Goal: Task Accomplishment & Management: Manage account settings

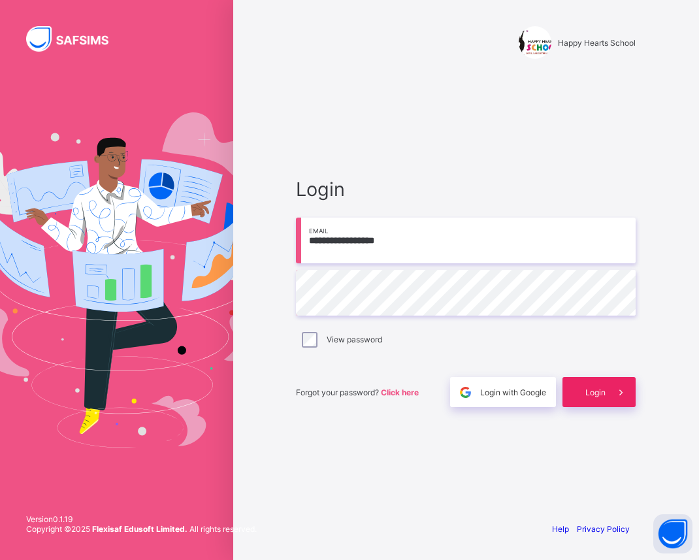
click at [611, 387] on span at bounding box center [620, 392] width 30 height 30
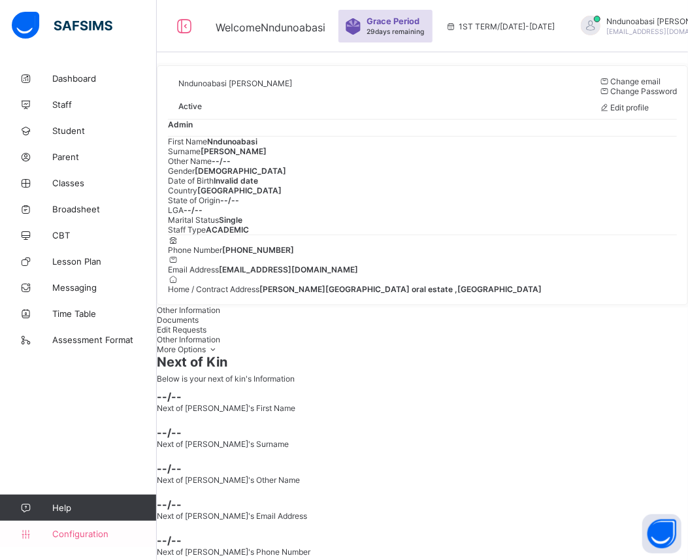
click at [82, 536] on span "Configuration" at bounding box center [104, 533] width 104 height 10
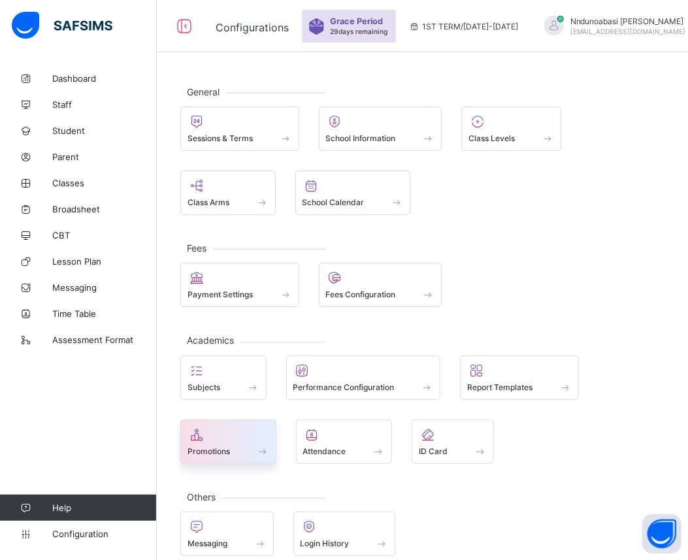
click at [223, 429] on div at bounding box center [228, 434] width 82 height 16
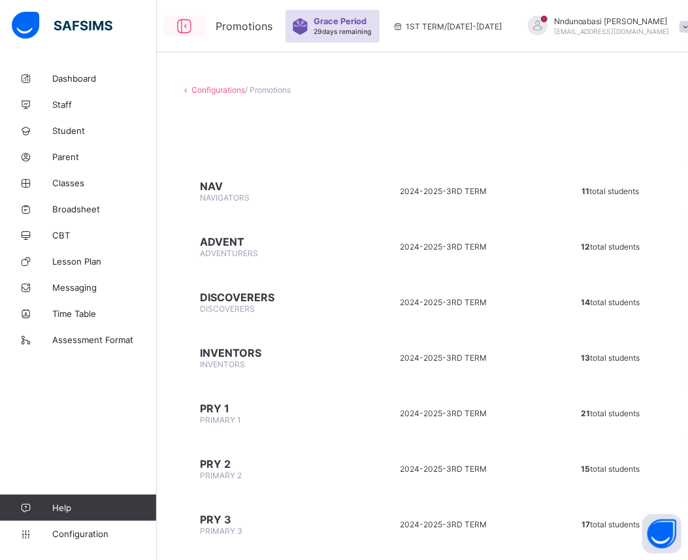
click at [186, 26] on icon at bounding box center [184, 26] width 22 height 19
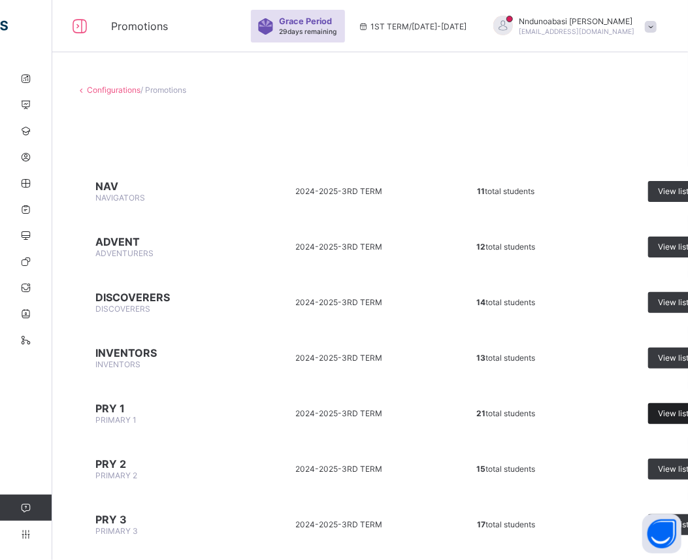
click at [663, 408] on span "View list" at bounding box center [673, 413] width 31 height 10
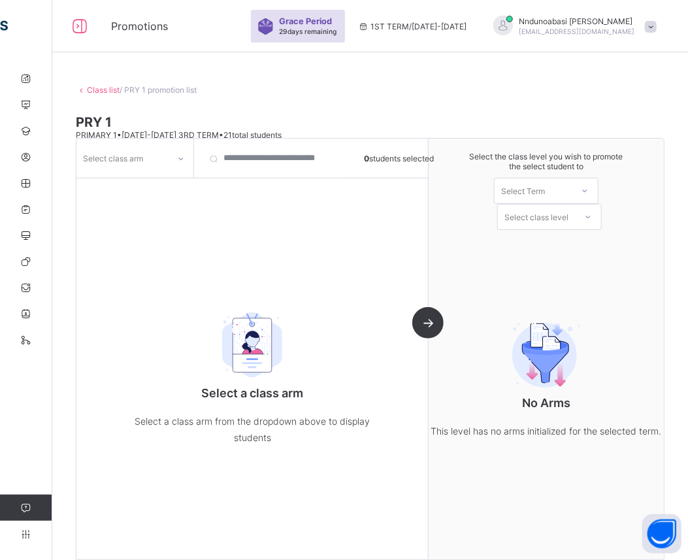
click at [180, 160] on icon at bounding box center [181, 158] width 8 height 13
click at [159, 187] on div "A" at bounding box center [135, 186] width 116 height 20
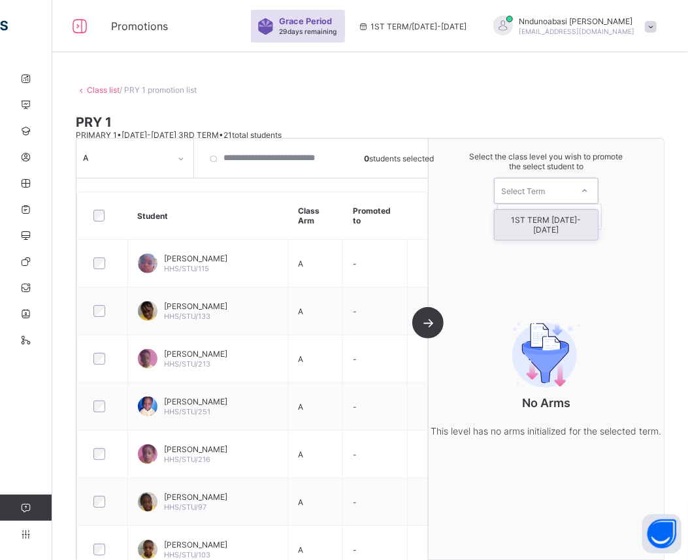
click at [588, 193] on icon at bounding box center [584, 190] width 8 height 13
click at [568, 221] on div "1ST TERM [DATE]-[DATE]" at bounding box center [545, 225] width 103 height 30
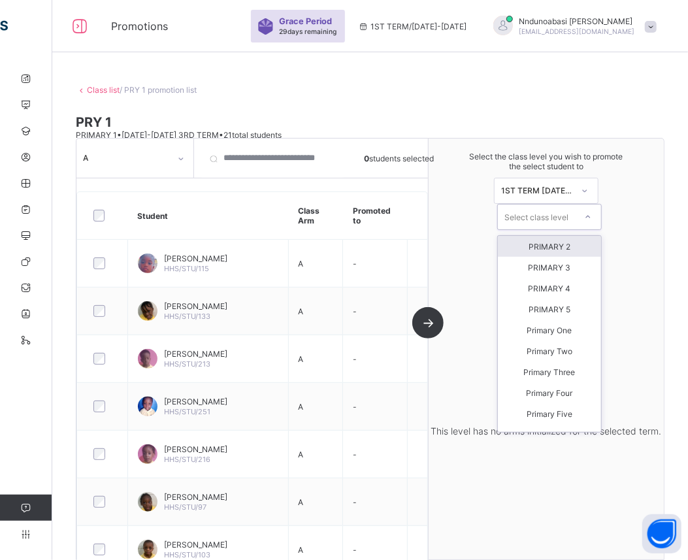
click at [595, 221] on div at bounding box center [588, 217] width 24 height 22
click at [562, 251] on div "PRIMARY 2" at bounding box center [549, 246] width 103 height 21
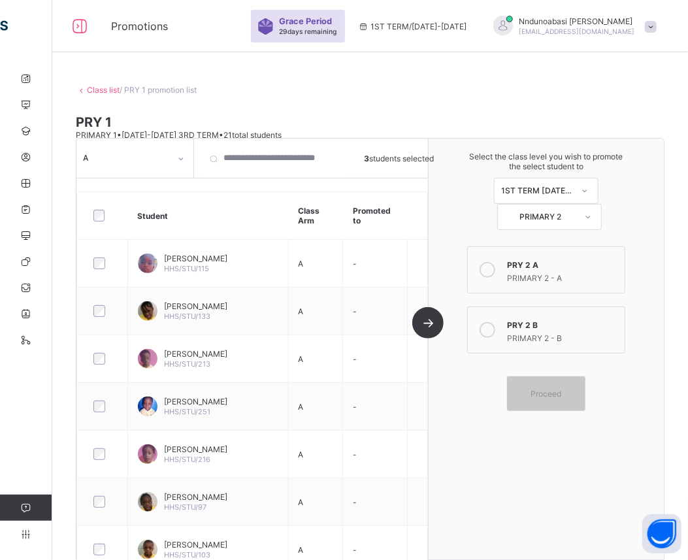
click at [492, 327] on icon at bounding box center [487, 330] width 16 height 16
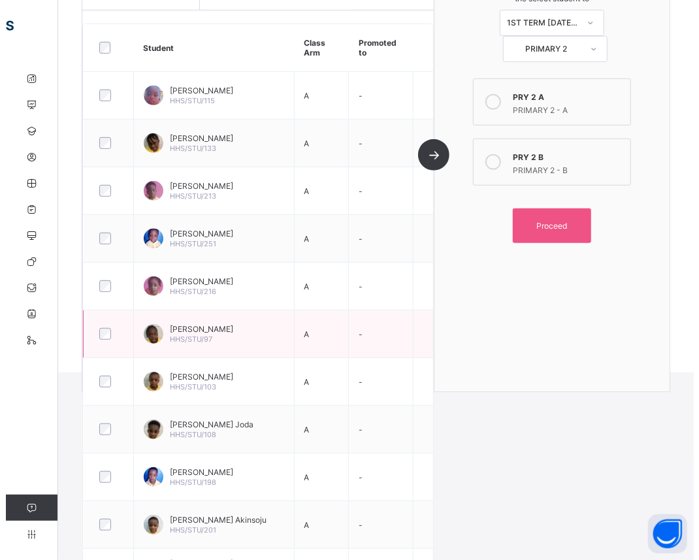
scroll to position [203, 0]
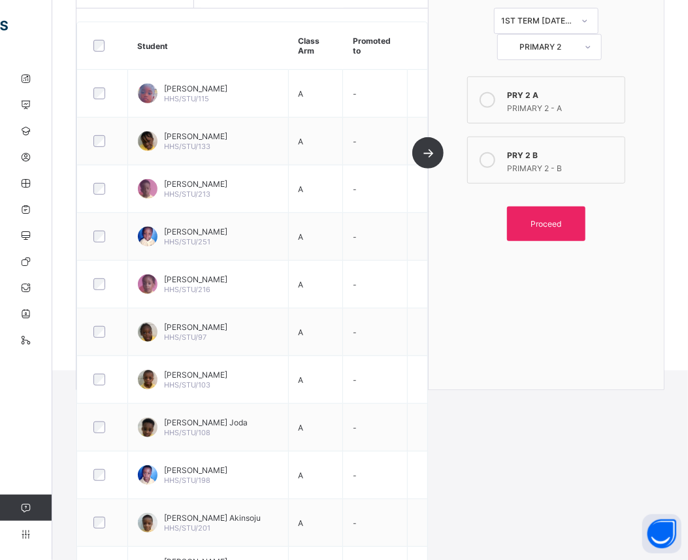
click at [543, 229] on div "Proceed" at bounding box center [546, 223] width 78 height 35
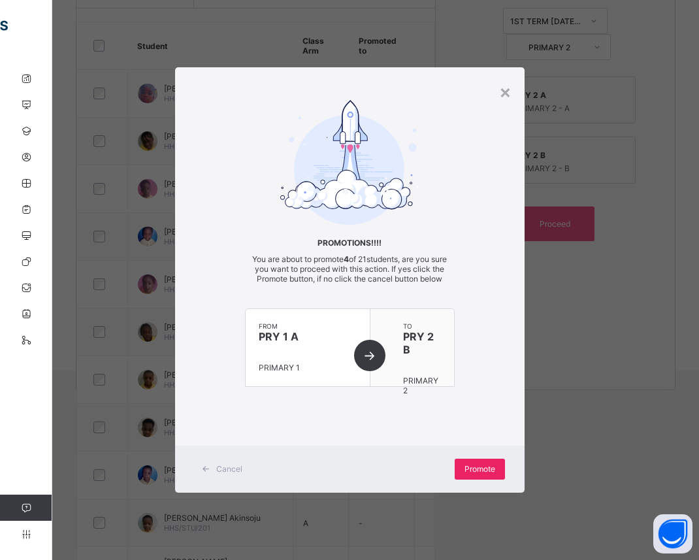
click at [473, 464] on span "Promote" at bounding box center [479, 469] width 31 height 10
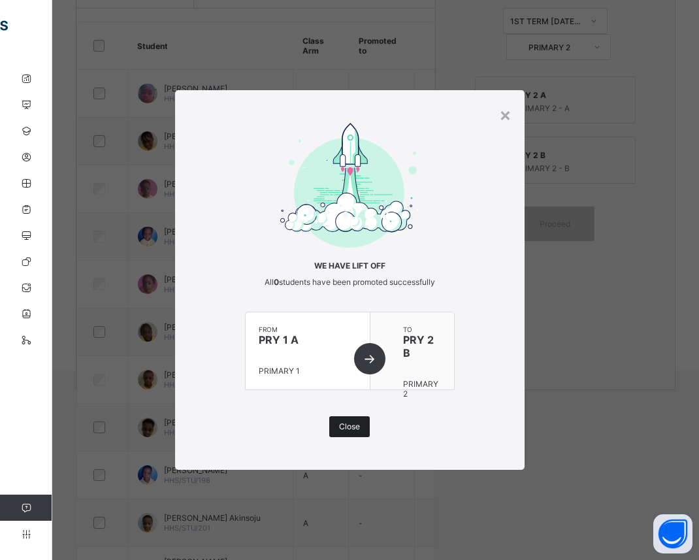
click at [349, 421] on span "Close" at bounding box center [349, 426] width 21 height 10
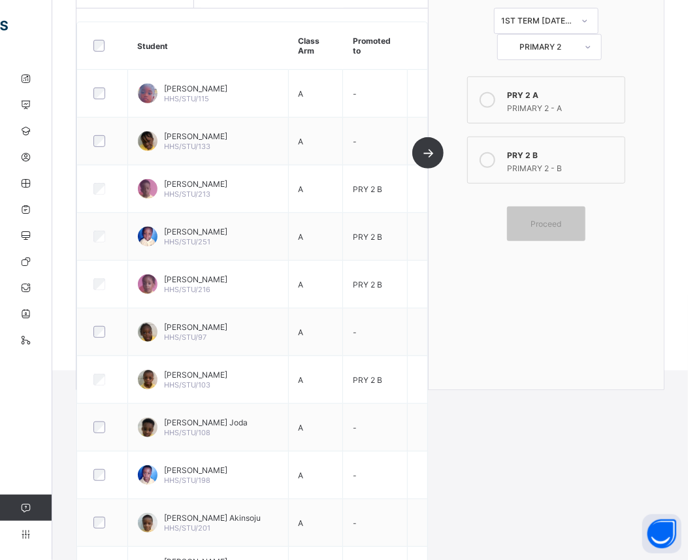
click at [493, 101] on icon at bounding box center [487, 100] width 16 height 16
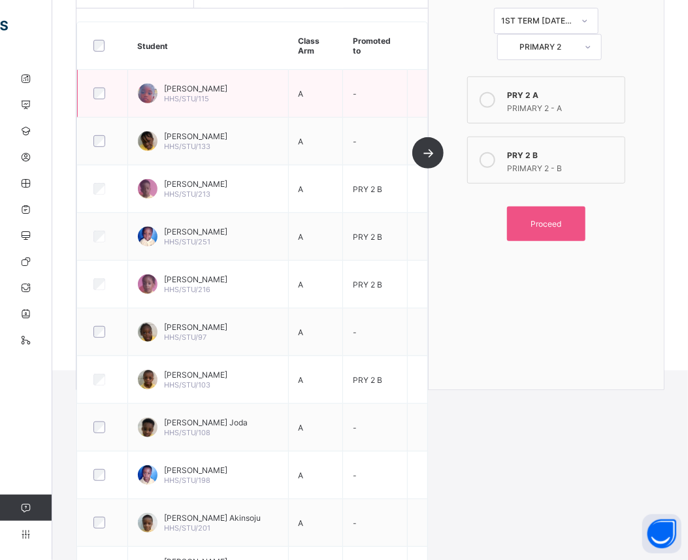
click at [95, 84] on div at bounding box center [102, 93] width 30 height 27
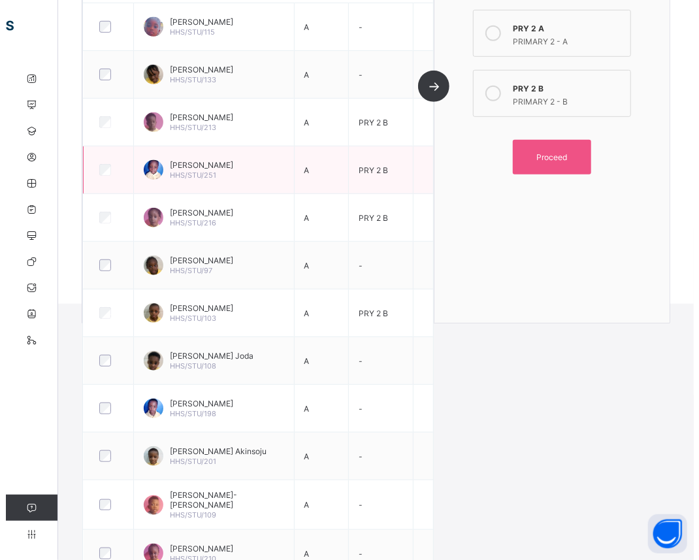
scroll to position [285, 0]
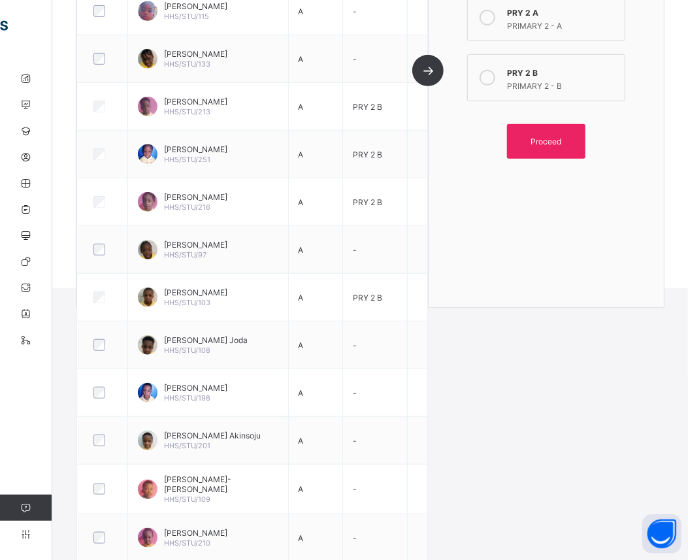
click at [550, 138] on span "Proceed" at bounding box center [546, 141] width 31 height 10
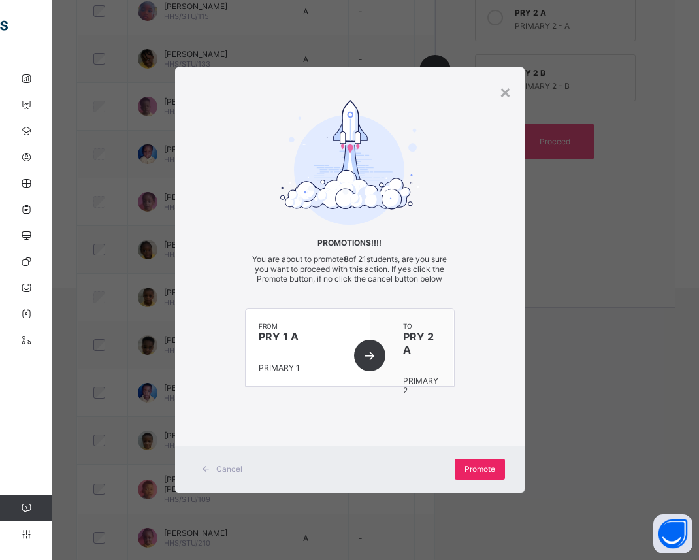
click at [478, 466] on span "Promote" at bounding box center [479, 469] width 31 height 10
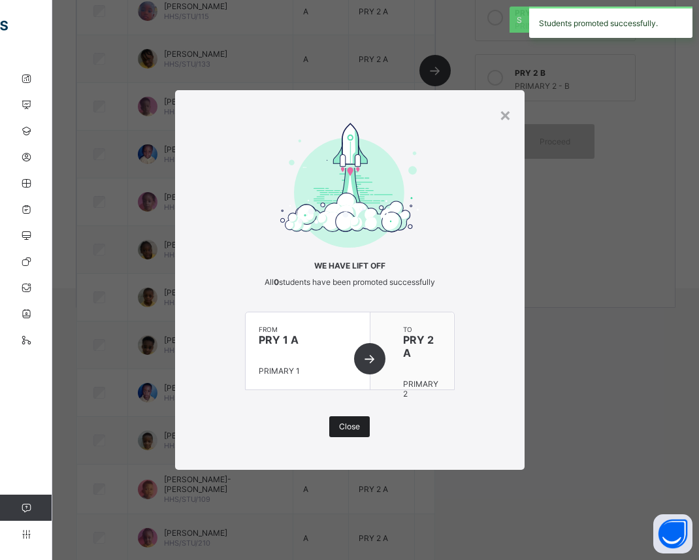
click at [351, 424] on span "Close" at bounding box center [349, 426] width 21 height 10
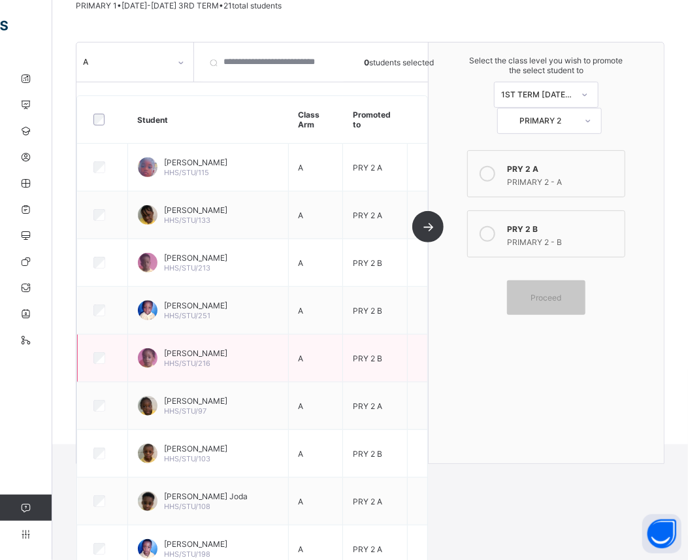
scroll to position [112, 0]
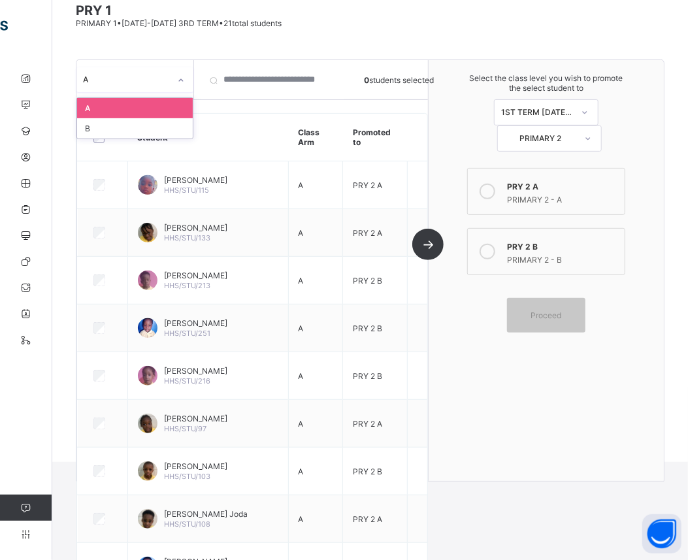
click at [181, 83] on div at bounding box center [181, 80] width 22 height 21
click at [148, 129] on div "B" at bounding box center [135, 128] width 116 height 20
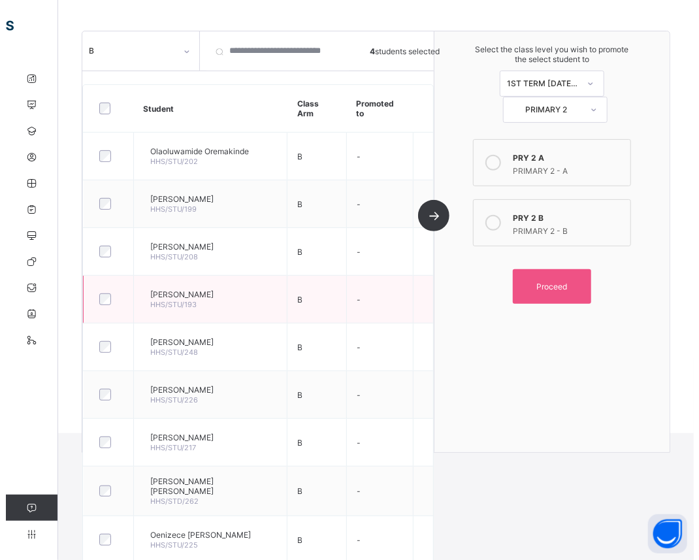
scroll to position [141, 0]
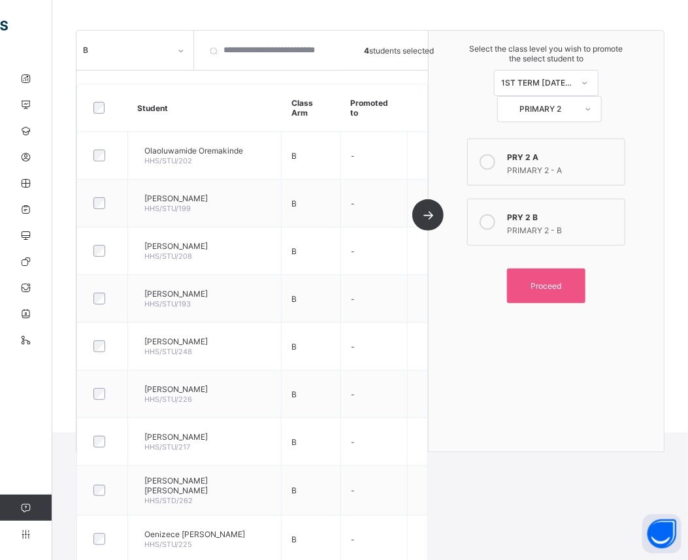
click at [492, 219] on icon at bounding box center [487, 222] width 16 height 16
click at [562, 281] on span "Proceed" at bounding box center [546, 286] width 31 height 10
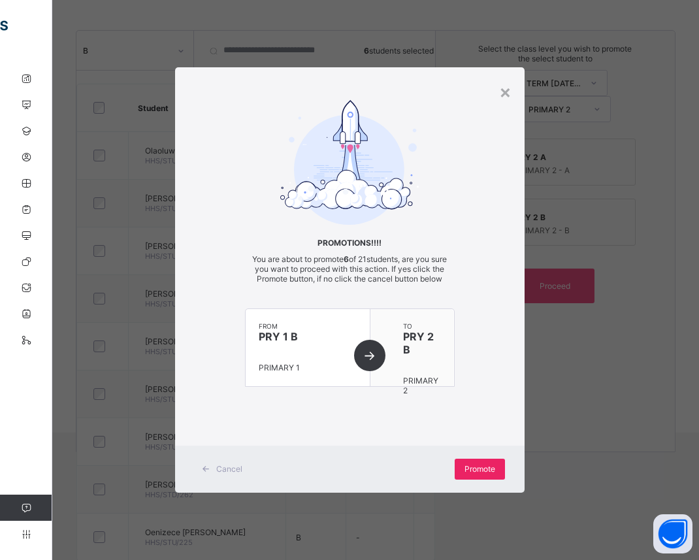
click at [480, 468] on span "Promote" at bounding box center [479, 469] width 31 height 10
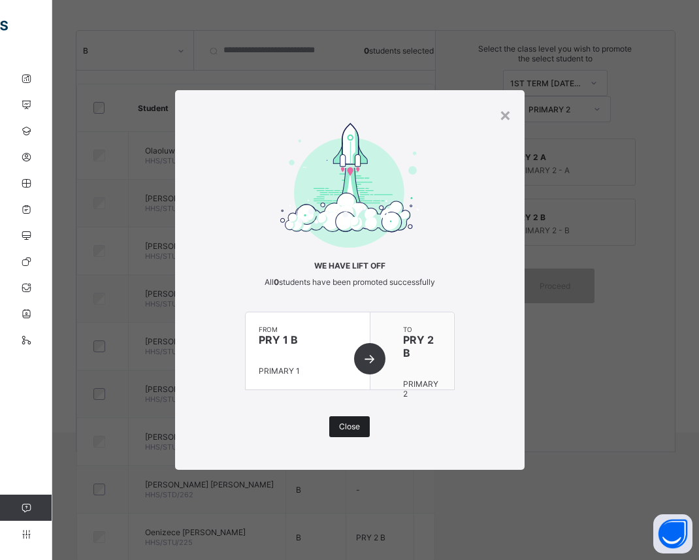
click at [353, 432] on div "Close" at bounding box center [349, 426] width 40 height 21
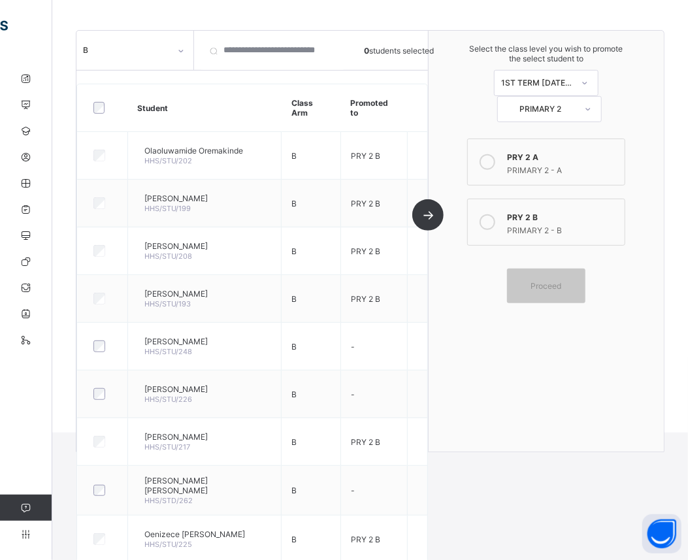
click at [490, 164] on icon at bounding box center [487, 162] width 16 height 16
click at [571, 281] on span "Proceed" at bounding box center [545, 286] width 59 height 10
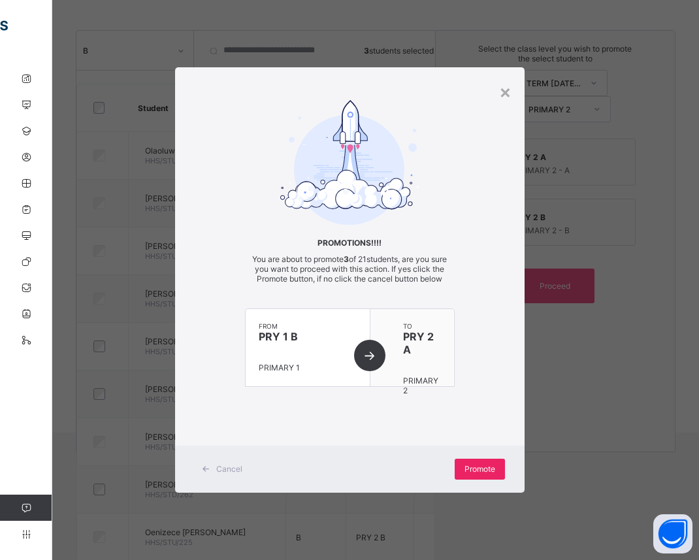
click at [486, 466] on span "Promote" at bounding box center [479, 469] width 31 height 10
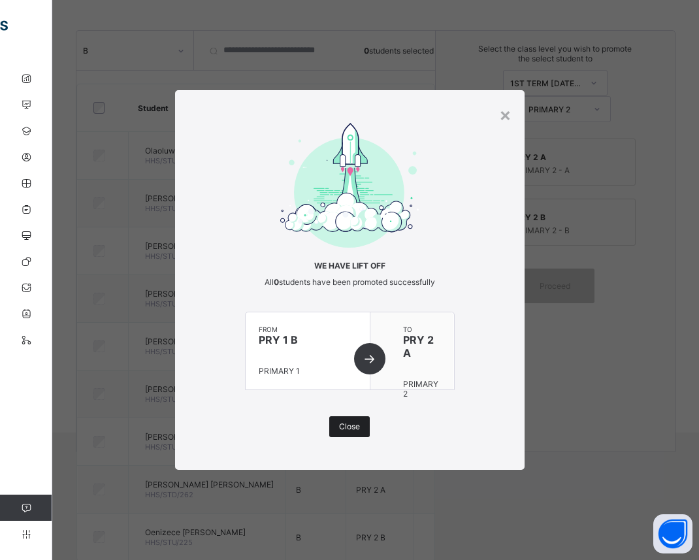
click at [360, 422] on div "Close" at bounding box center [349, 426] width 40 height 21
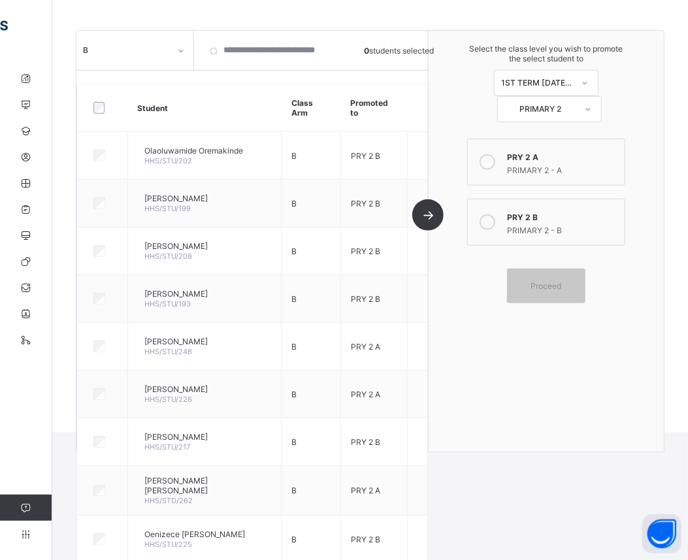
click at [486, 214] on div at bounding box center [487, 222] width 26 height 26
click at [495, 159] on icon at bounding box center [487, 162] width 16 height 16
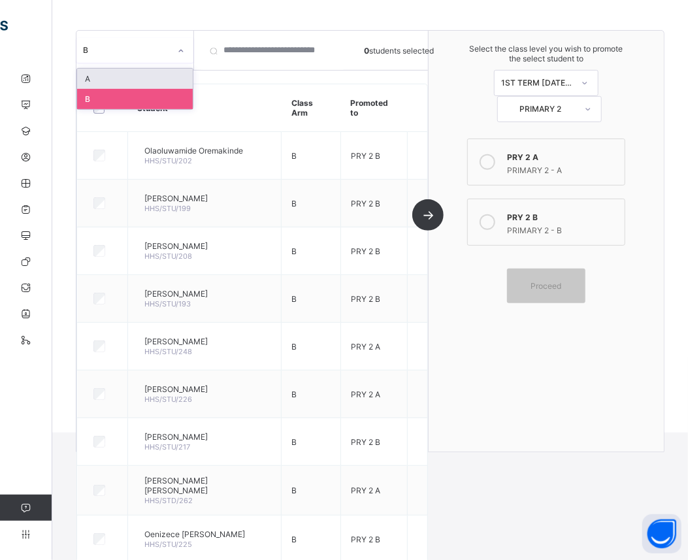
click at [185, 47] on div at bounding box center [181, 50] width 22 height 21
click at [176, 72] on div "A" at bounding box center [135, 79] width 116 height 20
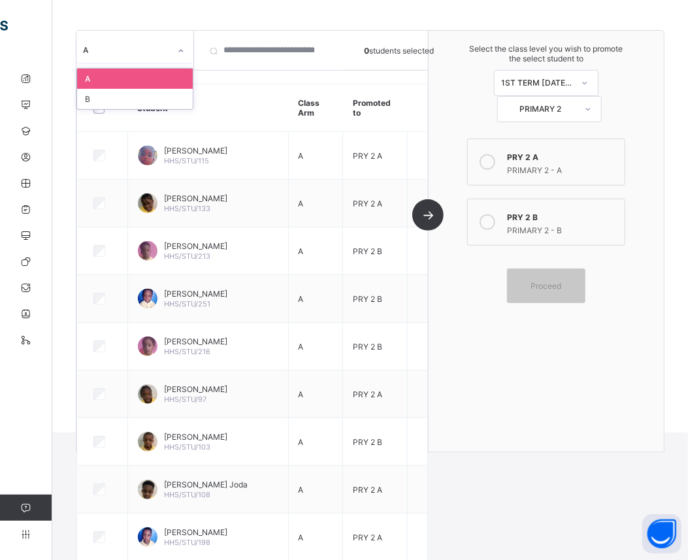
click at [182, 49] on icon at bounding box center [181, 50] width 8 height 13
click at [162, 101] on div "B" at bounding box center [135, 99] width 116 height 20
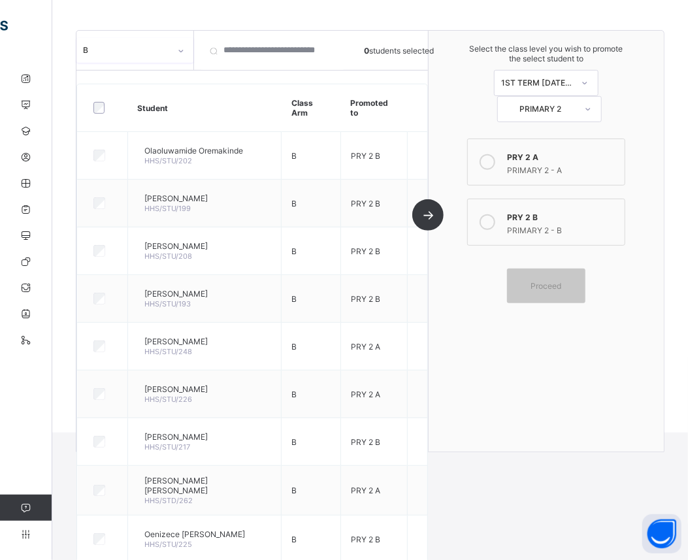
click at [495, 219] on icon at bounding box center [487, 222] width 16 height 16
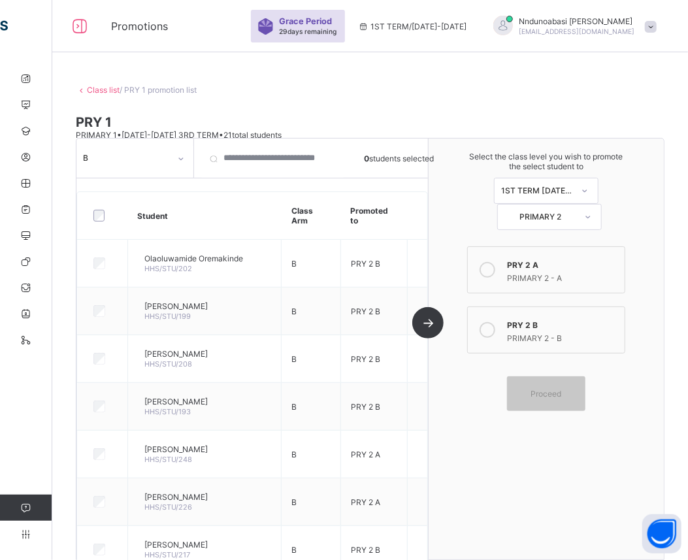
click at [159, 92] on span "/ PRY 1 promotion list" at bounding box center [157, 90] width 77 height 10
click at [109, 93] on link "Class list" at bounding box center [103, 90] width 33 height 10
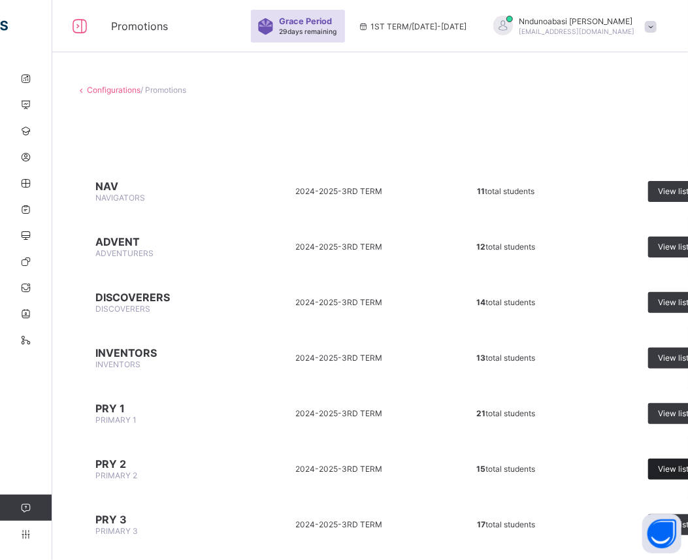
click at [676, 464] on span "View list" at bounding box center [673, 469] width 31 height 10
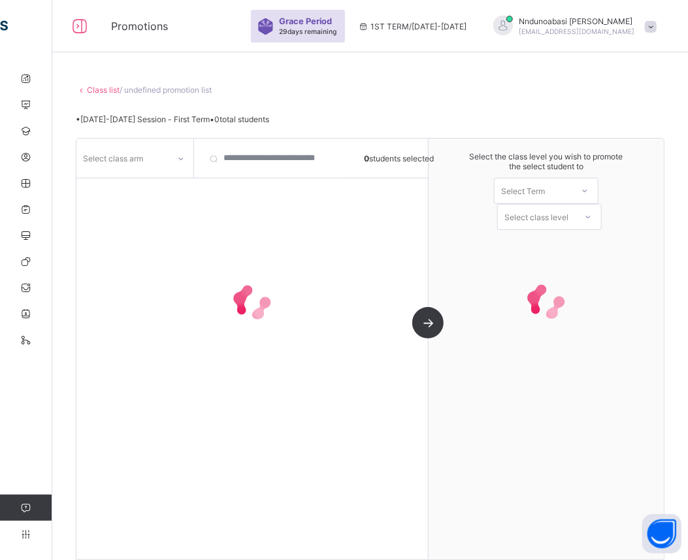
click at [676, 460] on div "Class list / undefined promotion list • 2025-2026 Session - First Term • 0 tota…" at bounding box center [369, 319] width 635 height 508
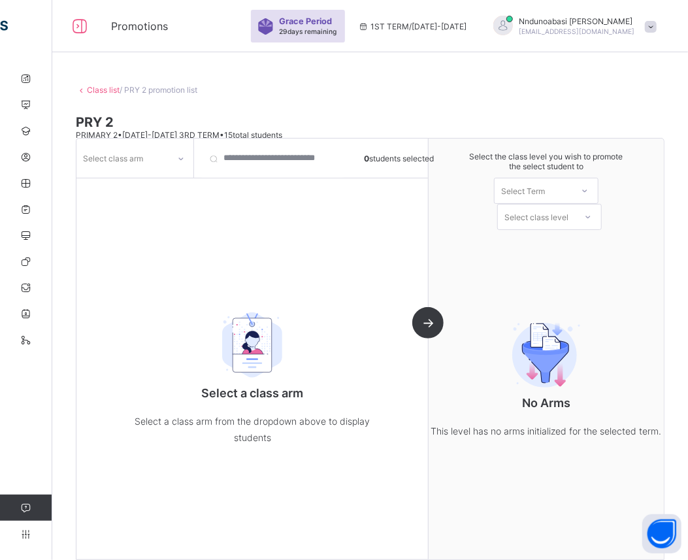
click at [179, 161] on icon at bounding box center [181, 158] width 8 height 13
click at [168, 184] on div "A" at bounding box center [135, 186] width 116 height 20
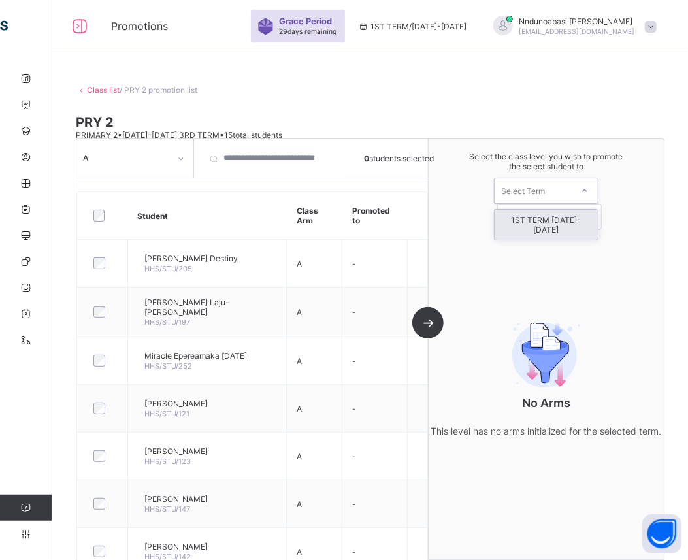
click at [586, 191] on div at bounding box center [585, 191] width 24 height 22
click at [586, 212] on div "1ST TERM [DATE]-[DATE]" at bounding box center [545, 225] width 103 height 30
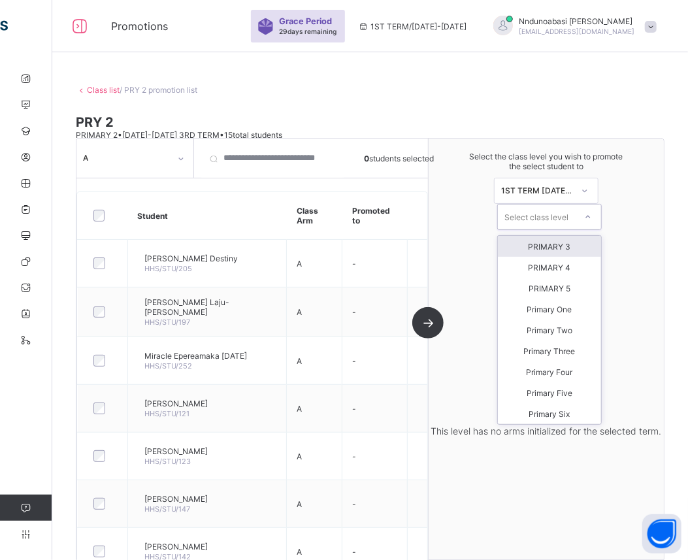
click at [592, 217] on icon at bounding box center [588, 216] width 8 height 13
click at [575, 249] on div "PRIMARY 3" at bounding box center [549, 246] width 103 height 21
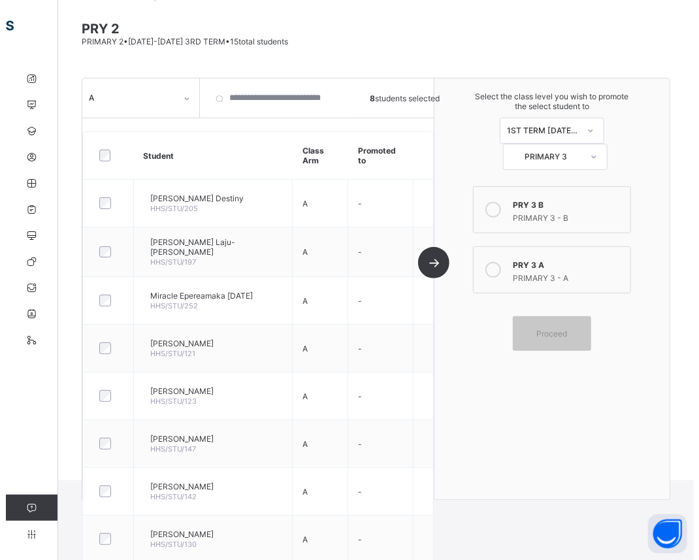
scroll to position [95, 0]
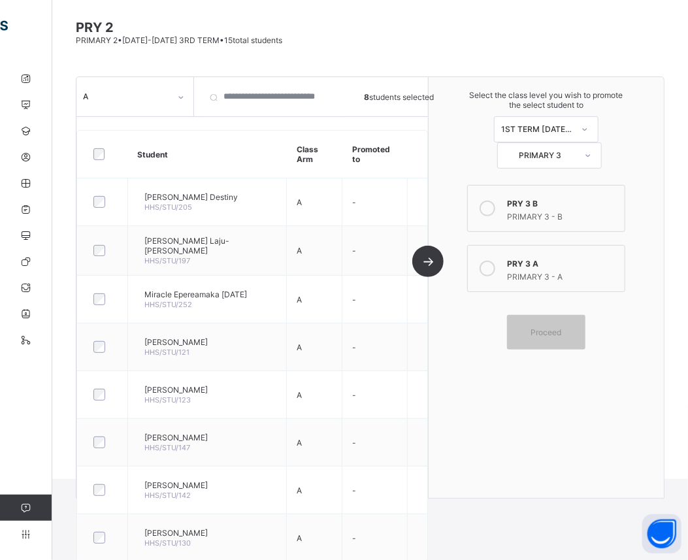
click at [494, 202] on icon at bounding box center [487, 208] width 16 height 16
click at [494, 261] on icon at bounding box center [487, 269] width 16 height 16
click at [548, 327] on span "Proceed" at bounding box center [546, 332] width 31 height 10
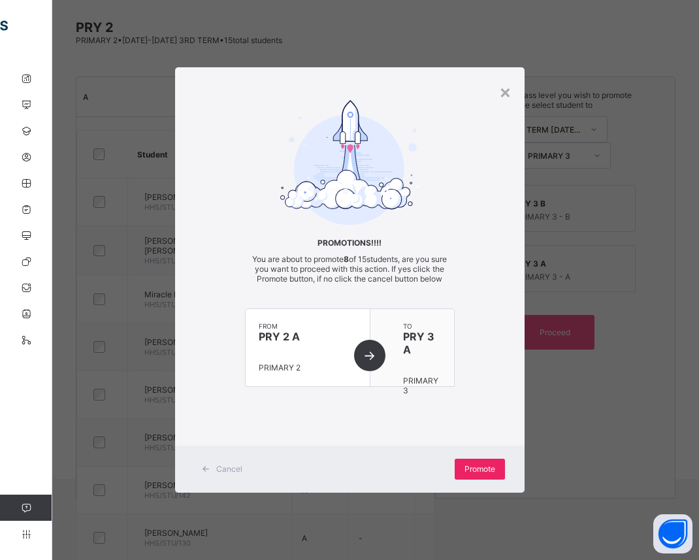
click at [491, 464] on span "Promote" at bounding box center [479, 469] width 31 height 10
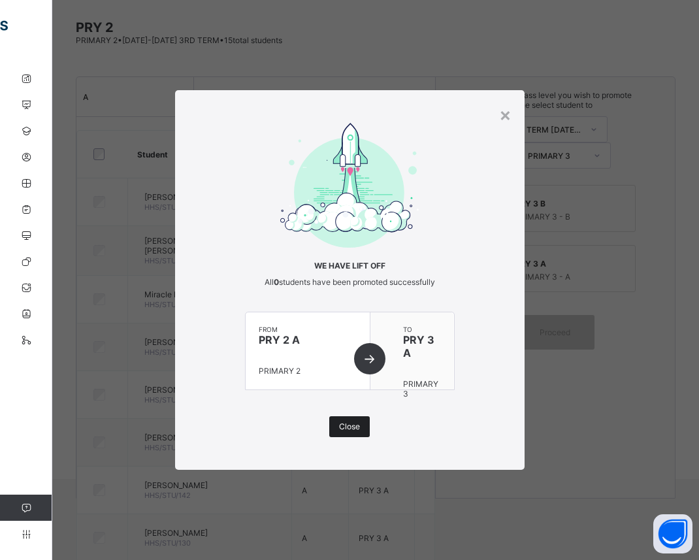
click at [357, 430] on span "Close" at bounding box center [349, 426] width 21 height 10
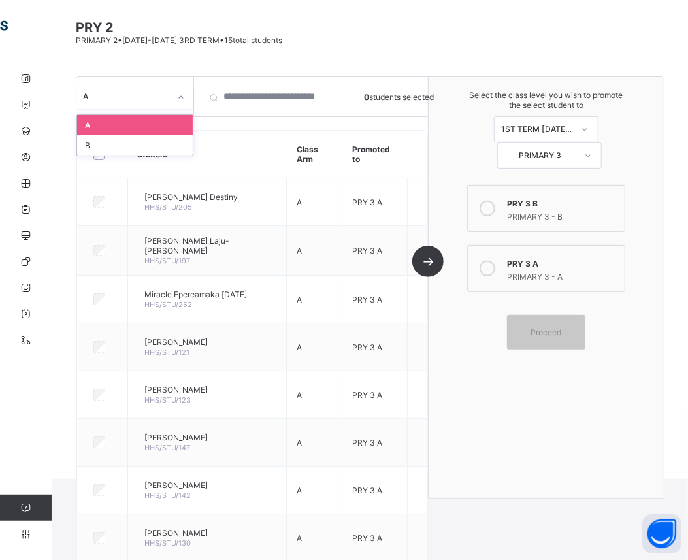
click at [180, 97] on icon at bounding box center [181, 97] width 8 height 13
click at [148, 142] on div "B" at bounding box center [135, 145] width 116 height 20
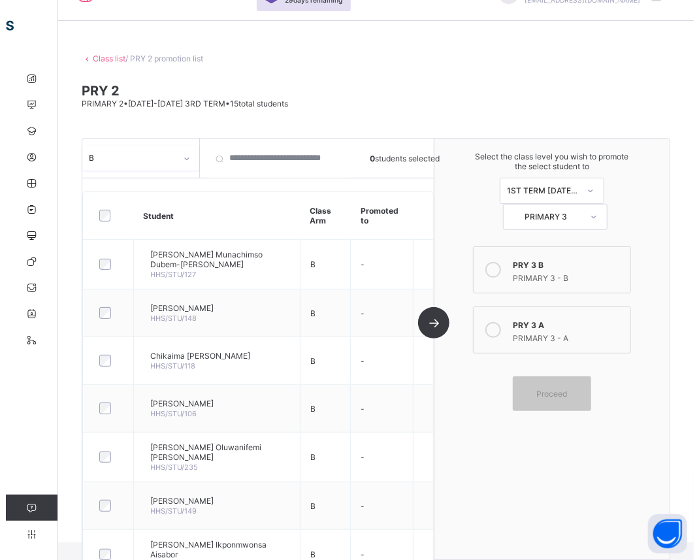
scroll to position [47, 0]
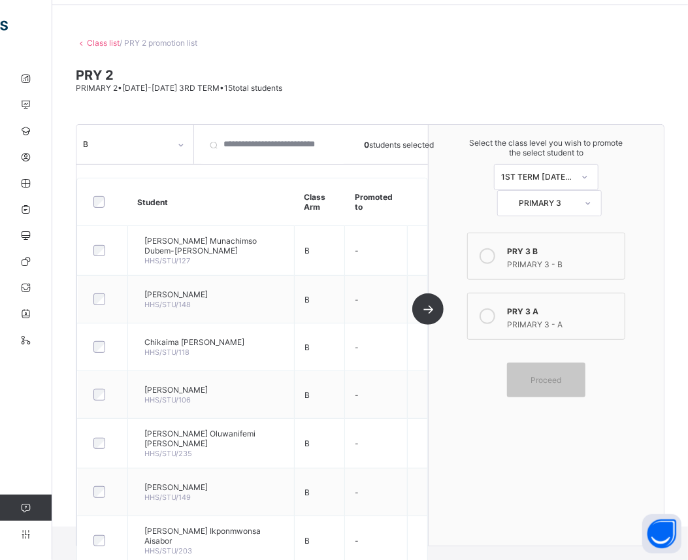
click at [495, 253] on icon at bounding box center [487, 256] width 16 height 16
click at [485, 315] on div at bounding box center [487, 316] width 26 height 26
click at [547, 379] on span "Proceed" at bounding box center [546, 380] width 31 height 10
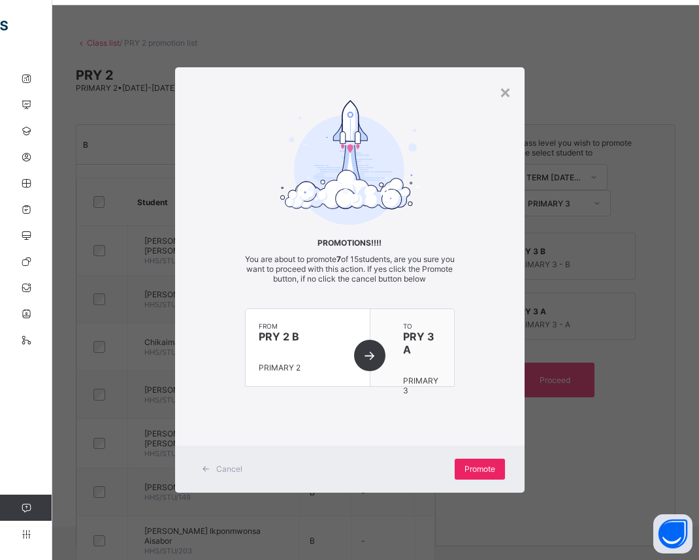
click at [484, 471] on span "Promote" at bounding box center [479, 469] width 31 height 10
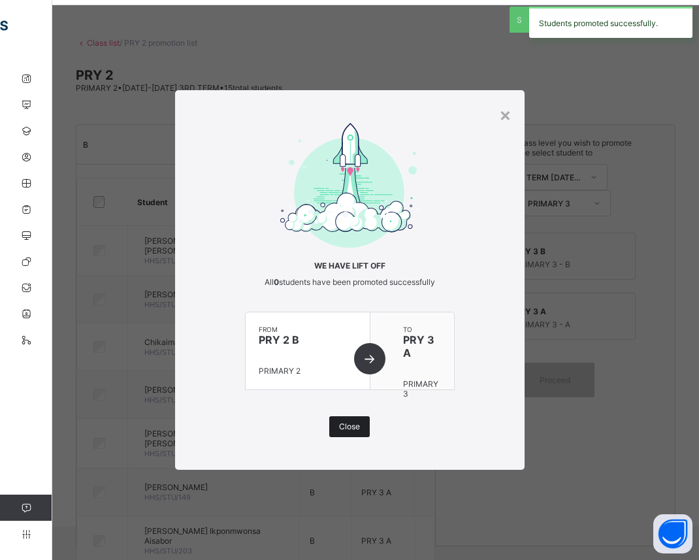
click at [347, 428] on span "Close" at bounding box center [349, 426] width 21 height 10
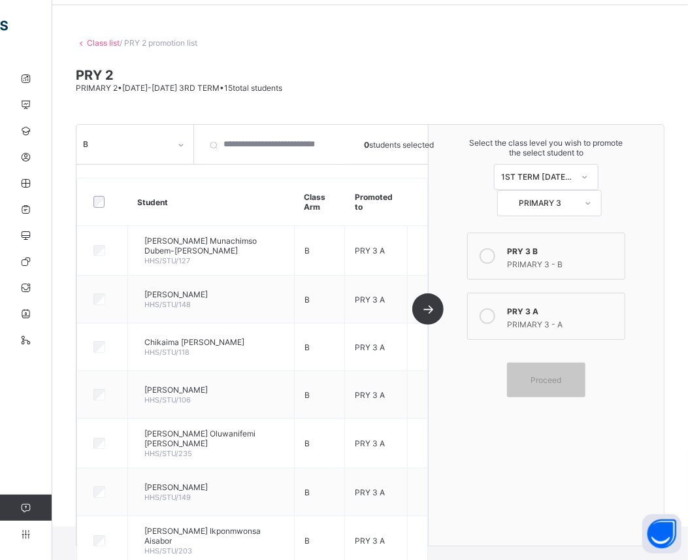
click at [116, 42] on link "Class list" at bounding box center [103, 43] width 33 height 10
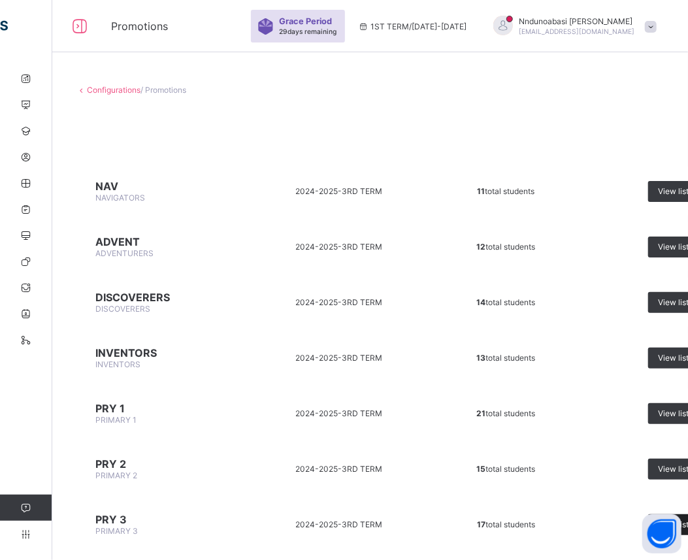
click at [684, 514] on div "View list" at bounding box center [678, 524] width 61 height 21
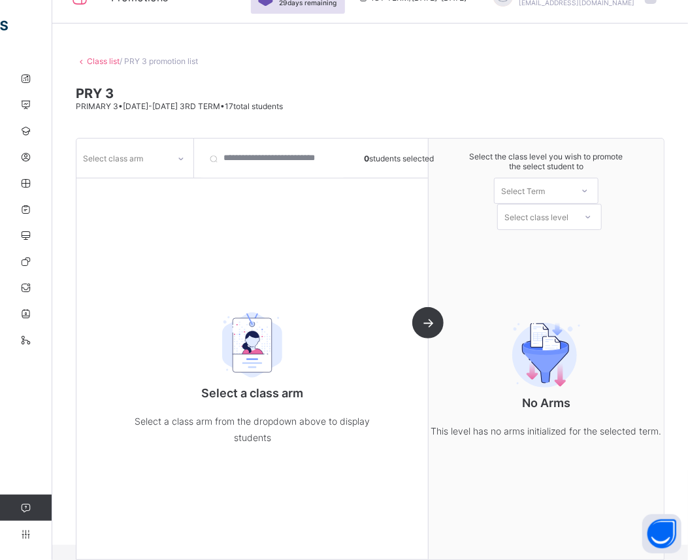
scroll to position [31, 0]
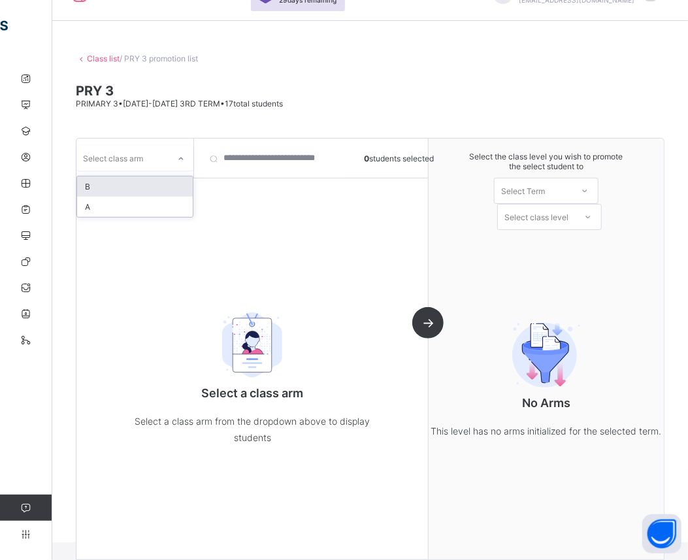
click at [178, 161] on icon at bounding box center [181, 158] width 8 height 13
click at [144, 189] on div "B" at bounding box center [135, 186] width 116 height 20
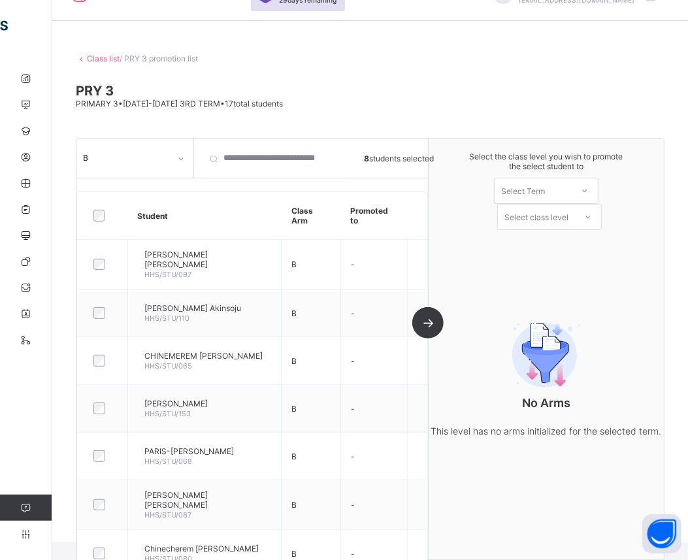
click at [588, 189] on icon at bounding box center [584, 190] width 8 height 13
click at [559, 214] on div "1ST TERM [DATE]-[DATE]" at bounding box center [545, 225] width 103 height 30
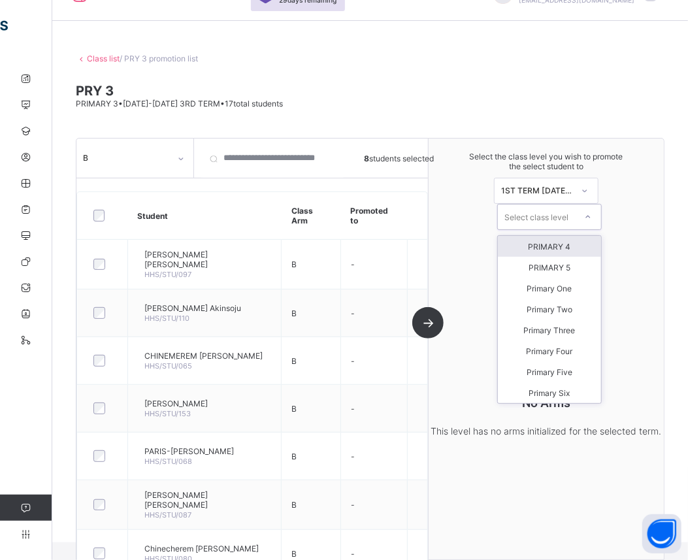
click at [592, 215] on icon at bounding box center [588, 216] width 8 height 13
click at [573, 248] on div "PRIMARY 4" at bounding box center [549, 246] width 103 height 21
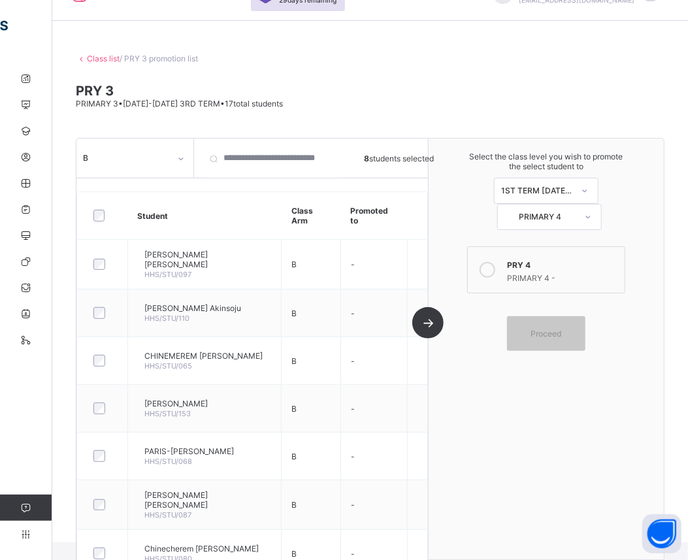
click at [492, 271] on icon at bounding box center [487, 270] width 16 height 16
click at [575, 336] on span "Proceed" at bounding box center [545, 333] width 59 height 10
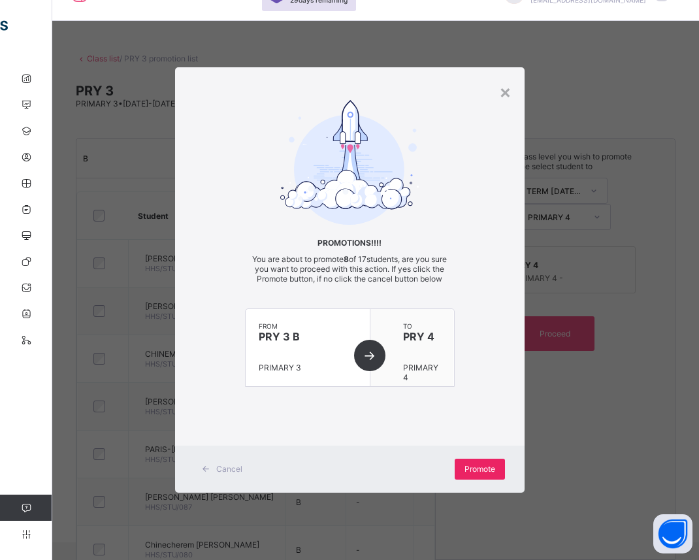
click at [487, 459] on div "Promote" at bounding box center [479, 468] width 50 height 21
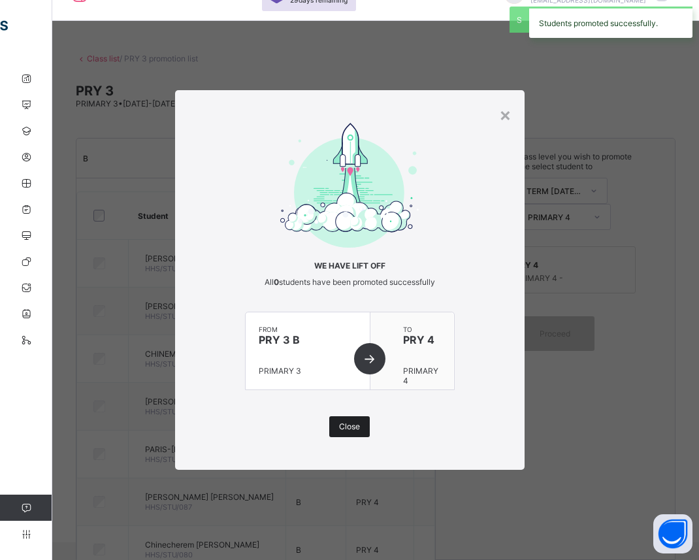
click at [353, 424] on span "Close" at bounding box center [349, 426] width 21 height 10
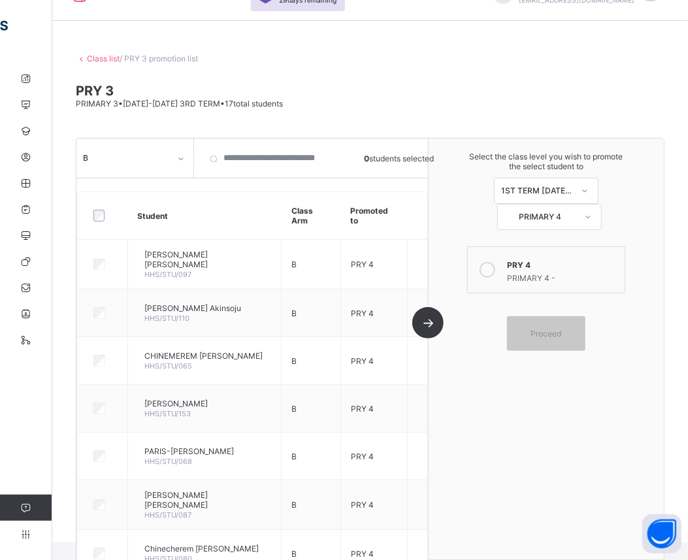
click at [183, 158] on icon at bounding box center [181, 158] width 8 height 13
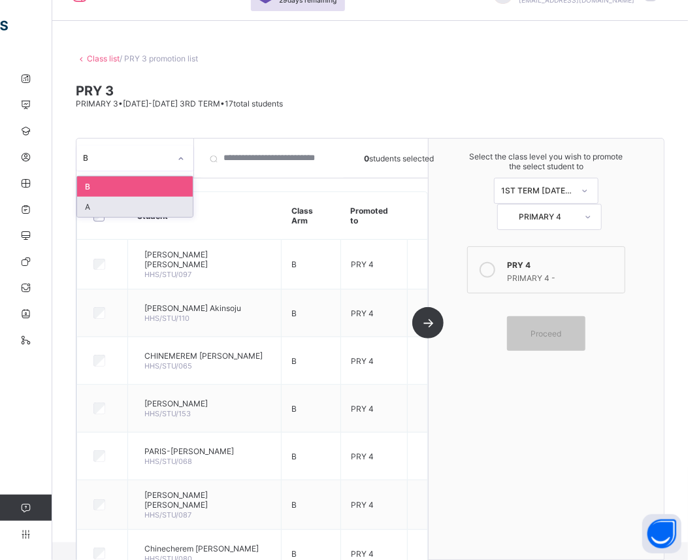
click at [155, 202] on div "A" at bounding box center [135, 207] width 116 height 20
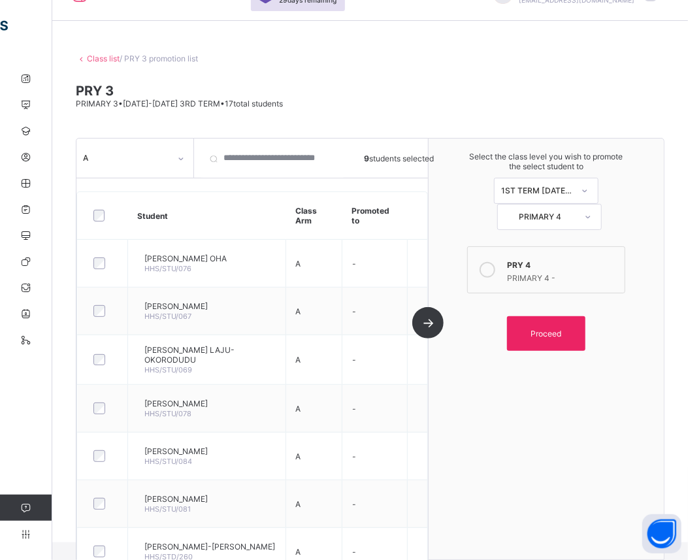
click at [556, 334] on span "Proceed" at bounding box center [546, 333] width 31 height 10
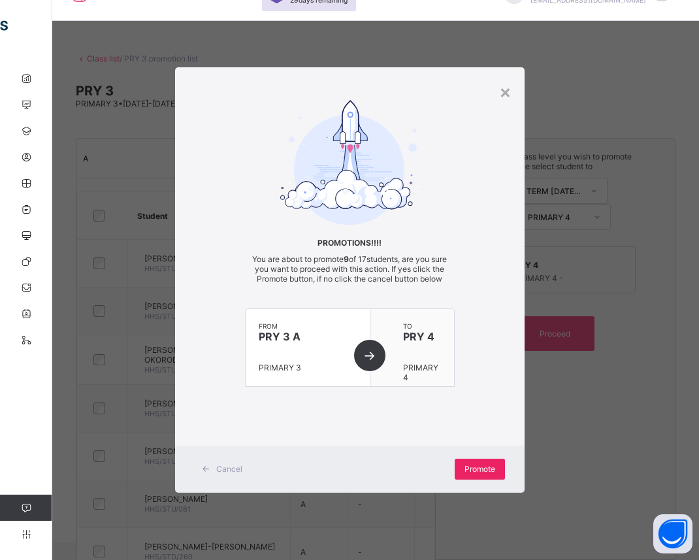
click at [479, 468] on span "Promote" at bounding box center [479, 469] width 31 height 10
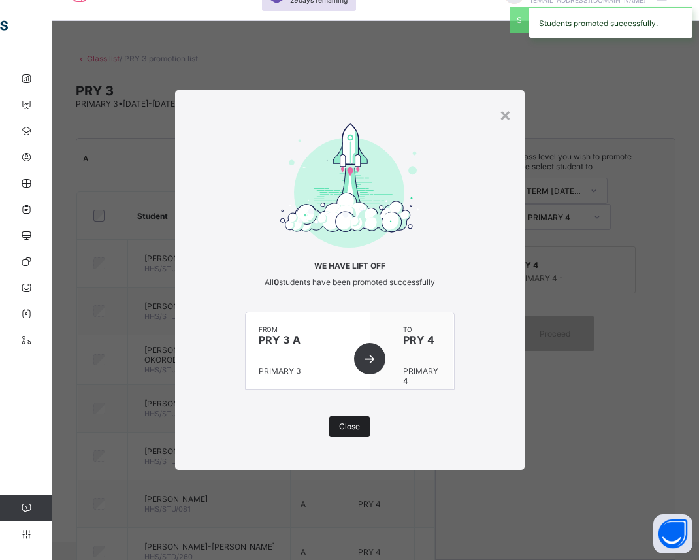
click at [348, 419] on div "Close" at bounding box center [349, 426] width 40 height 21
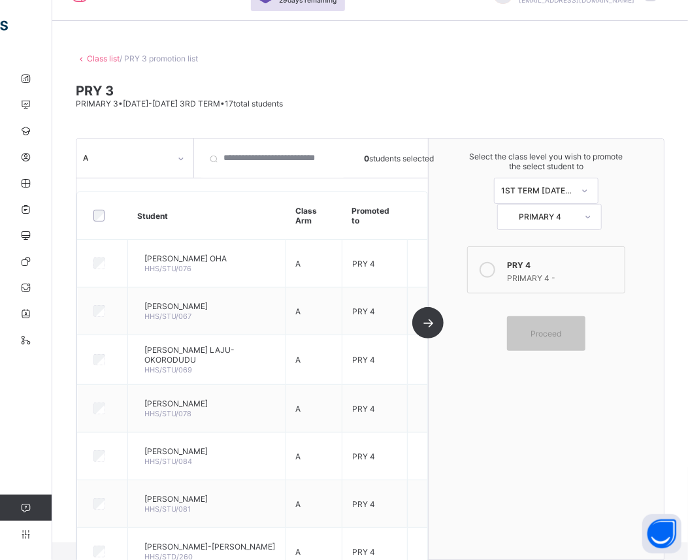
click at [93, 61] on link "Class list" at bounding box center [103, 59] width 33 height 10
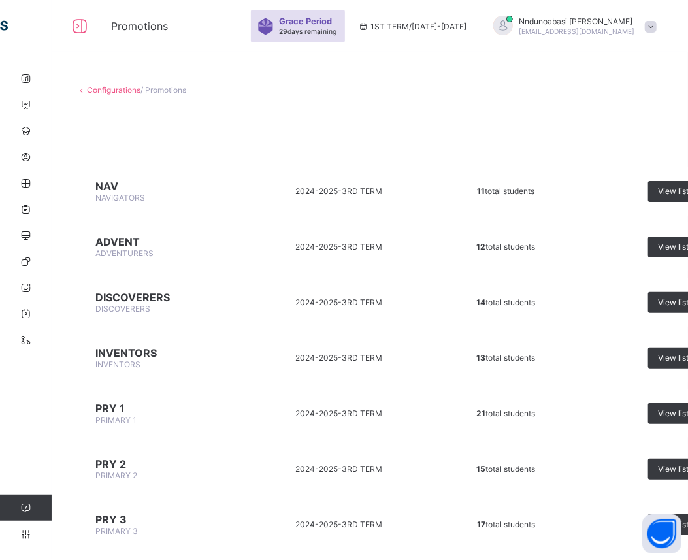
scroll to position [461, 0]
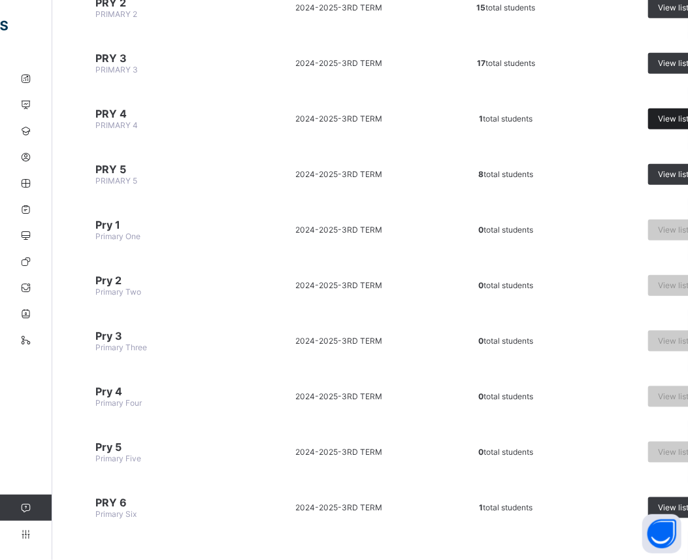
click at [667, 114] on span "View list" at bounding box center [673, 119] width 31 height 10
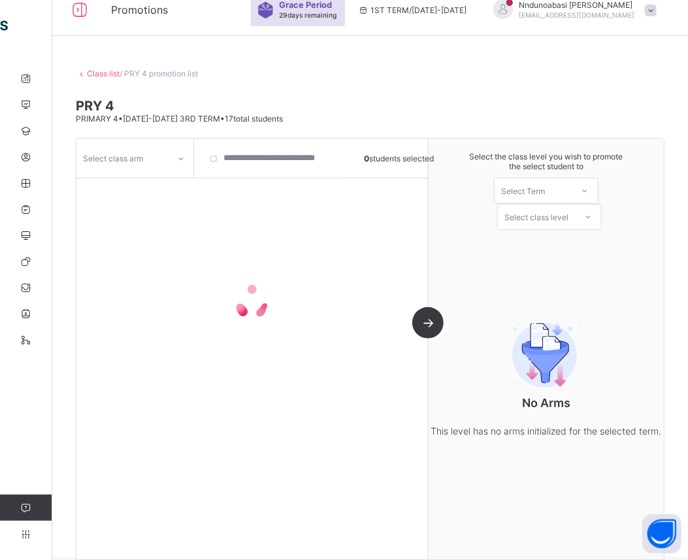
scroll to position [31, 0]
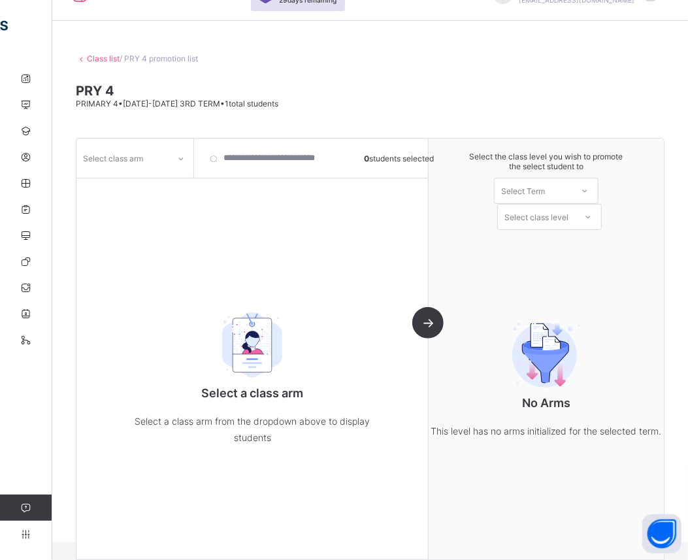
click at [180, 159] on icon at bounding box center [181, 158] width 5 height 3
click at [160, 182] on div at bounding box center [135, 186] width 116 height 20
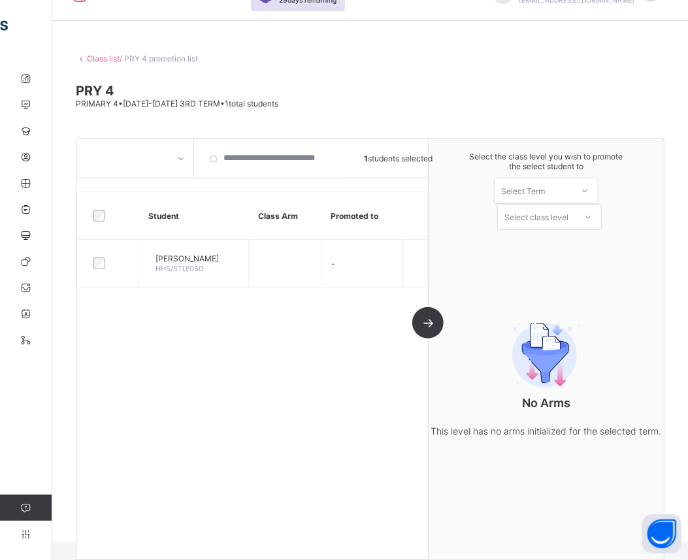
click at [588, 193] on icon at bounding box center [584, 190] width 8 height 13
click at [570, 225] on div "1ST TERM [DATE]-[DATE]" at bounding box center [545, 225] width 103 height 30
click at [592, 218] on icon at bounding box center [588, 216] width 8 height 13
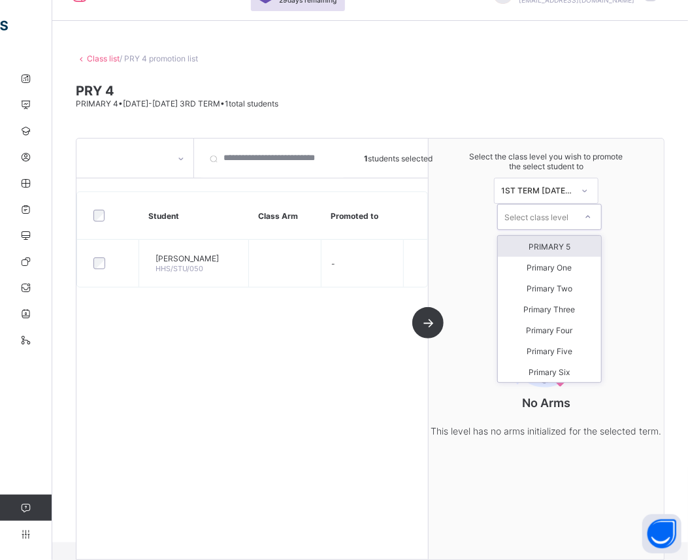
click at [580, 248] on div "PRIMARY 5" at bounding box center [549, 246] width 103 height 21
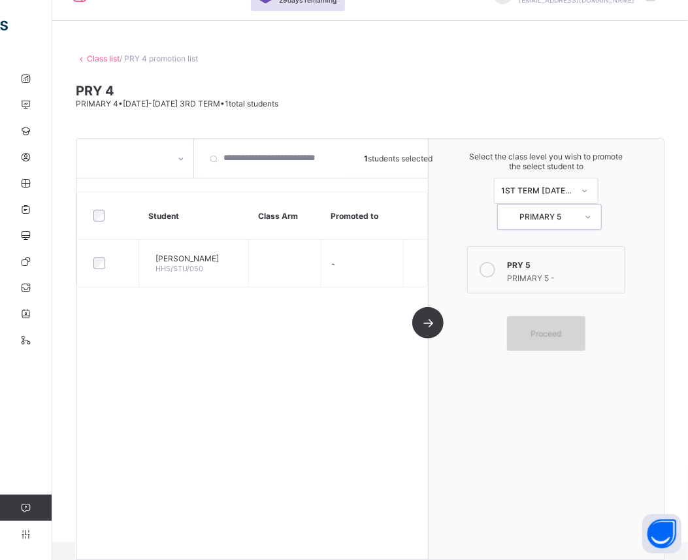
click at [536, 334] on span "Proceed" at bounding box center [545, 333] width 59 height 10
click at [494, 264] on icon at bounding box center [487, 270] width 16 height 16
click at [537, 334] on span "Proceed" at bounding box center [545, 333] width 59 height 10
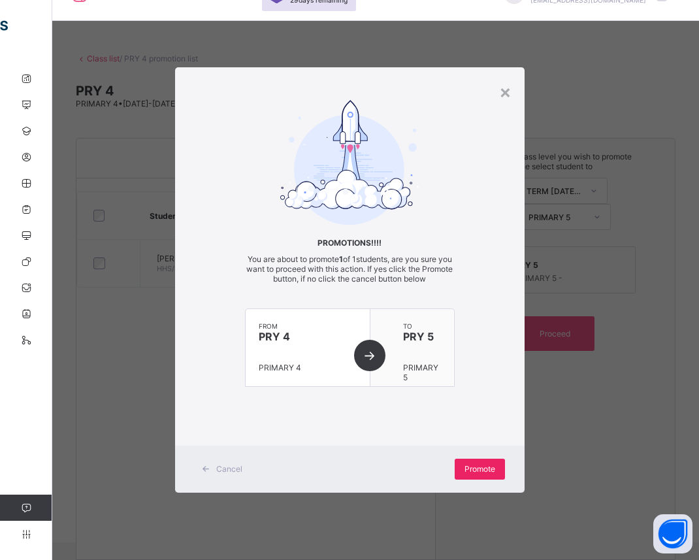
click at [472, 468] on span "Promote" at bounding box center [479, 469] width 31 height 10
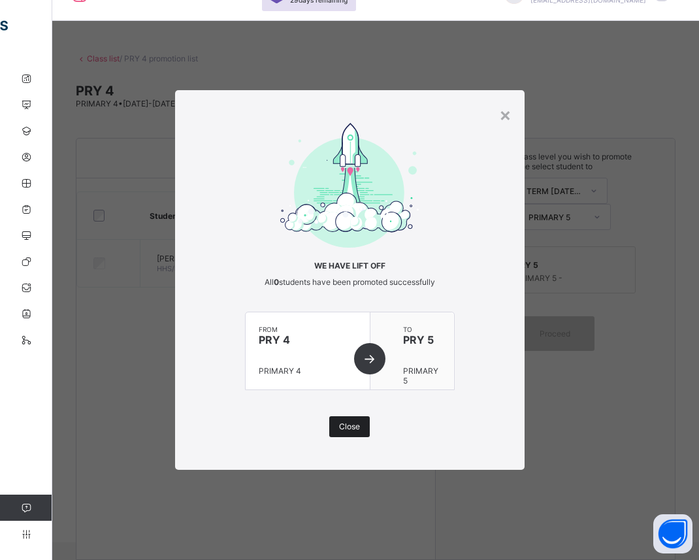
click at [344, 431] on div "Close" at bounding box center [349, 426] width 40 height 21
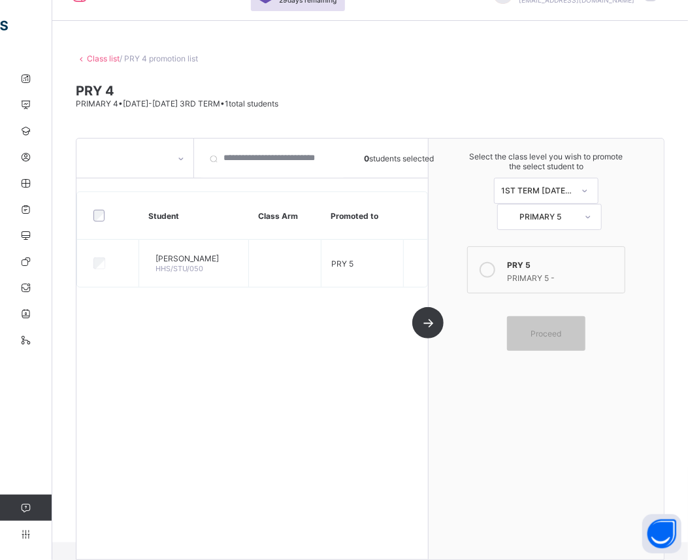
click at [111, 60] on link "Class list" at bounding box center [103, 59] width 33 height 10
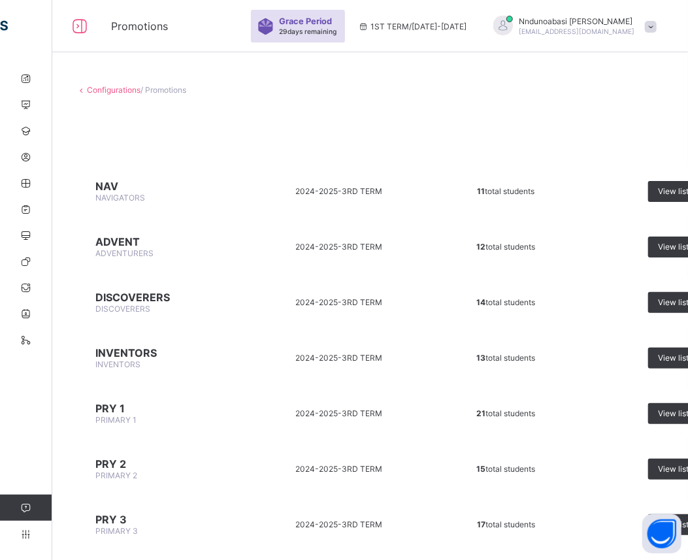
scroll to position [461, 0]
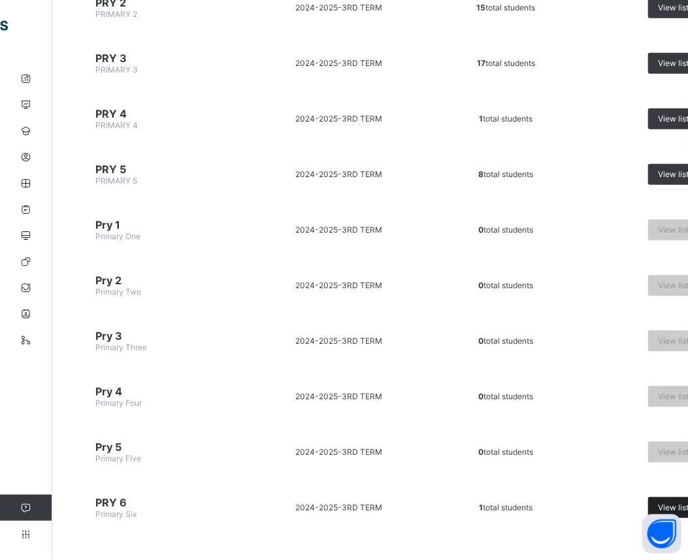
click at [669, 502] on span "View list" at bounding box center [673, 507] width 31 height 10
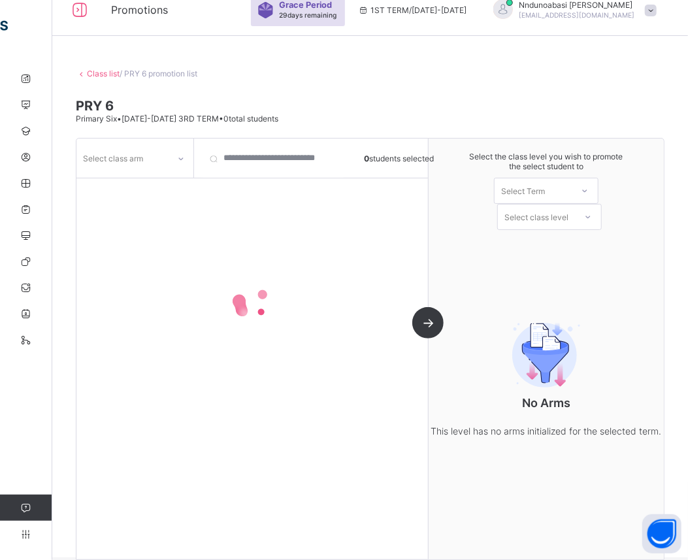
scroll to position [31, 0]
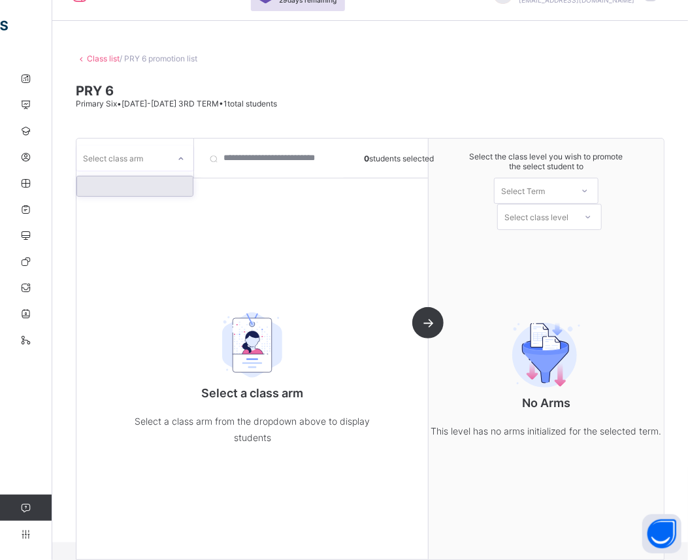
click at [180, 159] on icon at bounding box center [181, 158] width 5 height 3
click at [155, 189] on div at bounding box center [135, 186] width 116 height 20
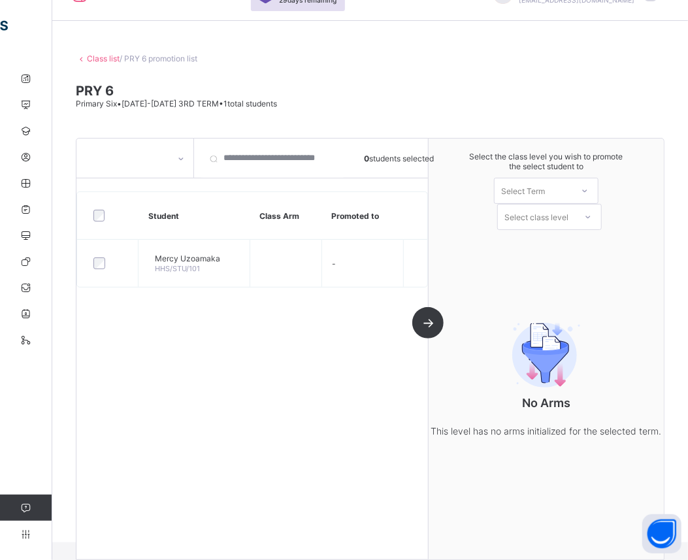
click at [500, 112] on span at bounding box center [370, 111] width 588 height 7
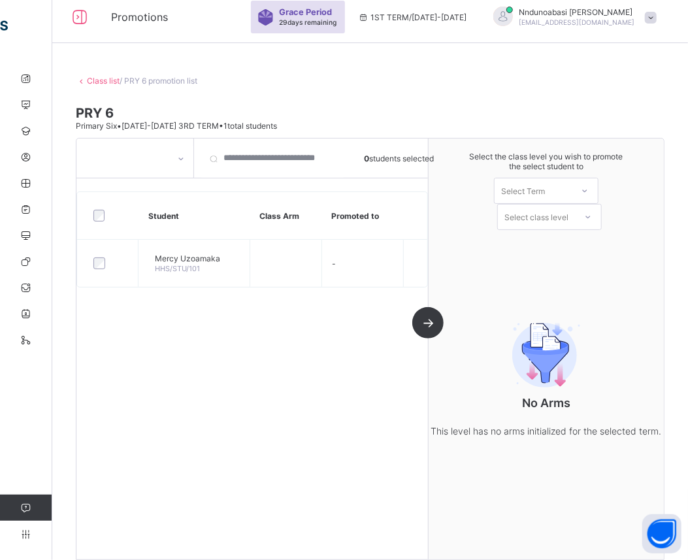
scroll to position [0, 0]
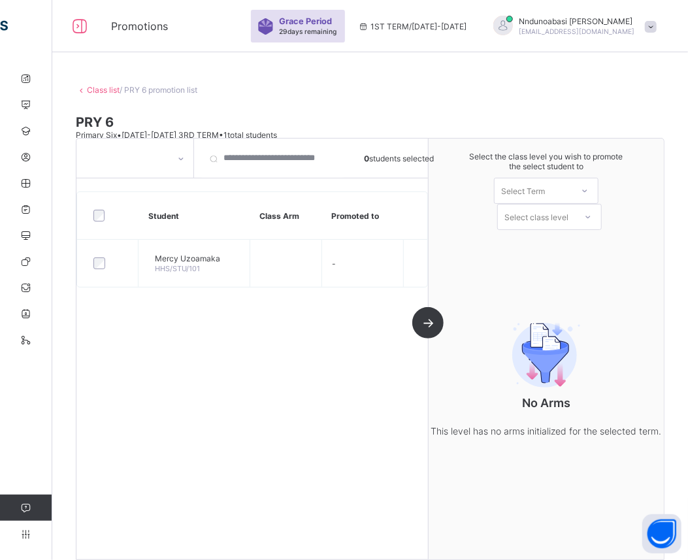
click at [99, 87] on link "Class list" at bounding box center [103, 90] width 33 height 10
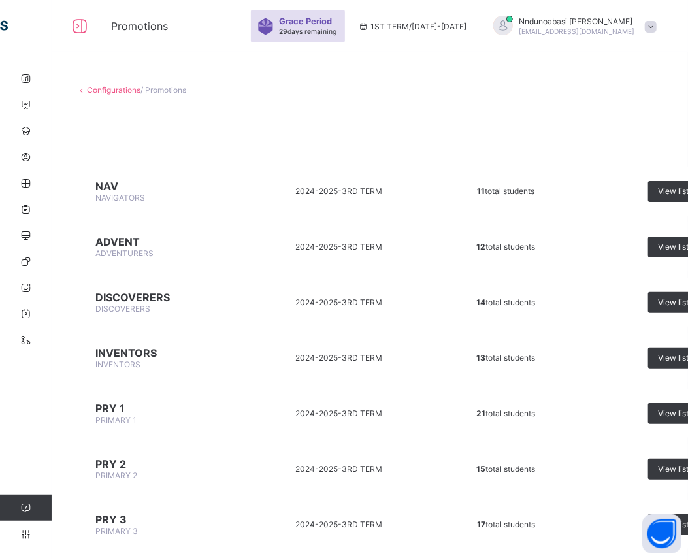
scroll to position [461, 0]
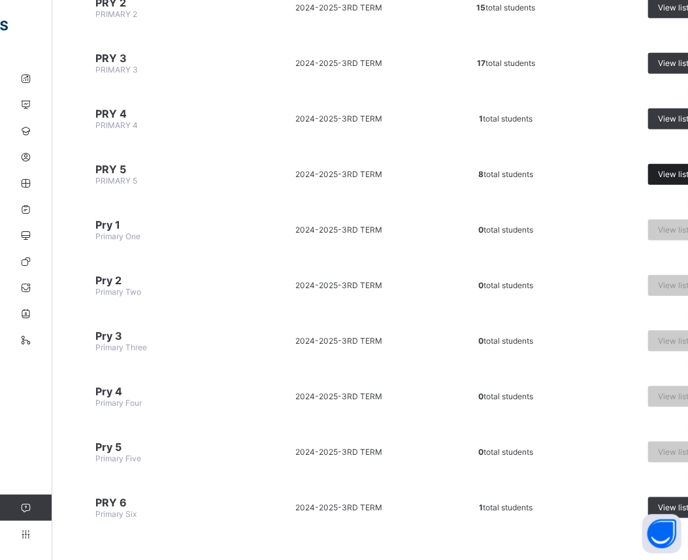
click at [658, 169] on span "View list" at bounding box center [673, 174] width 31 height 10
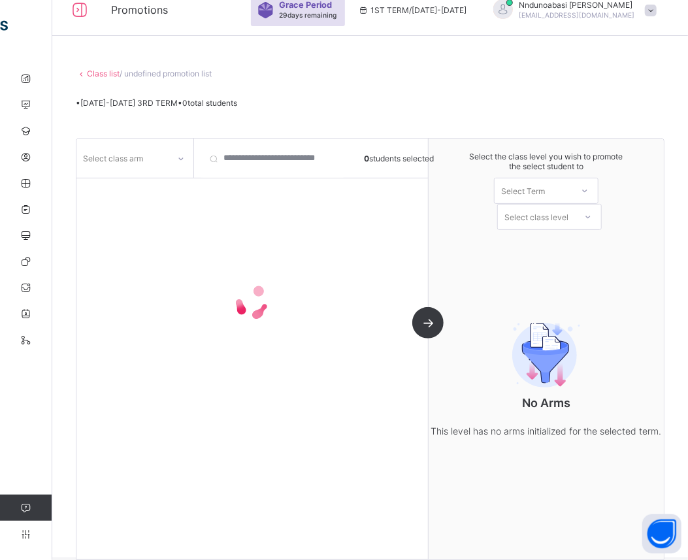
scroll to position [31, 0]
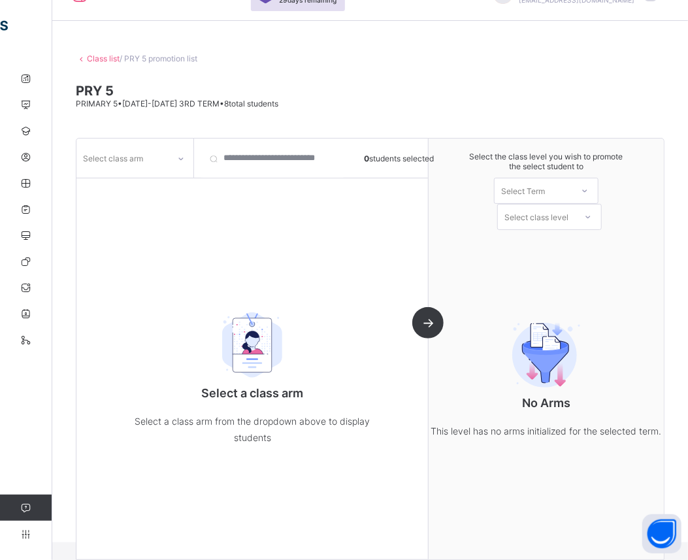
click at [181, 161] on icon at bounding box center [181, 158] width 8 height 13
click at [147, 187] on div at bounding box center [135, 186] width 116 height 20
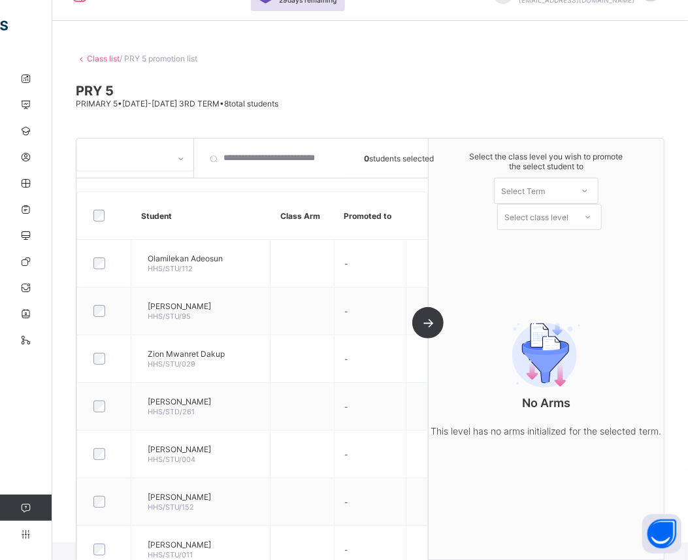
click at [588, 191] on icon at bounding box center [584, 190] width 8 height 13
click at [572, 223] on div "1ST TERM [DATE]-[DATE]" at bounding box center [545, 225] width 103 height 30
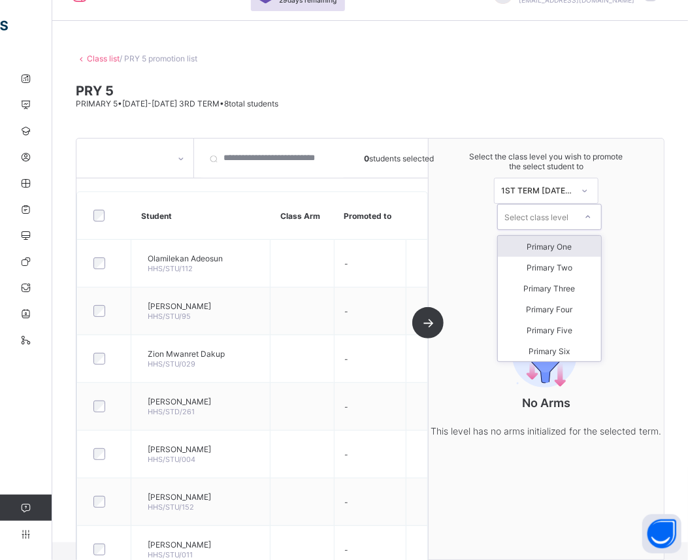
click at [592, 217] on icon at bounding box center [588, 216] width 8 height 13
click at [601, 350] on div "Primary Six" at bounding box center [549, 350] width 103 height 21
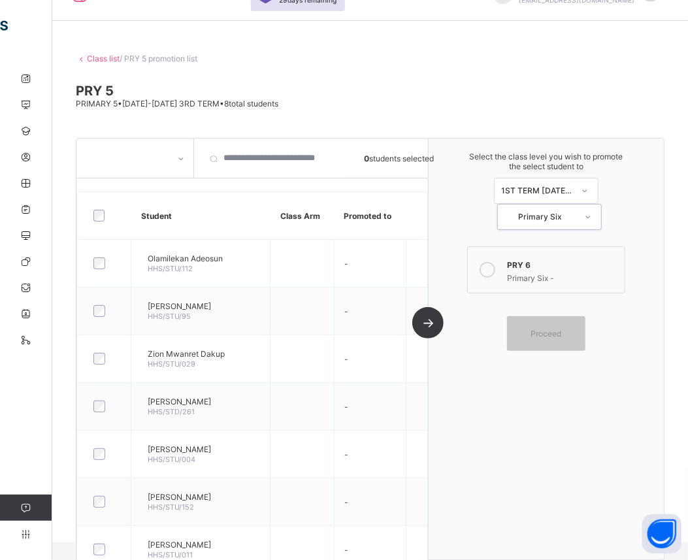
click at [495, 268] on icon at bounding box center [487, 270] width 16 height 16
click at [553, 333] on span "Proceed" at bounding box center [546, 333] width 31 height 10
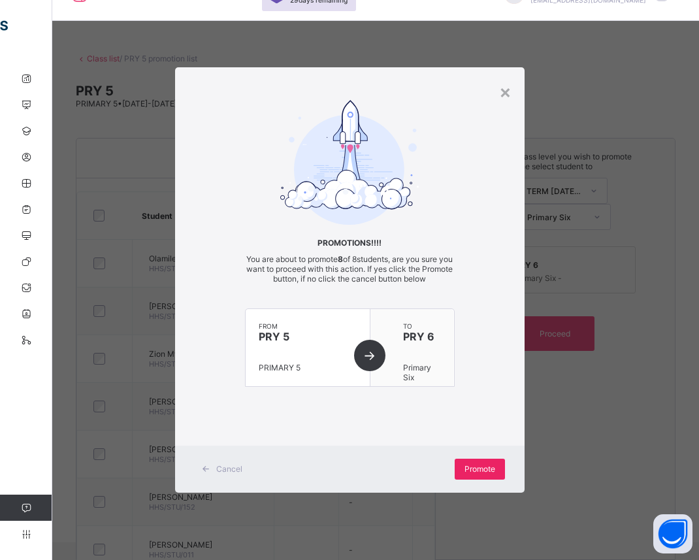
click at [473, 477] on div "Promote" at bounding box center [479, 468] width 50 height 21
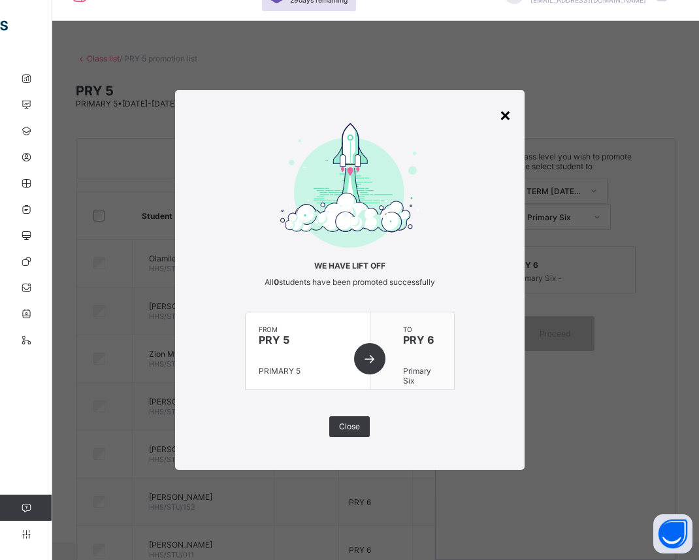
click at [504, 116] on div "×" at bounding box center [505, 114] width 12 height 22
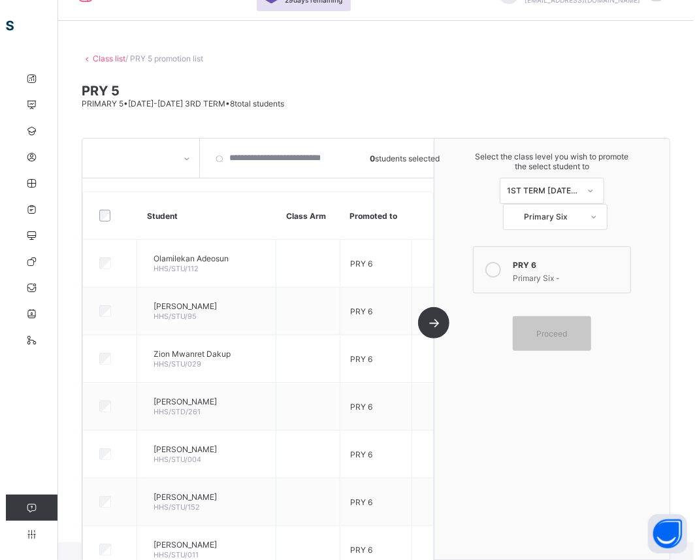
scroll to position [0, 0]
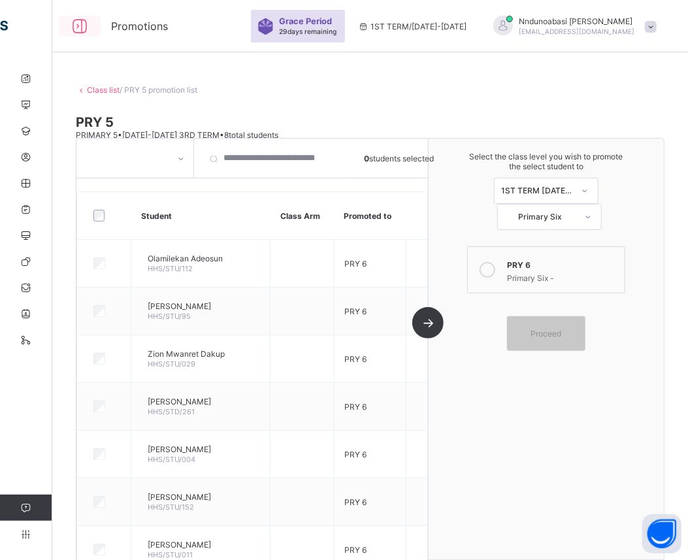
click at [76, 27] on icon at bounding box center [80, 26] width 22 height 19
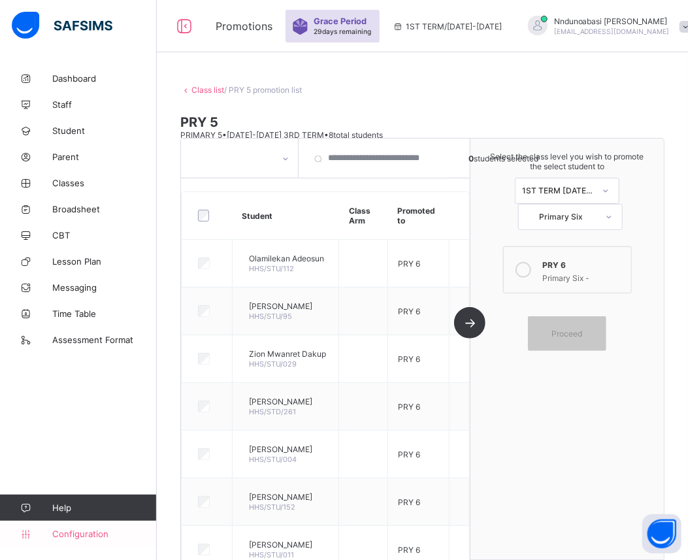
click at [39, 535] on icon at bounding box center [26, 534] width 52 height 10
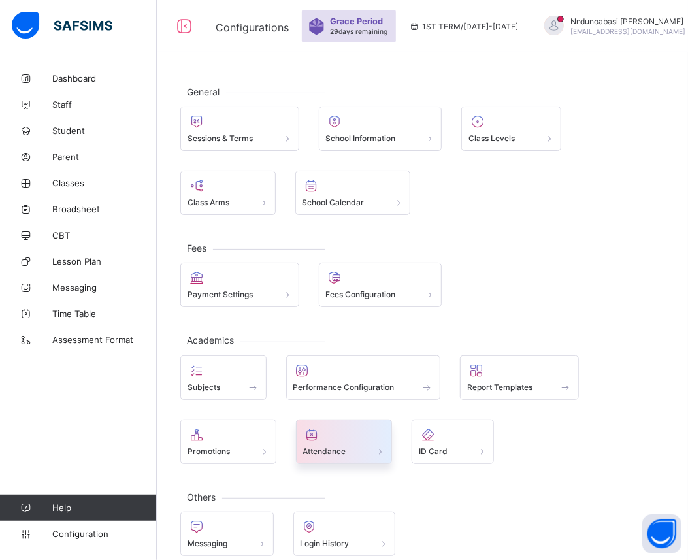
click at [347, 442] on span at bounding box center [344, 443] width 82 height 3
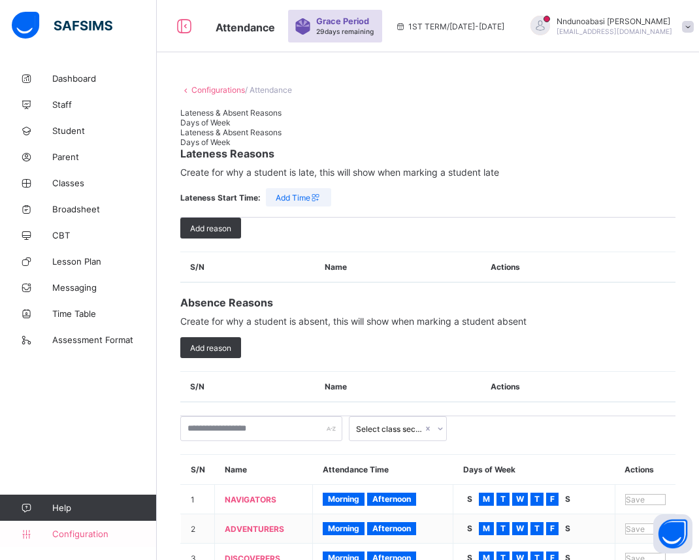
click at [80, 533] on span "Configuration" at bounding box center [104, 533] width 104 height 10
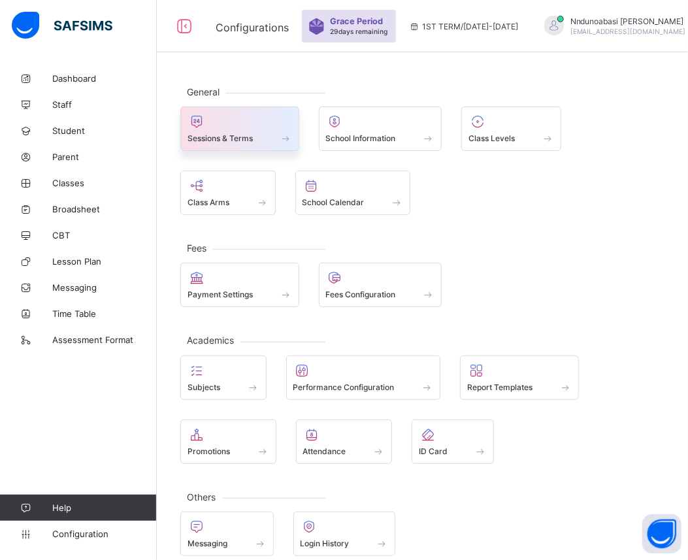
click at [250, 133] on span "Sessions & Terms" at bounding box center [219, 138] width 65 height 10
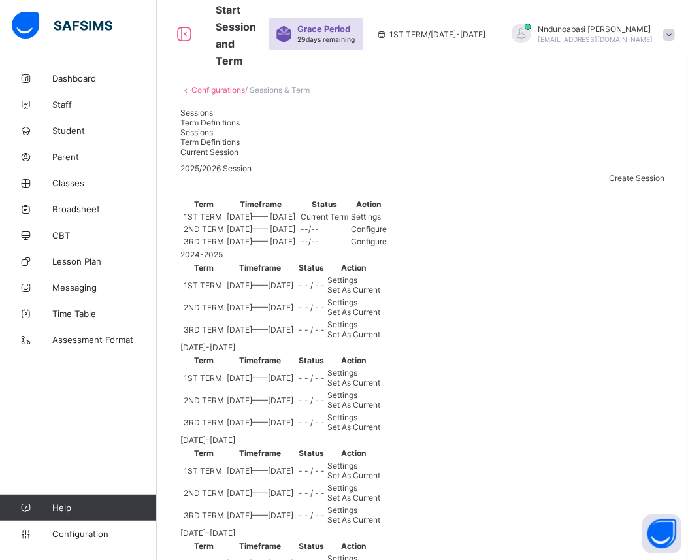
click at [381, 221] on span "Settings" at bounding box center [366, 217] width 30 height 10
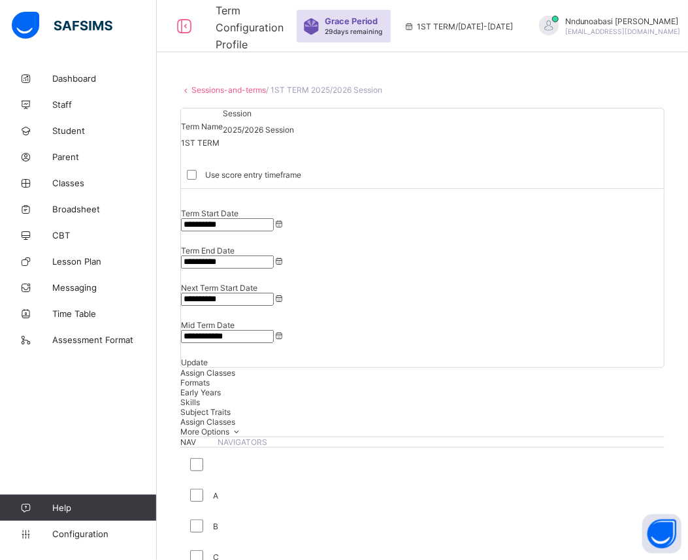
click at [274, 293] on input "**********" at bounding box center [227, 299] width 93 height 13
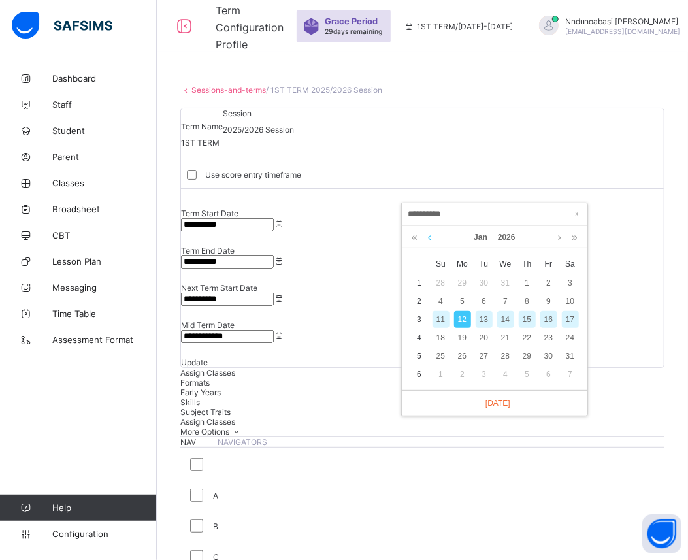
click at [428, 234] on link at bounding box center [429, 237] width 10 height 22
click at [462, 336] on div "20" at bounding box center [462, 337] width 17 height 17
type input "**********"
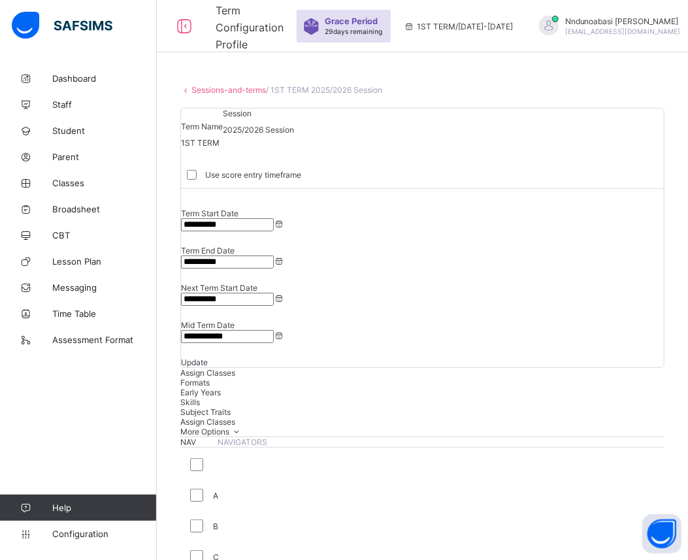
click at [274, 330] on input "**********" at bounding box center [227, 336] width 93 height 13
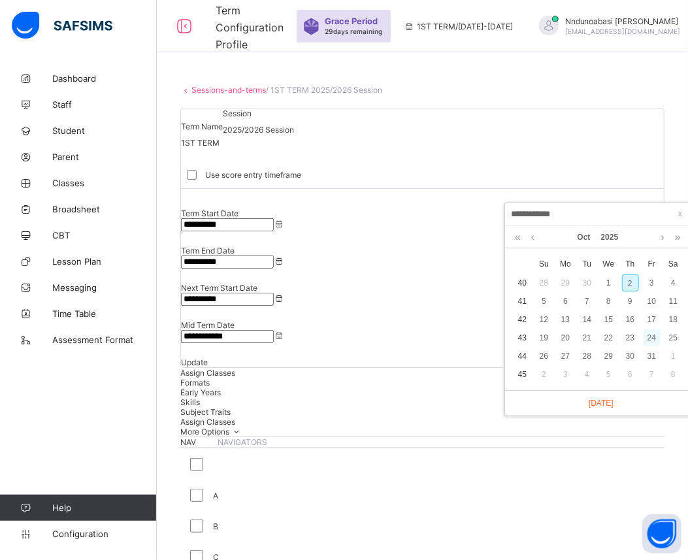
click at [654, 336] on div "24" at bounding box center [651, 337] width 17 height 17
type input "**********"
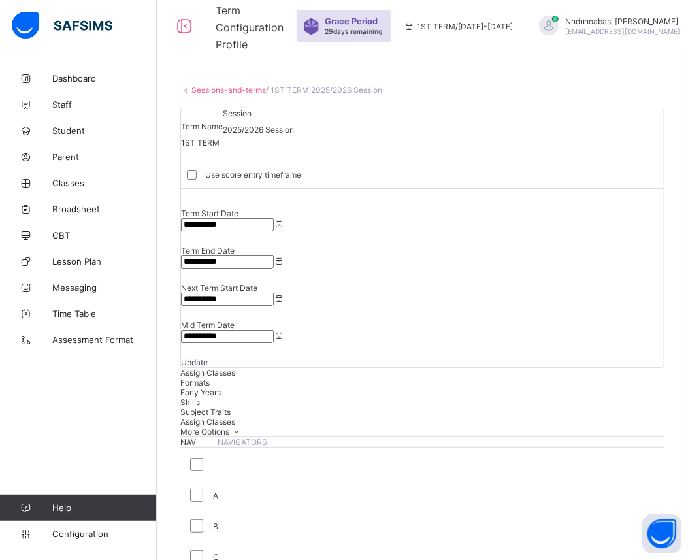
click at [274, 255] on input "**********" at bounding box center [227, 261] width 93 height 13
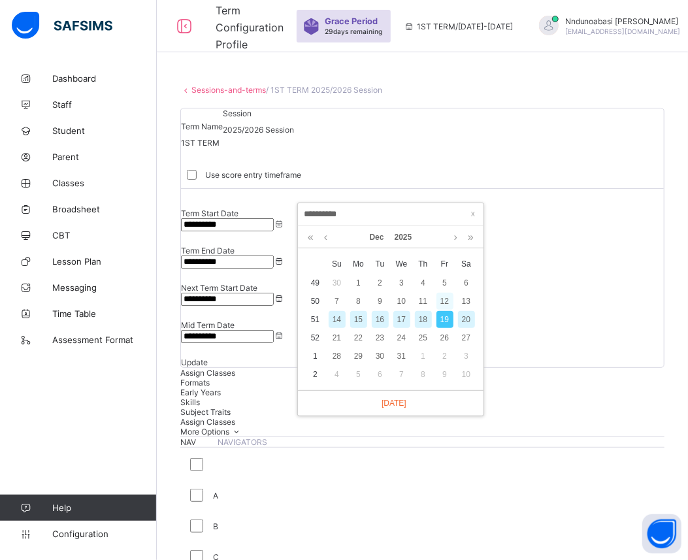
click at [445, 298] on div "12" at bounding box center [444, 301] width 17 height 17
type input "**********"
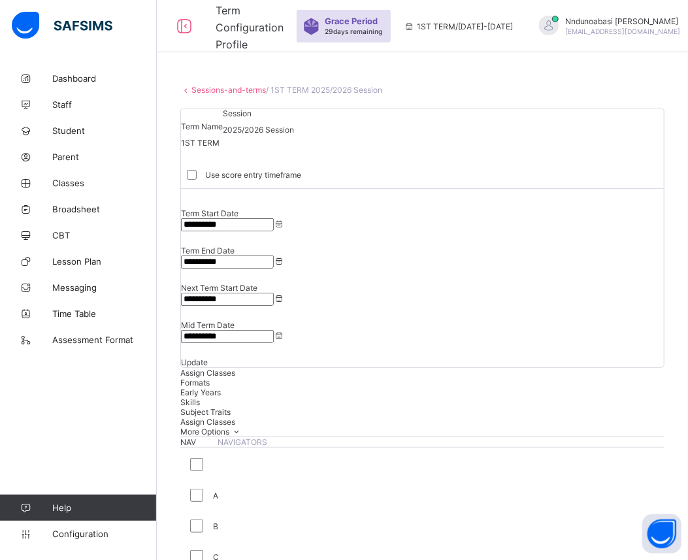
click at [208, 357] on span "Update" at bounding box center [194, 362] width 27 height 10
click at [200, 87] on link "Sessions-and-terms" at bounding box center [228, 90] width 74 height 10
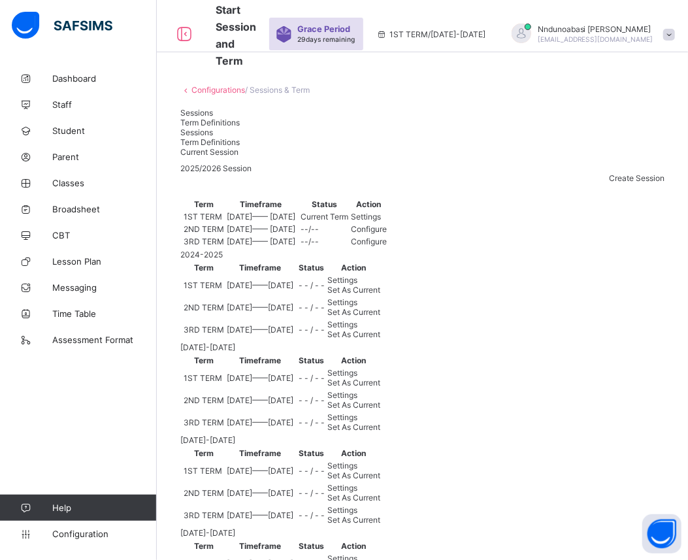
click at [240, 118] on span "Term Definitions" at bounding box center [209, 123] width 59 height 10
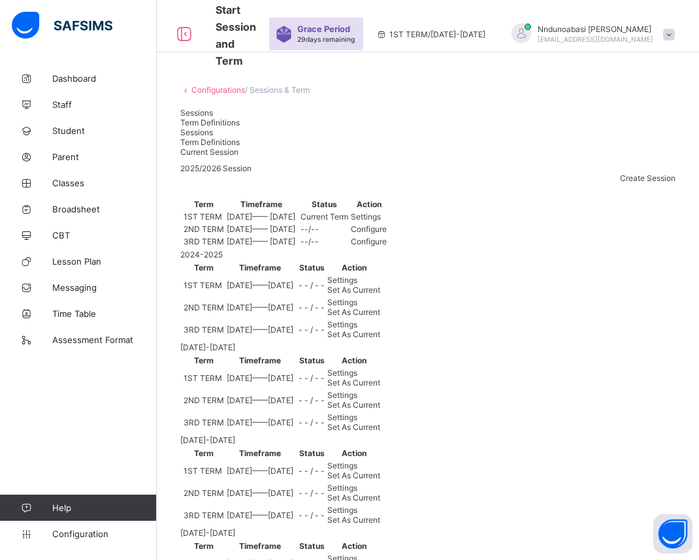
click at [210, 86] on link "Configurations" at bounding box center [218, 90] width 54 height 10
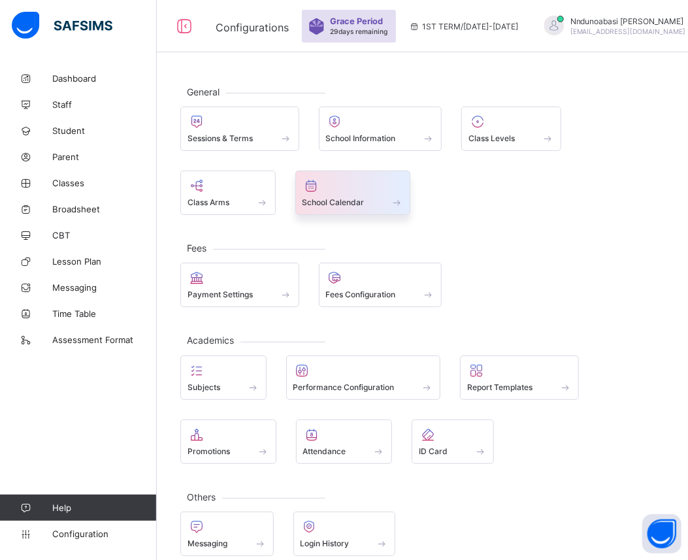
click at [360, 212] on div "School Calendar" at bounding box center [353, 192] width 116 height 44
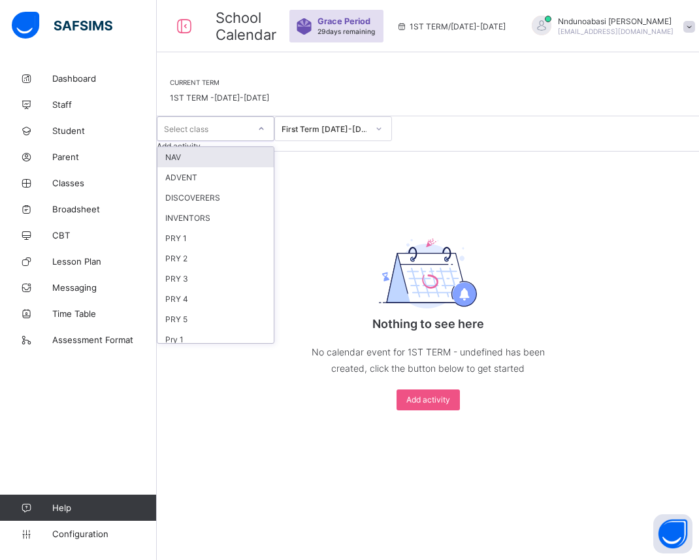
click at [265, 135] on icon at bounding box center [261, 128] width 8 height 13
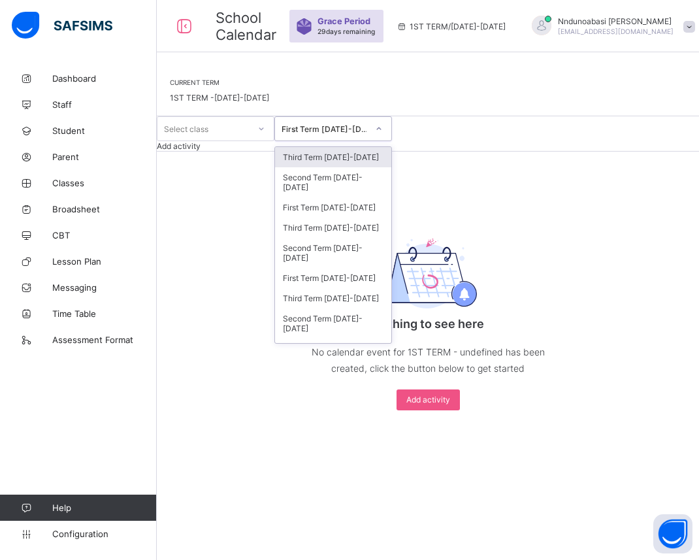
click at [390, 139] on div at bounding box center [379, 128] width 22 height 21
click at [509, 225] on div "Current Term 1ST TERM - 2025-2026 Select class option Third Term 2025-2026 focu…" at bounding box center [428, 244] width 542 height 358
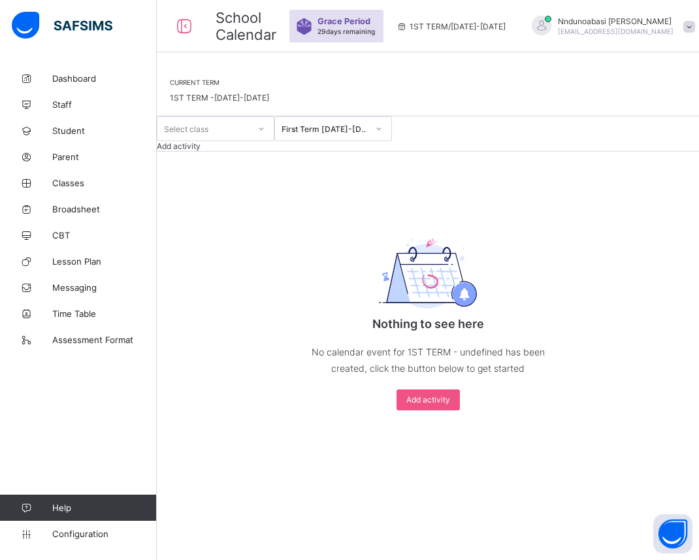
click at [200, 151] on span "Add activity" at bounding box center [179, 146] width 44 height 10
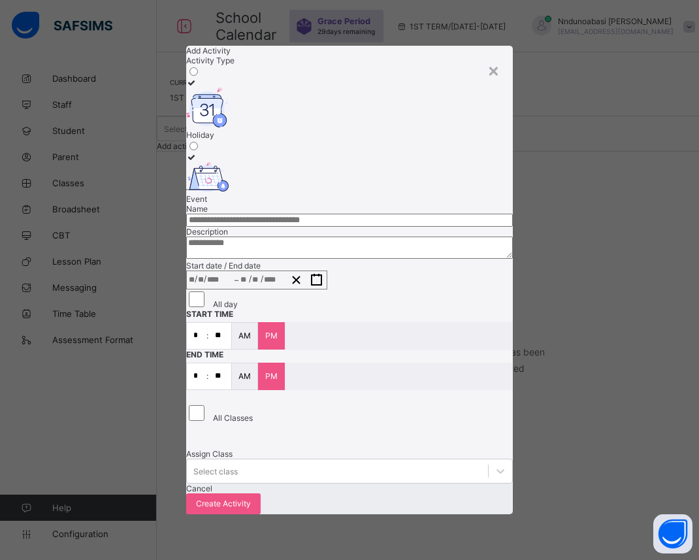
click at [263, 259] on textarea at bounding box center [349, 247] width 326 height 22
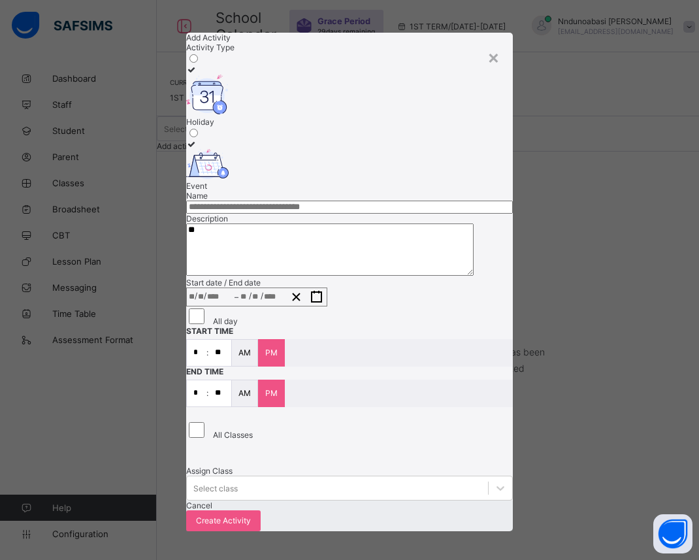
type textarea "*"
type textarea "**********"
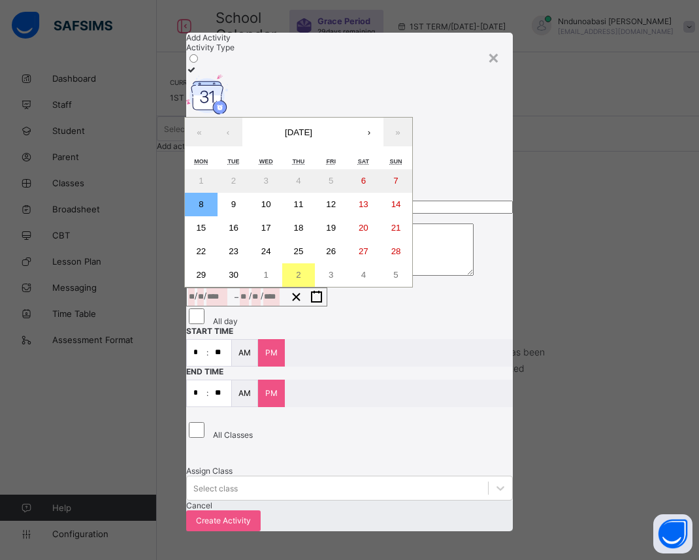
click at [195, 306] on input "*" at bounding box center [191, 297] width 7 height 18
click at [282, 287] on button "1" at bounding box center [265, 275] width 33 height 24
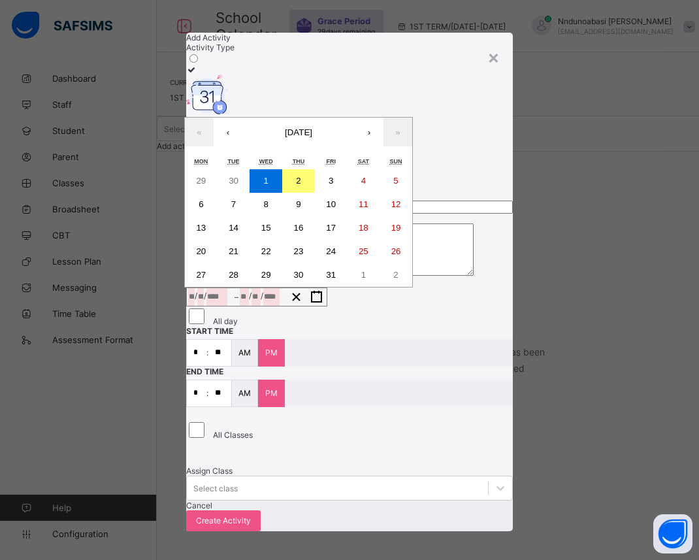
click at [204, 306] on input "*" at bounding box center [200, 297] width 7 height 18
click at [195, 306] on input "*" at bounding box center [191, 297] width 7 height 18
click at [282, 193] on button "1" at bounding box center [265, 181] width 33 height 24
type input "**********"
type input "**"
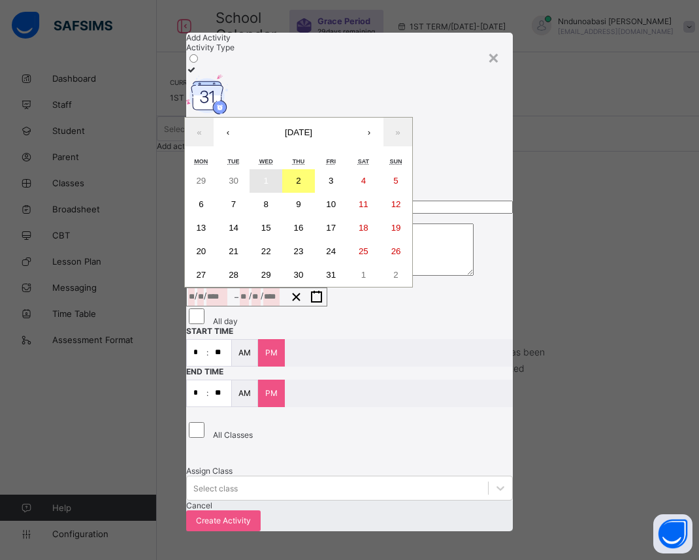
type input "*"
type input "**********"
type input "**"
type input "*"
type input "****"
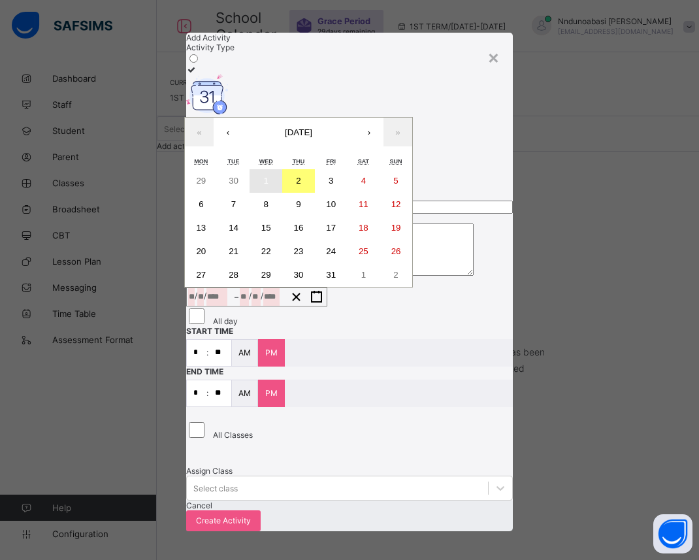
type input "**"
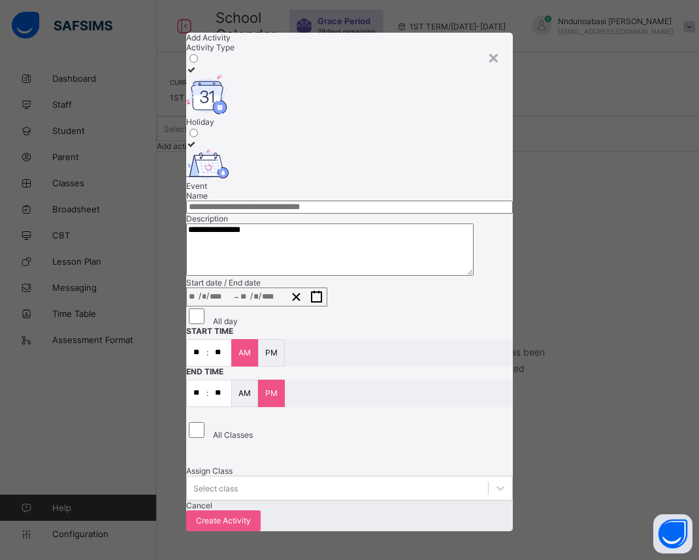
click at [228, 115] on img at bounding box center [207, 94] width 42 height 40
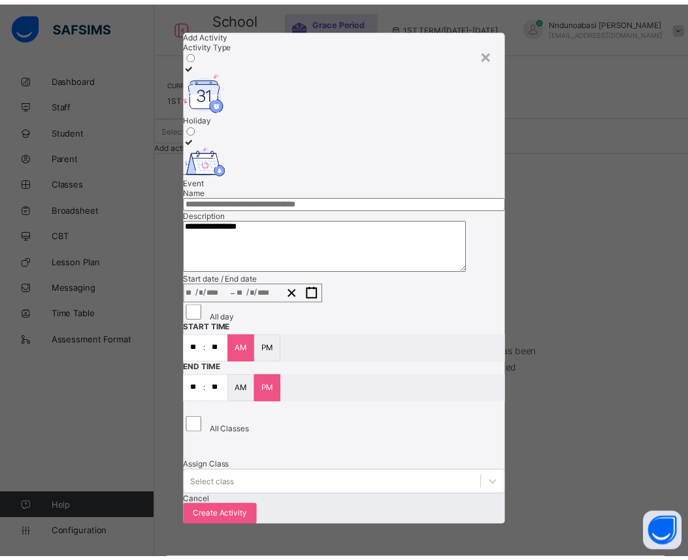
scroll to position [84, 0]
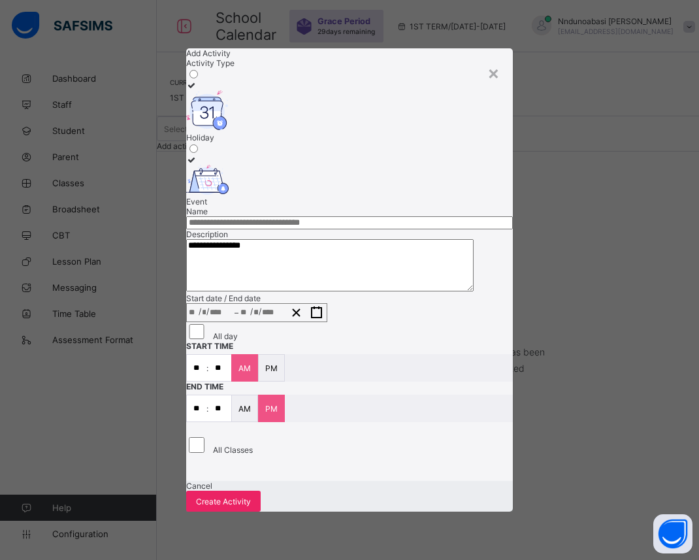
click at [251, 499] on span "Create Activity" at bounding box center [223, 501] width 55 height 10
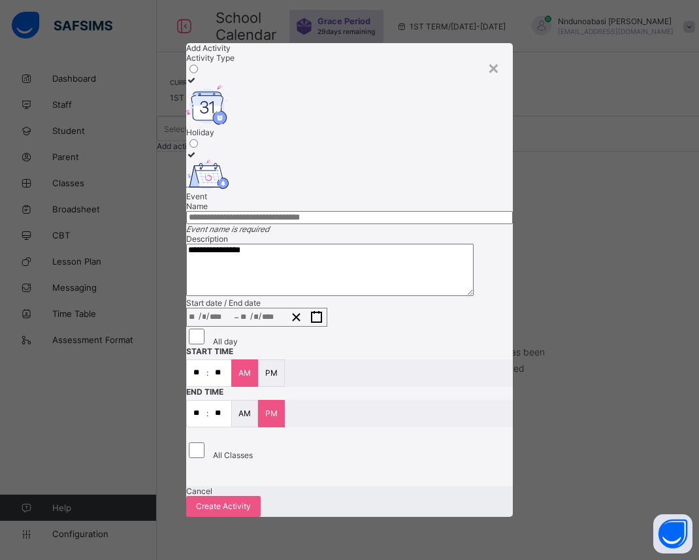
click at [357, 211] on input "text" at bounding box center [349, 217] width 326 height 13
type input "*"
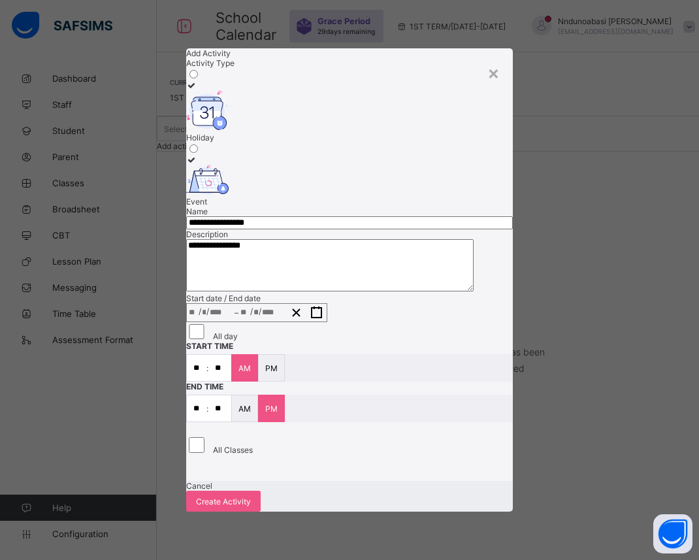
type input "**********"
click at [300, 239] on textarea "**********" at bounding box center [329, 265] width 287 height 52
type textarea "*"
type textarea "**********"
click at [251, 496] on span "Create Activity" at bounding box center [223, 501] width 55 height 10
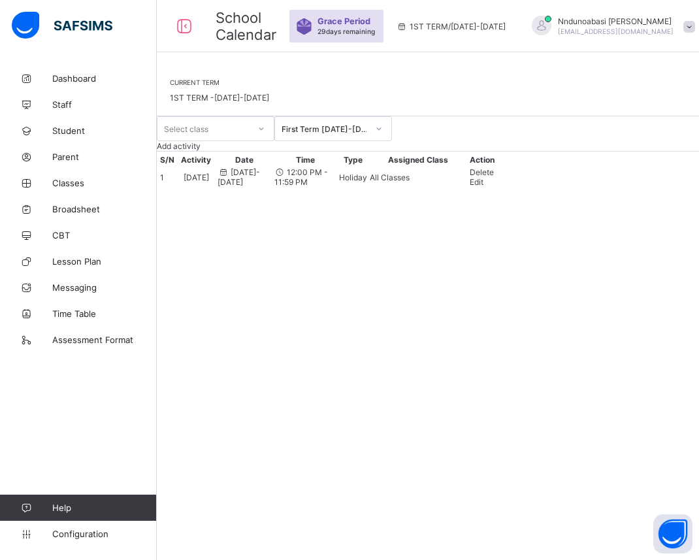
click at [200, 151] on span "Add activity" at bounding box center [179, 146] width 44 height 10
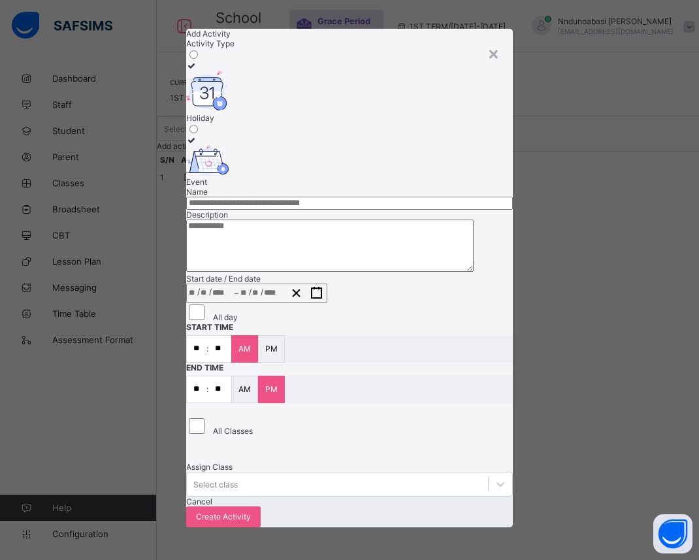
click at [212, 506] on span "Cancel" at bounding box center [199, 501] width 26 height 10
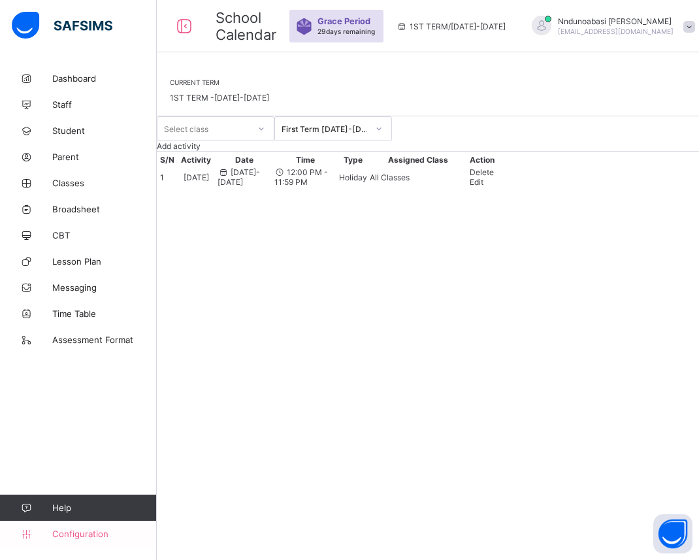
click at [64, 531] on span "Configuration" at bounding box center [104, 533] width 104 height 10
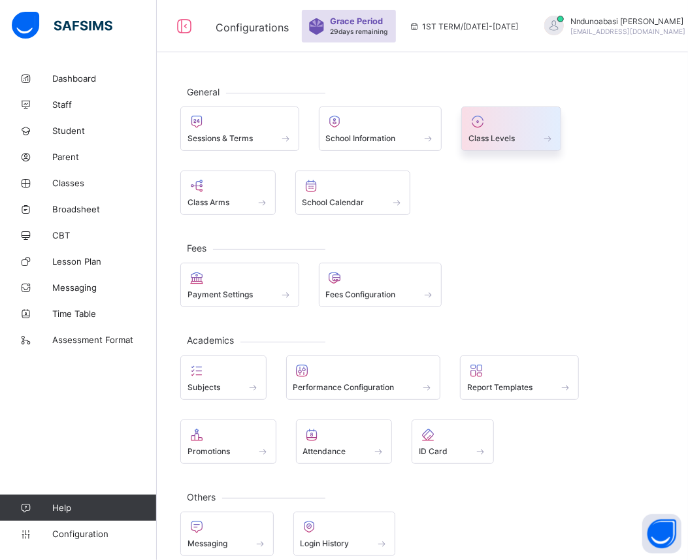
click at [504, 138] on span "Class Levels" at bounding box center [491, 138] width 46 height 10
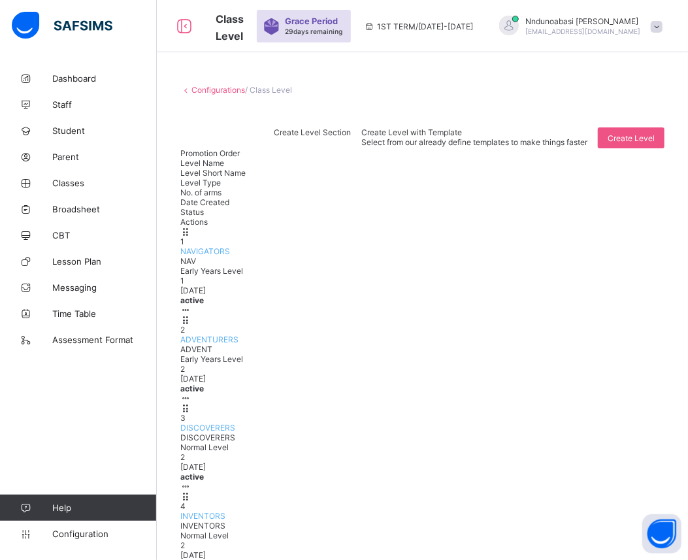
scroll to position [210, 0]
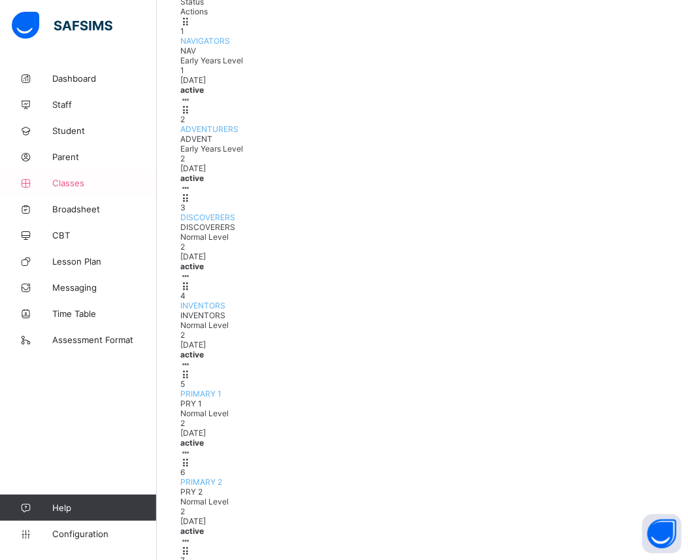
click at [72, 175] on link "Classes" at bounding box center [78, 183] width 157 height 26
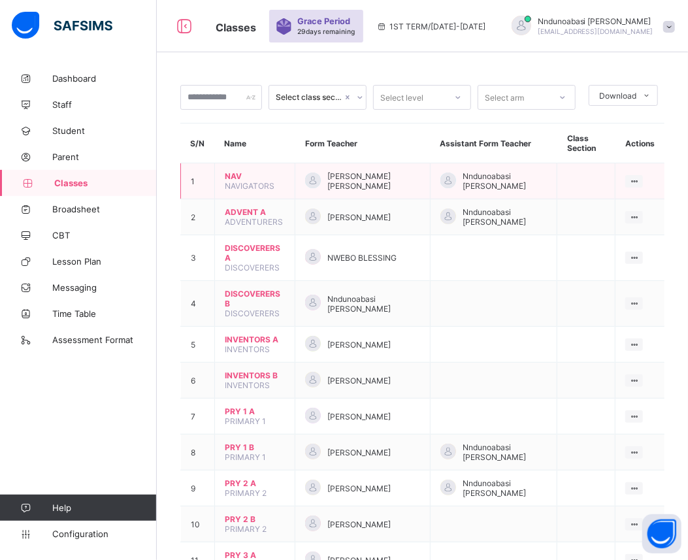
click at [417, 177] on div "[PERSON_NAME] [PERSON_NAME]" at bounding box center [362, 181] width 115 height 20
click at [622, 203] on div "View Class" at bounding box center [599, 206] width 74 height 13
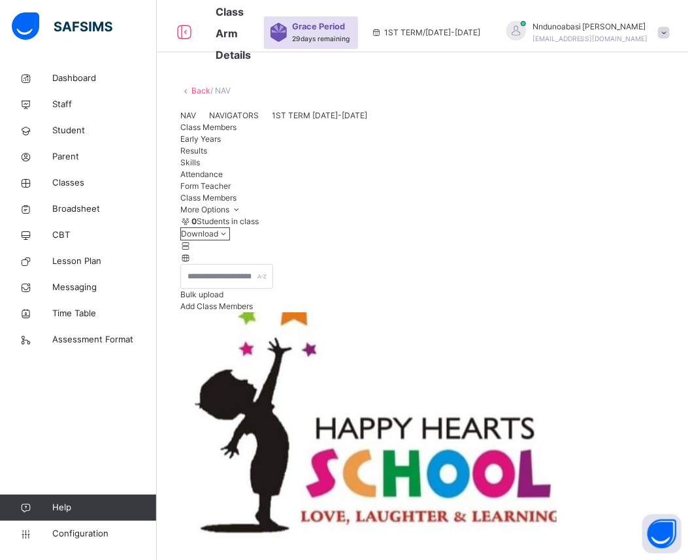
click at [243, 273] on div "0 Students in class Download Pdf Report Excel Report Bulk upload Add Class Memb…" at bounding box center [422, 548] width 484 height 667
click at [63, 530] on span "Configuration" at bounding box center [104, 533] width 104 height 13
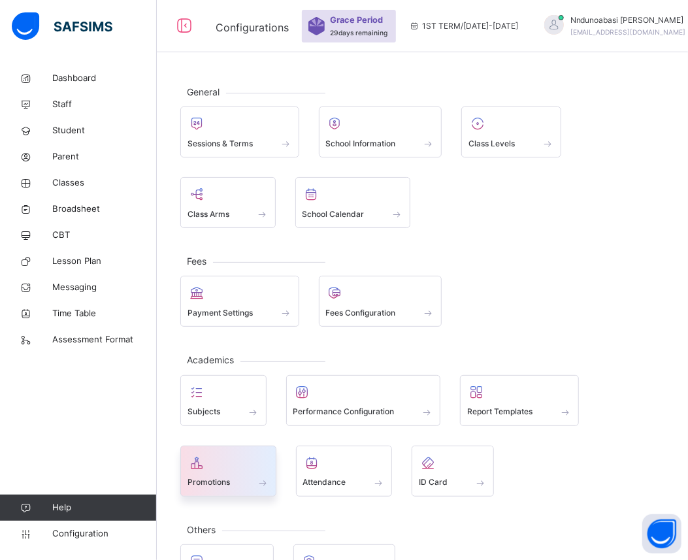
click at [190, 483] on span "Promotions" at bounding box center [208, 482] width 42 height 12
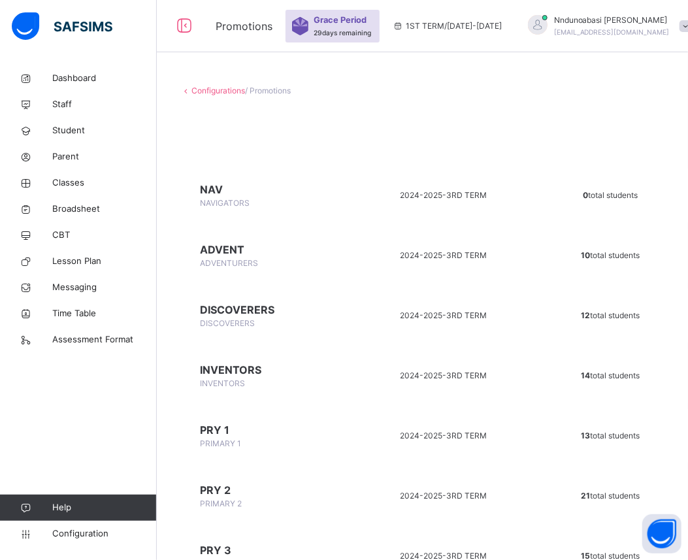
click at [360, 205] on td "2024-2025 - 3RD TERM" at bounding box center [443, 195] width 188 height 54
click at [185, 25] on icon at bounding box center [184, 26] width 22 height 24
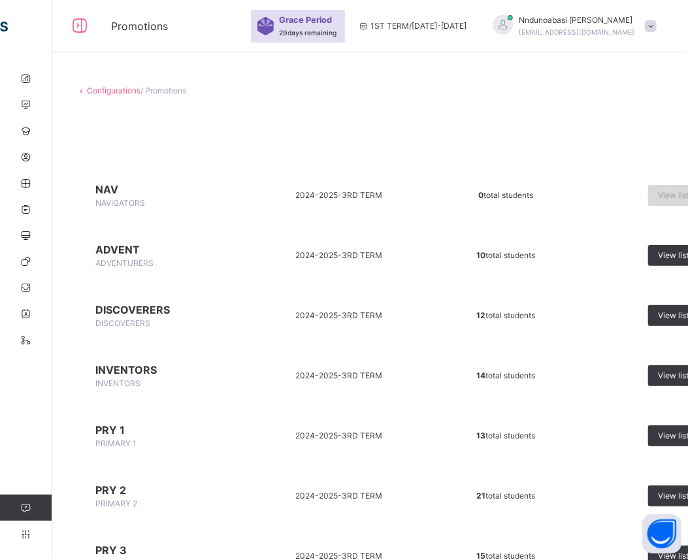
click at [669, 197] on span "View list" at bounding box center [673, 195] width 31 height 12
click at [316, 191] on span "2024-2025 -" at bounding box center [319, 195] width 46 height 10
click at [664, 194] on span "View list" at bounding box center [673, 195] width 31 height 12
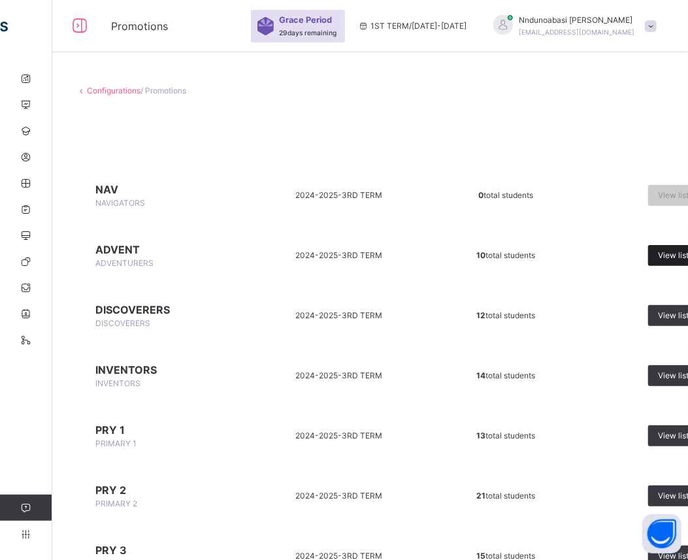
click at [652, 256] on div "View list" at bounding box center [678, 255] width 61 height 21
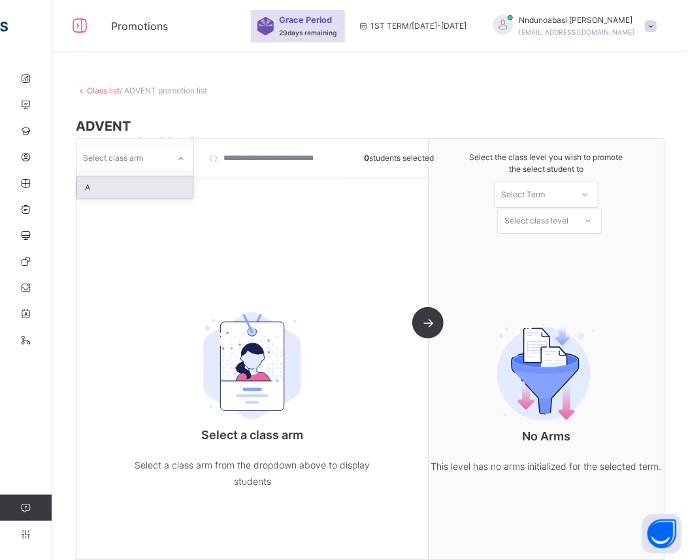
click at [181, 157] on icon at bounding box center [181, 158] width 8 height 13
click at [160, 186] on div "A" at bounding box center [135, 187] width 116 height 22
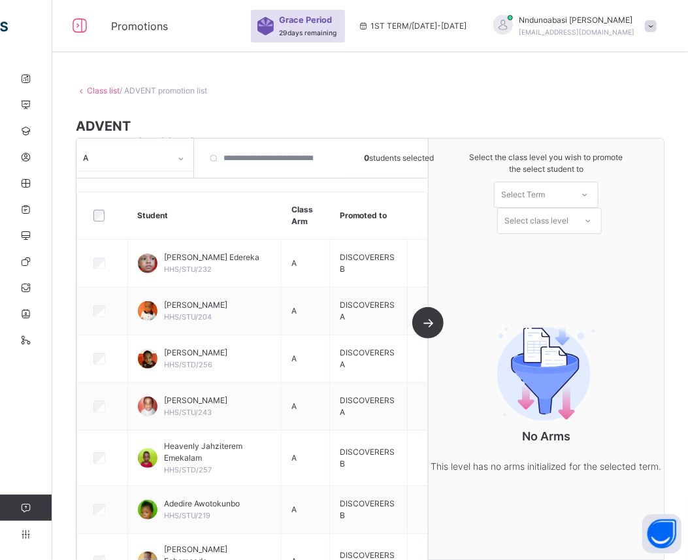
click at [93, 87] on link "Class list" at bounding box center [103, 91] width 33 height 10
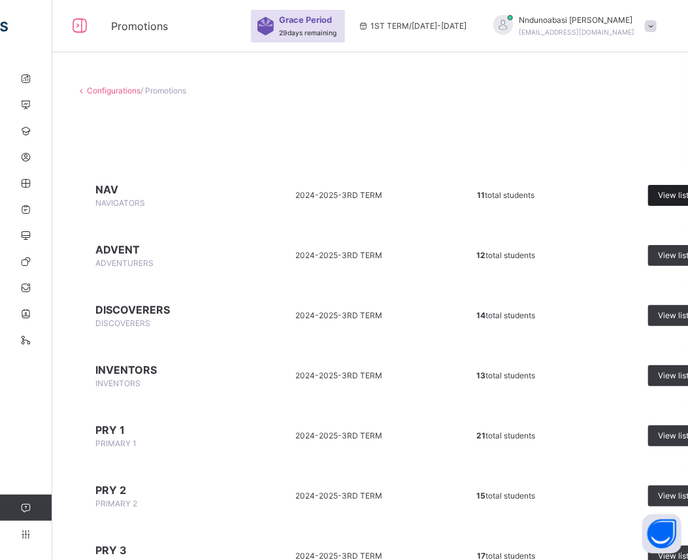
click at [668, 195] on span "View list" at bounding box center [673, 195] width 31 height 12
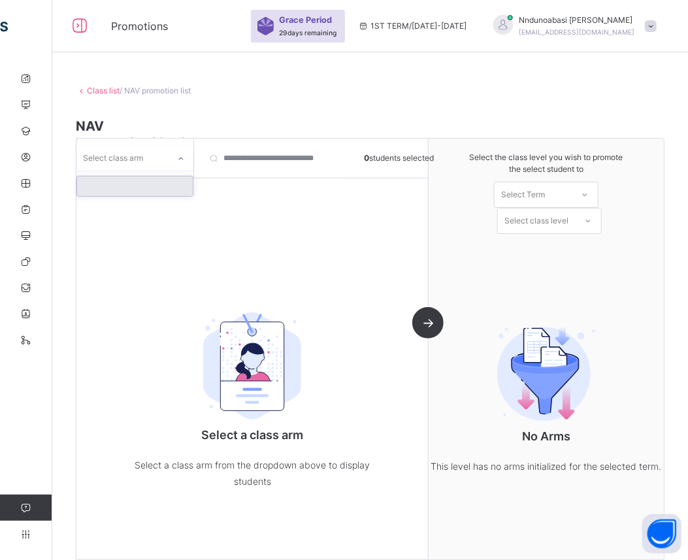
click at [182, 160] on icon at bounding box center [181, 158] width 8 height 13
click at [166, 189] on div at bounding box center [135, 186] width 116 height 20
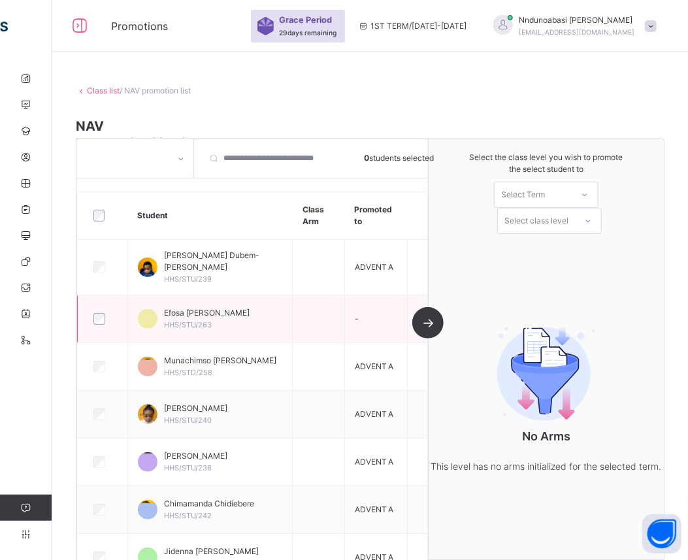
click at [174, 307] on span "Efosa Daniel Jeremy" at bounding box center [207, 313] width 86 height 12
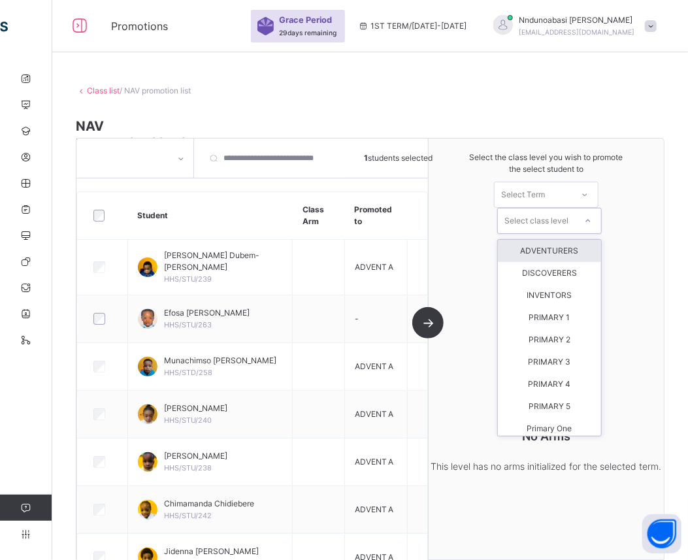
click at [592, 220] on icon at bounding box center [588, 220] width 8 height 13
click at [588, 194] on icon at bounding box center [584, 194] width 8 height 13
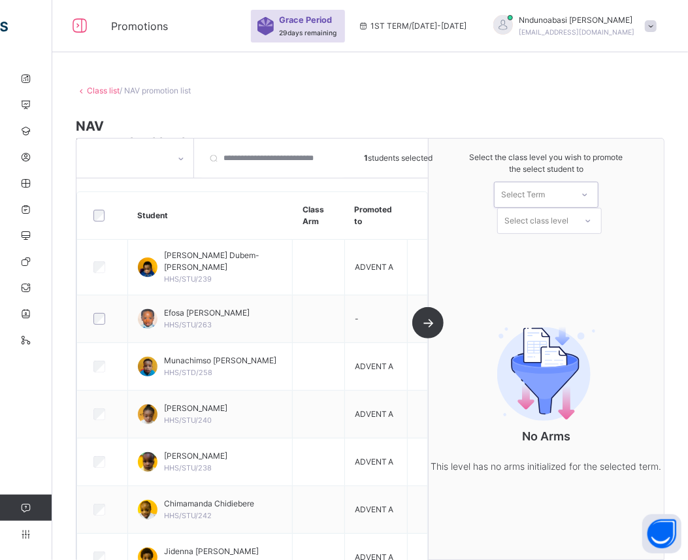
click at [588, 194] on icon at bounding box center [584, 194] width 8 height 13
click at [588, 198] on icon at bounding box center [584, 194] width 8 height 13
click at [564, 225] on div "1ST TERM [DATE]-[DATE]" at bounding box center [545, 231] width 103 height 34
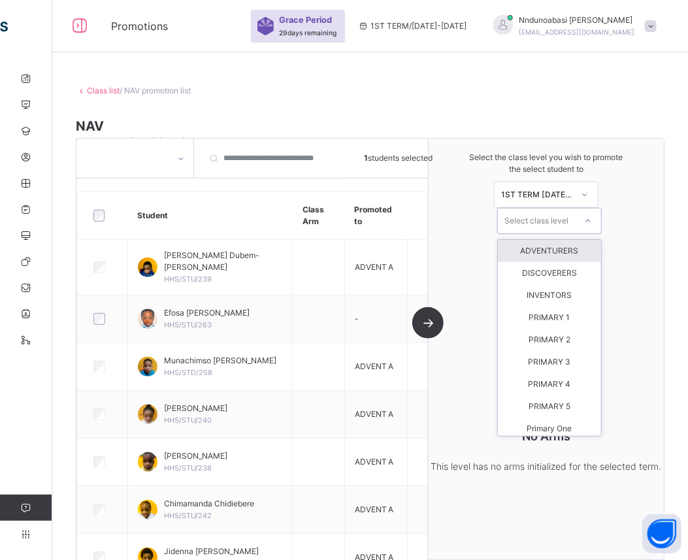
click at [592, 222] on icon at bounding box center [588, 220] width 8 height 13
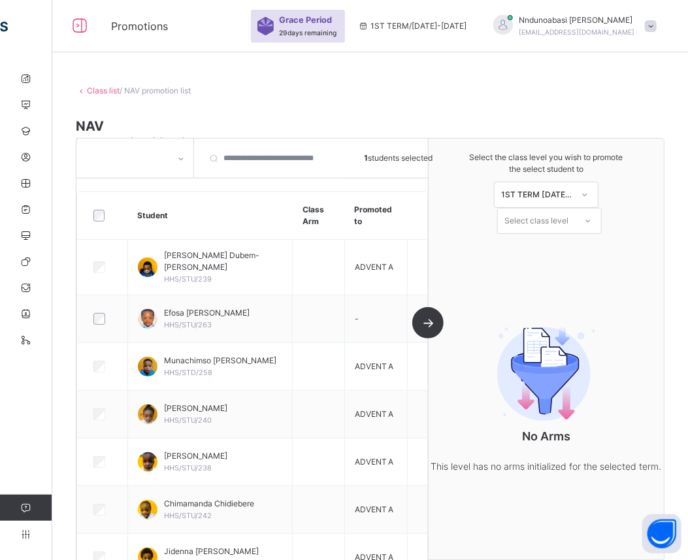
click at [620, 323] on div "No Arms This level has no arms initialized for the selected term." at bounding box center [545, 397] width 235 height 208
click at [87, 89] on link "Class list" at bounding box center [103, 91] width 33 height 10
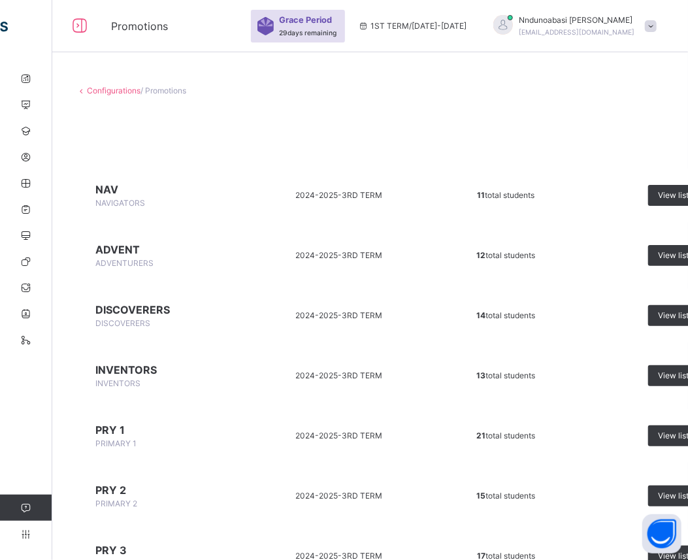
click at [112, 90] on link "Configurations" at bounding box center [114, 91] width 54 height 10
click at [76, 24] on icon at bounding box center [80, 26] width 22 height 24
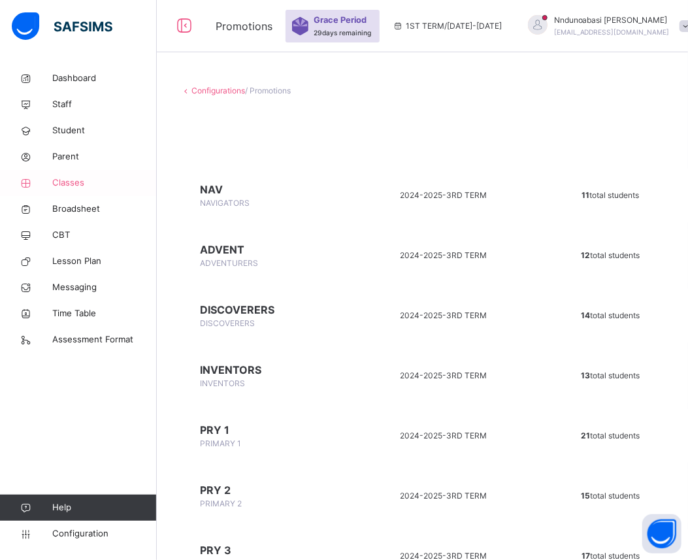
click at [77, 183] on span "Classes" at bounding box center [104, 182] width 104 height 13
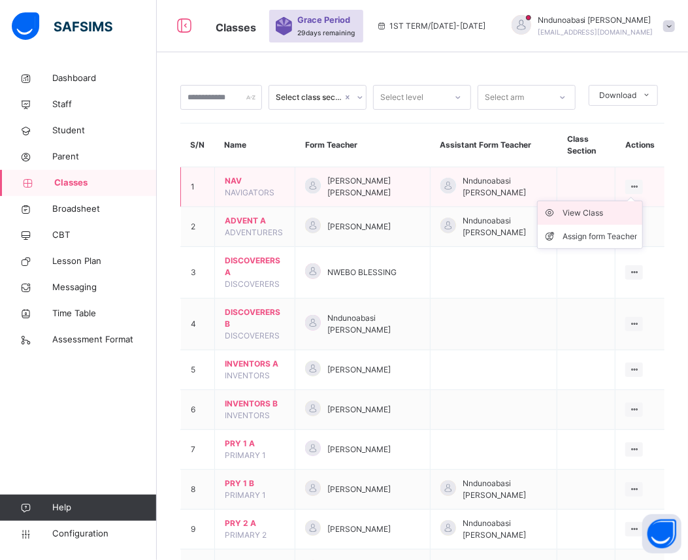
click at [609, 213] on div "View Class" at bounding box center [599, 212] width 74 height 13
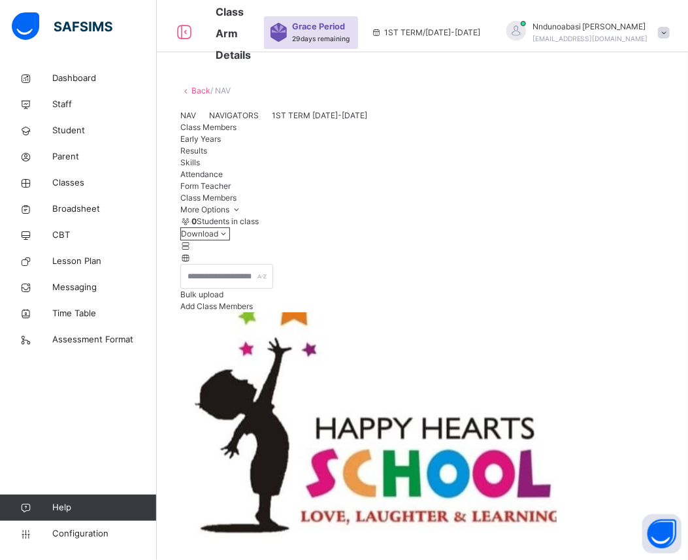
click at [253, 311] on span "Add Class Members" at bounding box center [216, 306] width 72 height 10
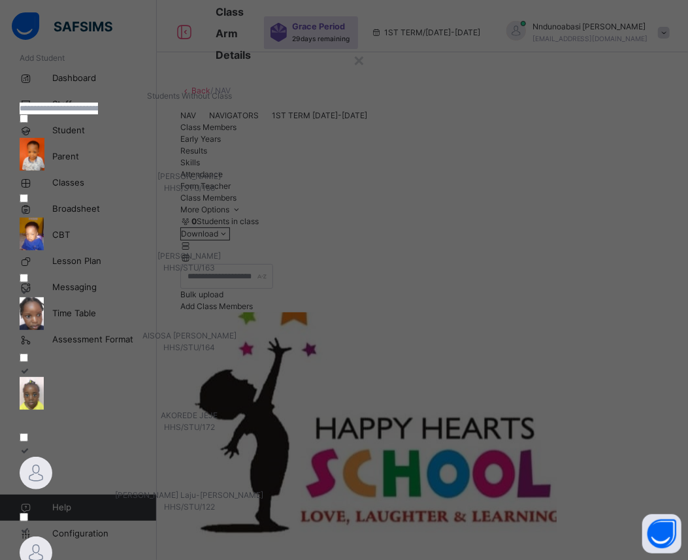
click at [98, 114] on input "text" at bounding box center [59, 109] width 78 height 12
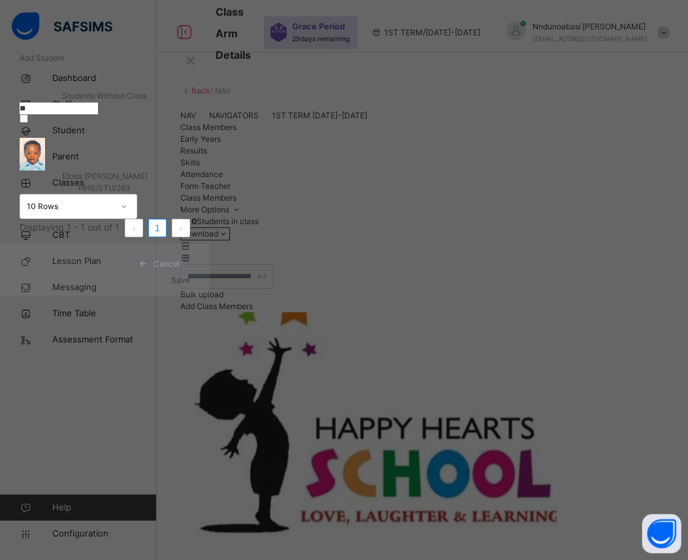
type input "**"
click at [113, 194] on div "Efosa Daniel Jeremy HHS/STU/263" at bounding box center [105, 182] width 170 height 24
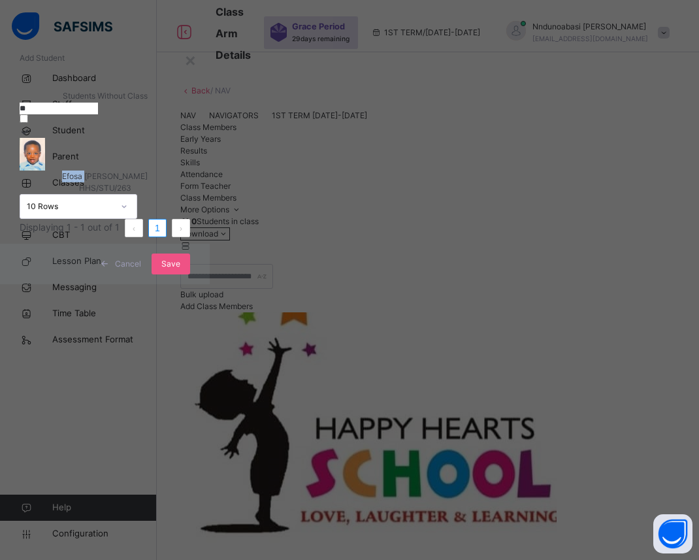
click at [113, 194] on div "Efosa Daniel Jeremy HHS/STU/263" at bounding box center [105, 182] width 170 height 24
click at [165, 170] on div at bounding box center [105, 154] width 170 height 33
click at [180, 270] on span "Save" at bounding box center [170, 264] width 19 height 12
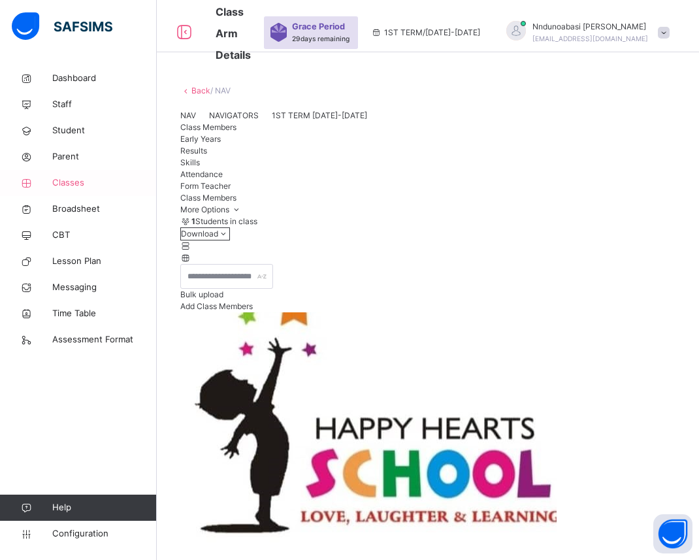
click at [65, 185] on span "Classes" at bounding box center [104, 182] width 104 height 13
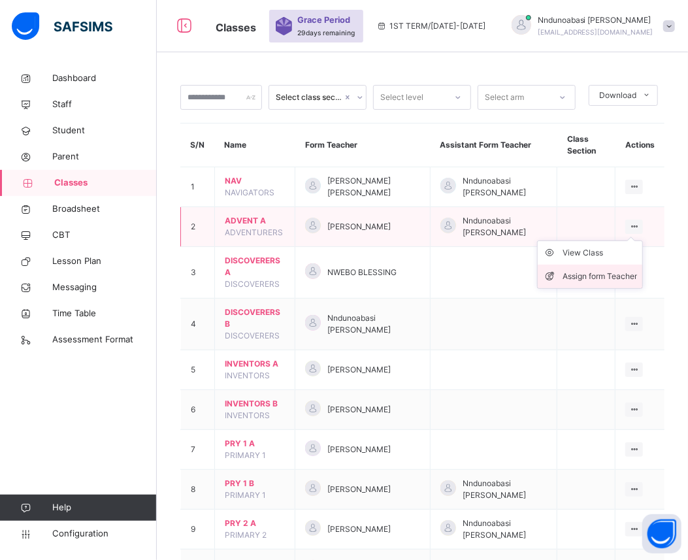
click at [594, 275] on div "Assign form Teacher" at bounding box center [599, 276] width 74 height 13
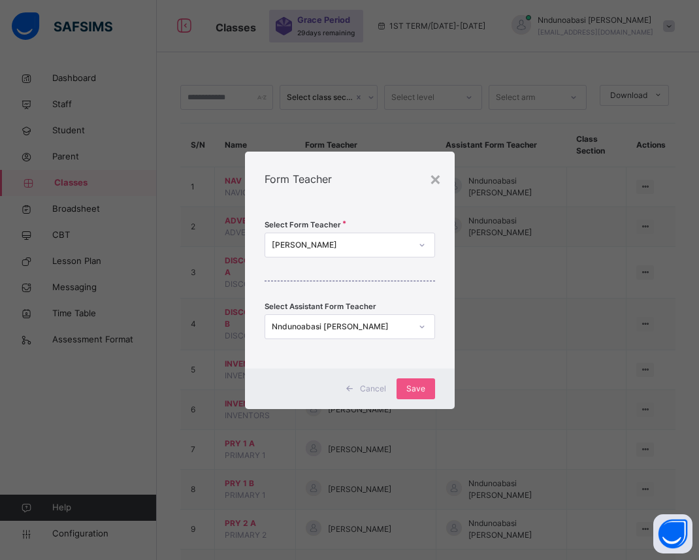
click at [424, 245] on icon at bounding box center [422, 244] width 8 height 13
click at [355, 243] on div "AGNES ABUH" at bounding box center [341, 245] width 139 height 12
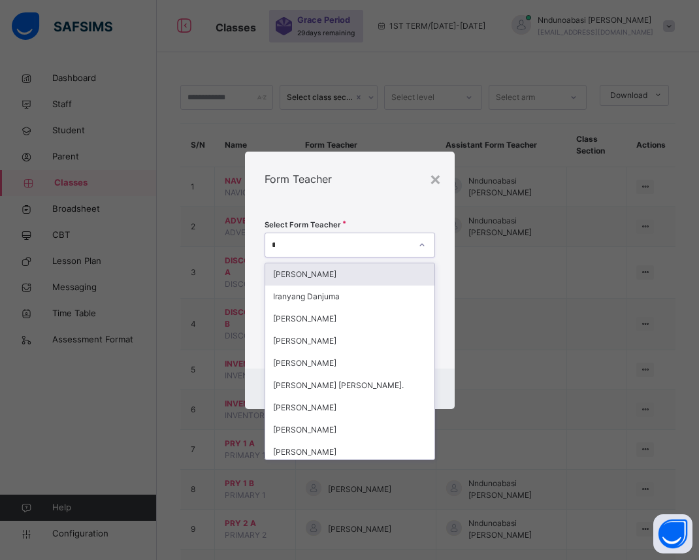
type input "**"
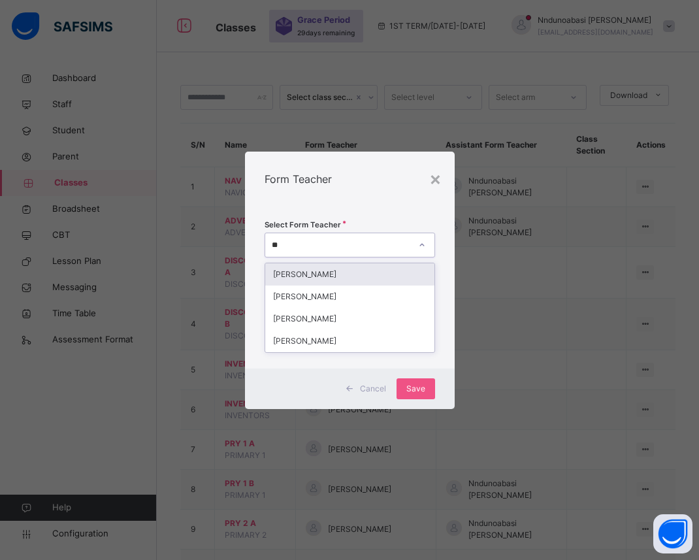
click at [333, 275] on div "[PERSON_NAME]" at bounding box center [349, 274] width 169 height 22
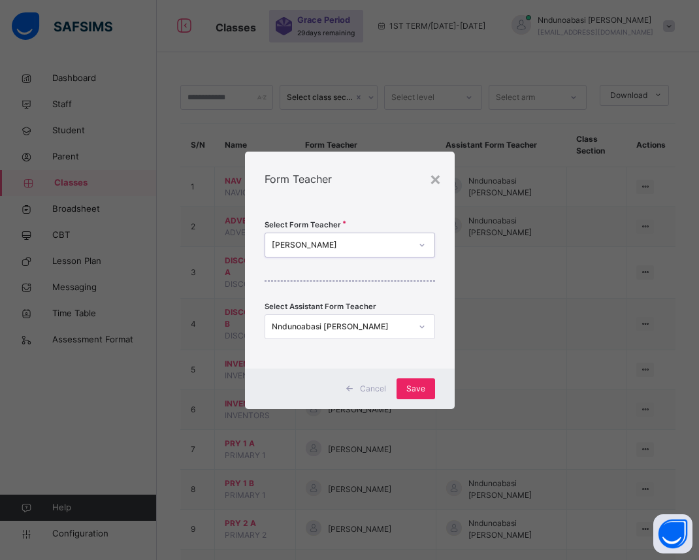
click at [410, 386] on span "Save" at bounding box center [415, 389] width 19 height 12
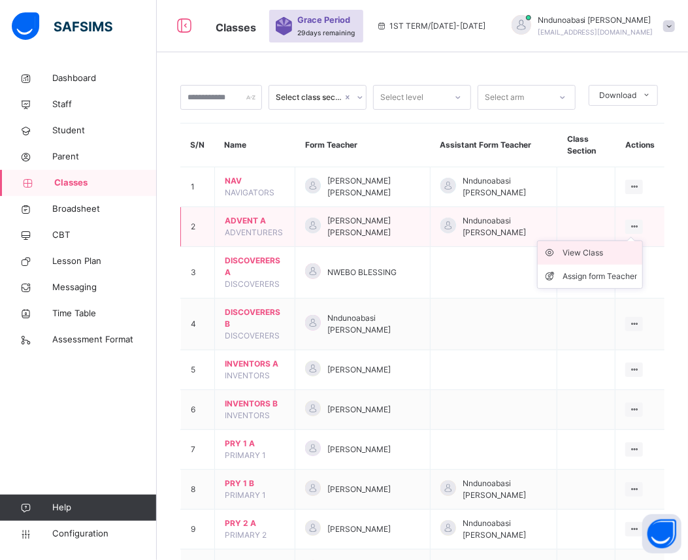
click at [581, 255] on div "View Class" at bounding box center [599, 252] width 74 height 13
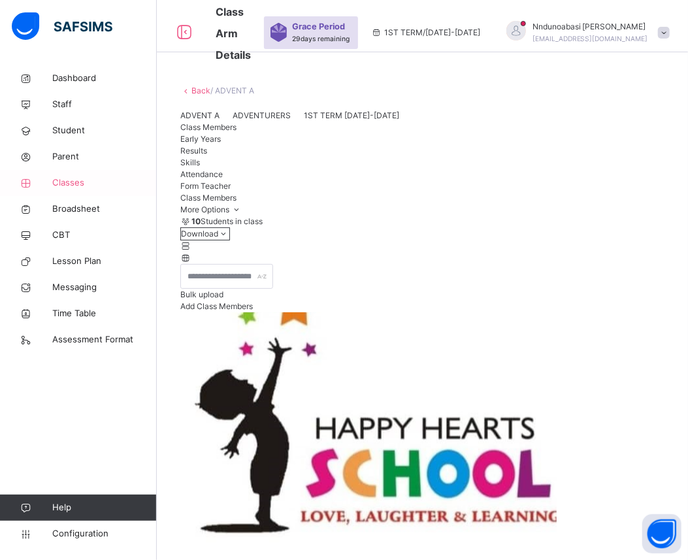
click at [67, 182] on span "Classes" at bounding box center [104, 182] width 104 height 13
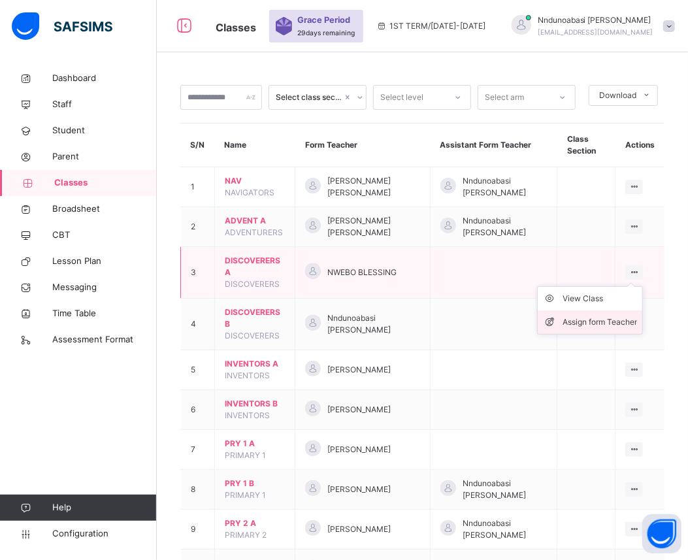
click at [605, 321] on div "Assign form Teacher" at bounding box center [599, 321] width 74 height 13
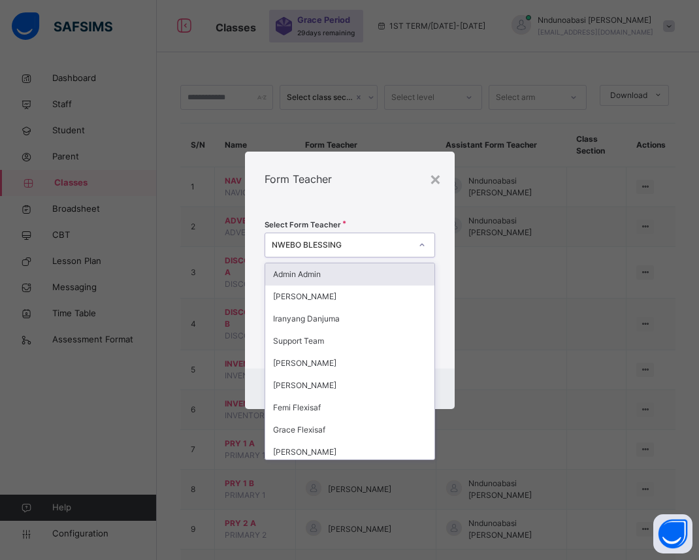
click at [399, 243] on div "NWEBO BLESSING" at bounding box center [341, 245] width 139 height 12
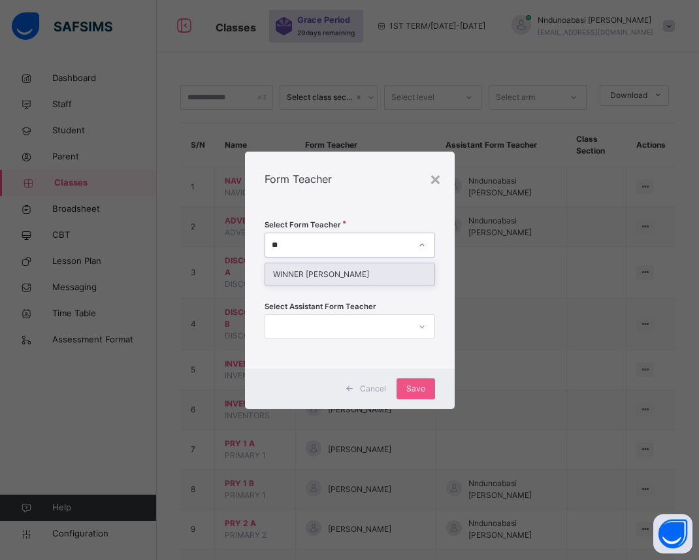
type input "*"
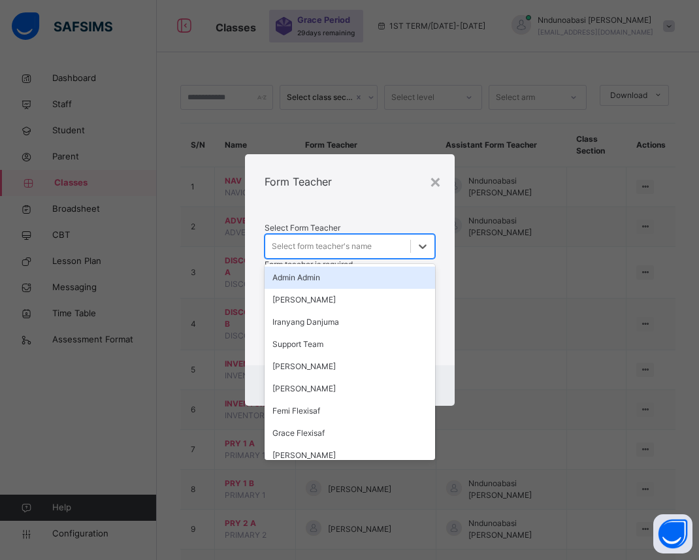
type input "*"
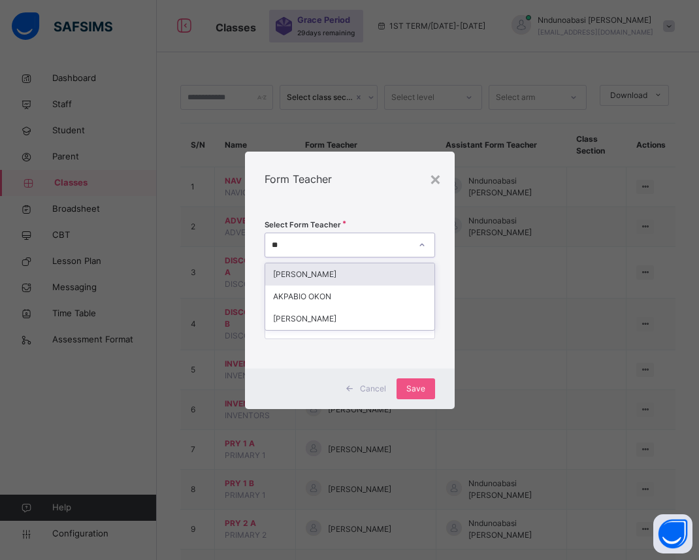
type input "*"
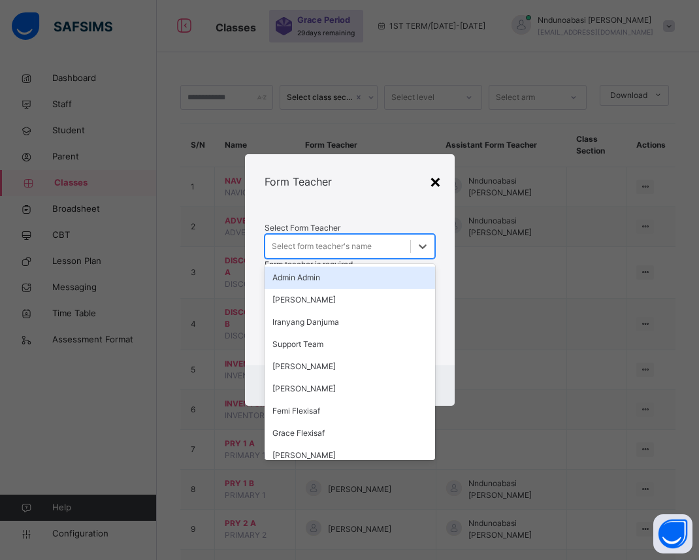
click at [434, 174] on div "×" at bounding box center [435, 180] width 12 height 27
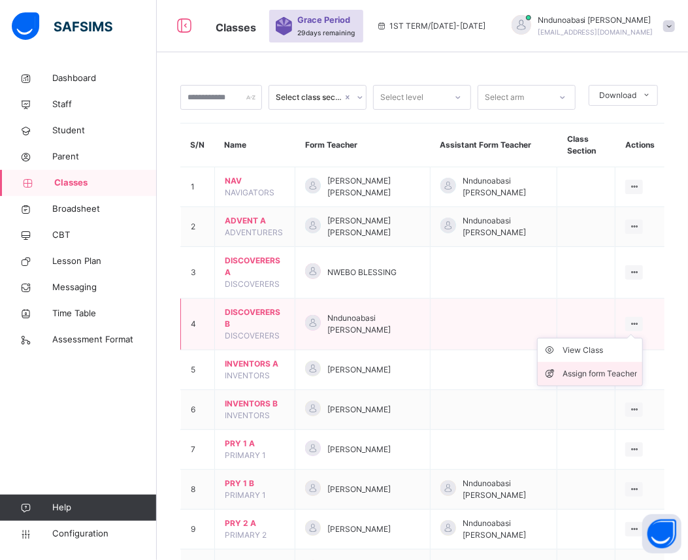
click at [615, 372] on div "Assign form Teacher" at bounding box center [599, 373] width 74 height 13
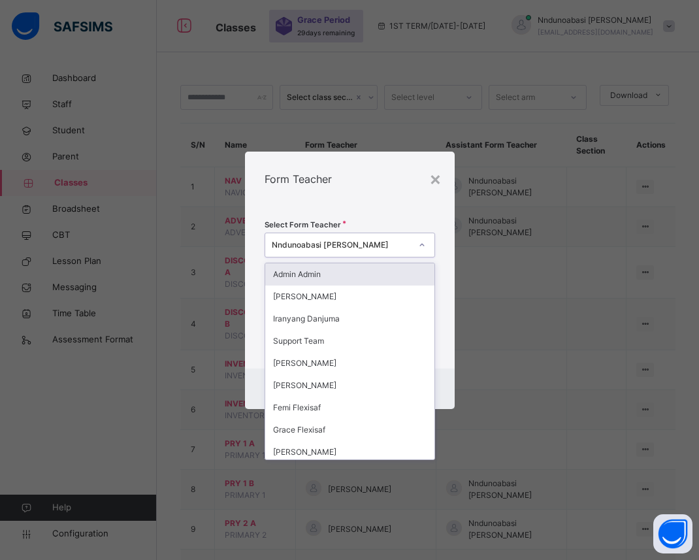
click at [422, 244] on icon at bounding box center [422, 244] width 8 height 13
click at [385, 272] on div "Admin Admin" at bounding box center [349, 274] width 169 height 22
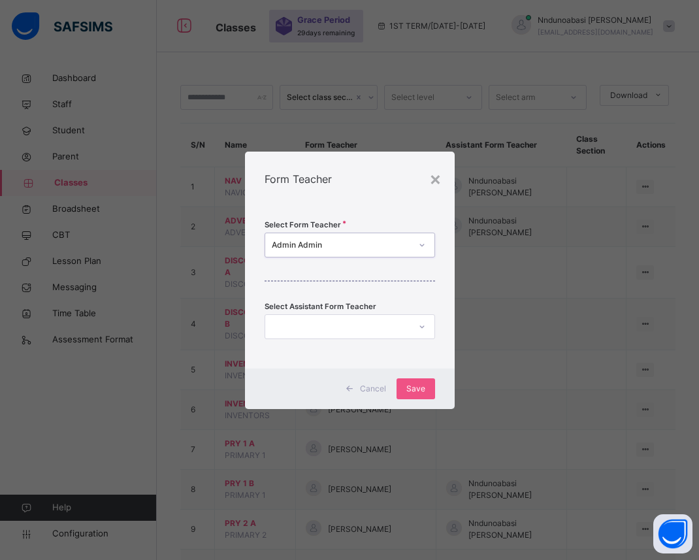
click at [423, 246] on icon at bounding box center [422, 244] width 8 height 13
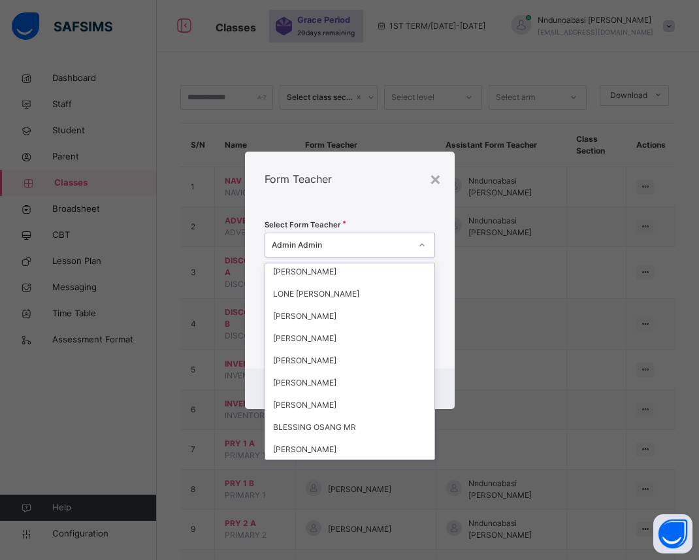
scroll to position [684, 0]
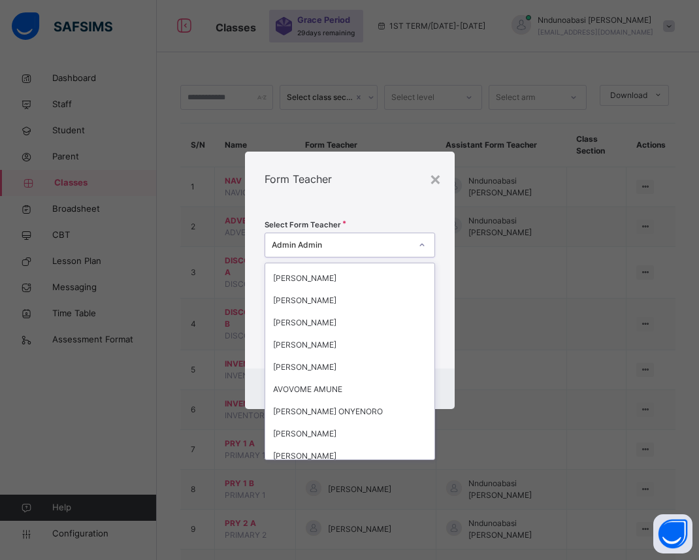
type input "*"
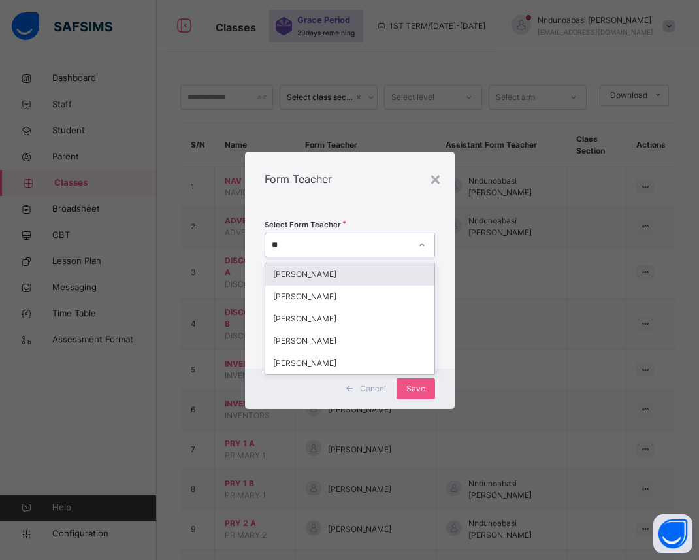
scroll to position [0, 0]
type input "***"
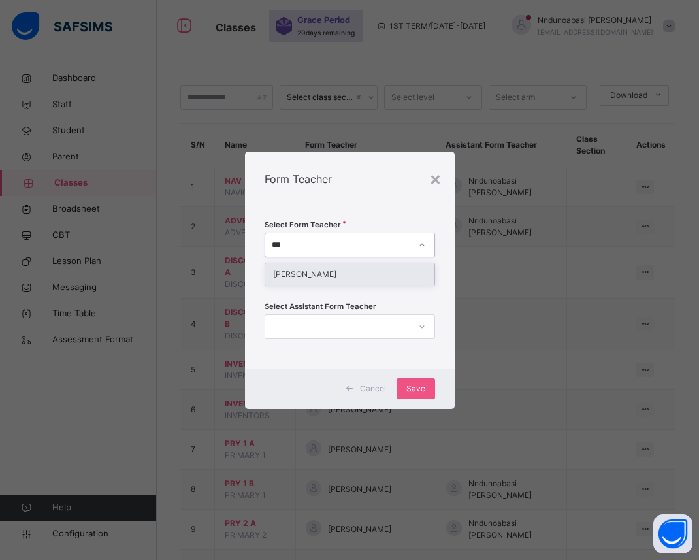
click at [382, 274] on div "[PERSON_NAME]" at bounding box center [349, 274] width 169 height 22
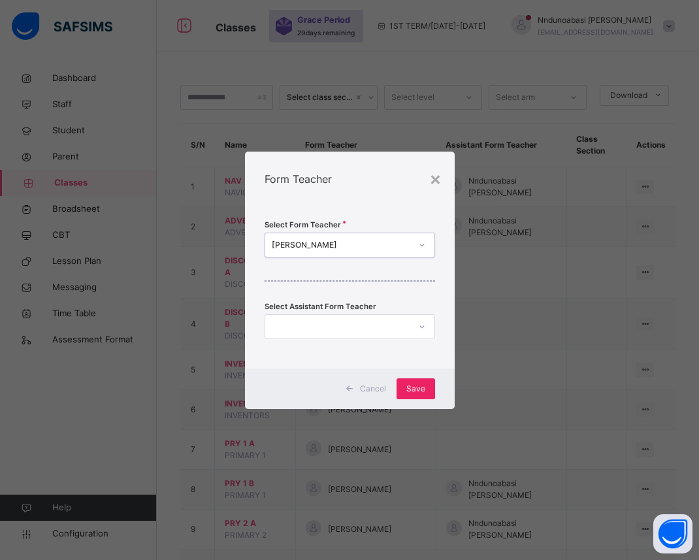
click at [419, 392] on span "Save" at bounding box center [415, 389] width 19 height 12
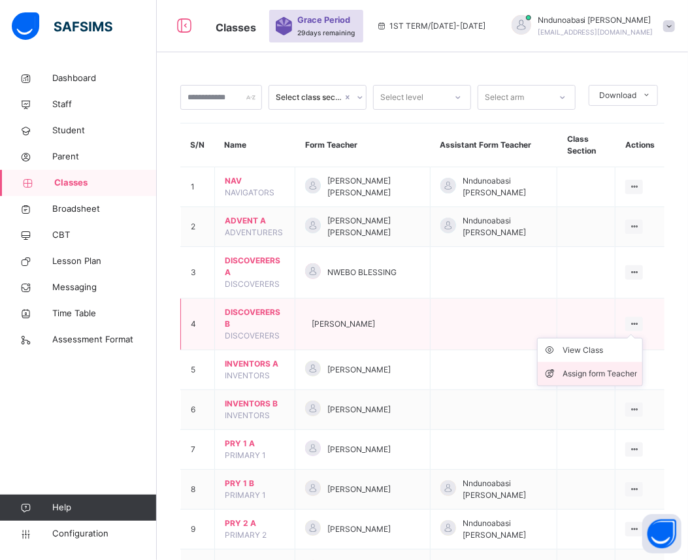
click at [624, 371] on div "Assign form Teacher" at bounding box center [599, 373] width 74 height 13
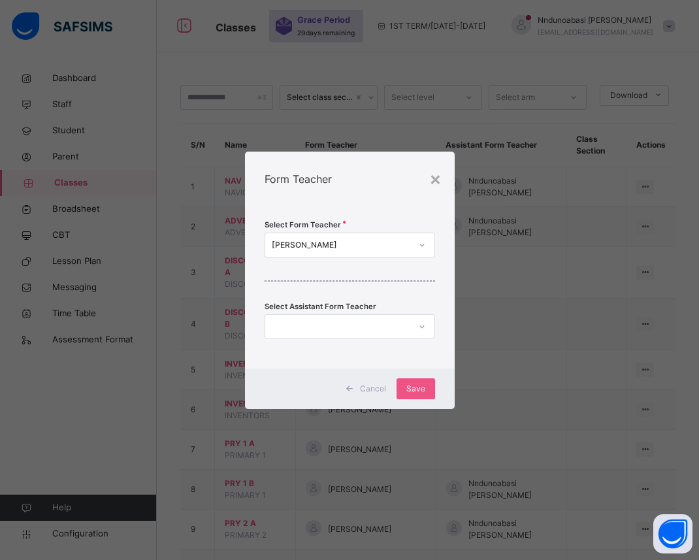
click at [422, 328] on icon at bounding box center [422, 326] width 8 height 13
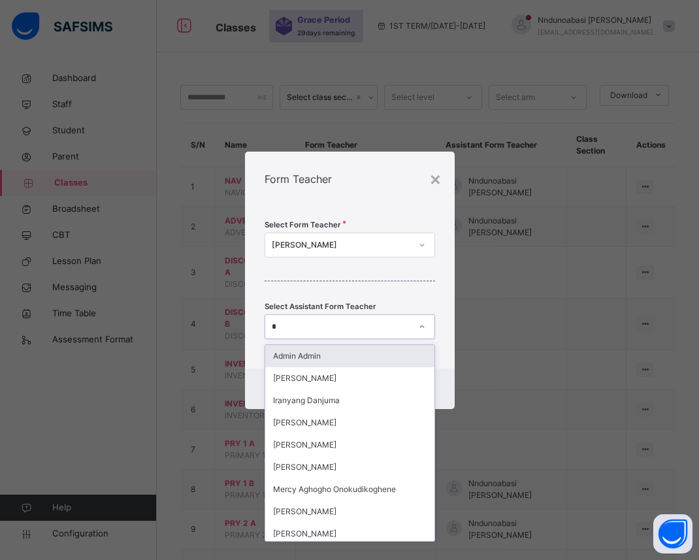
type input "**"
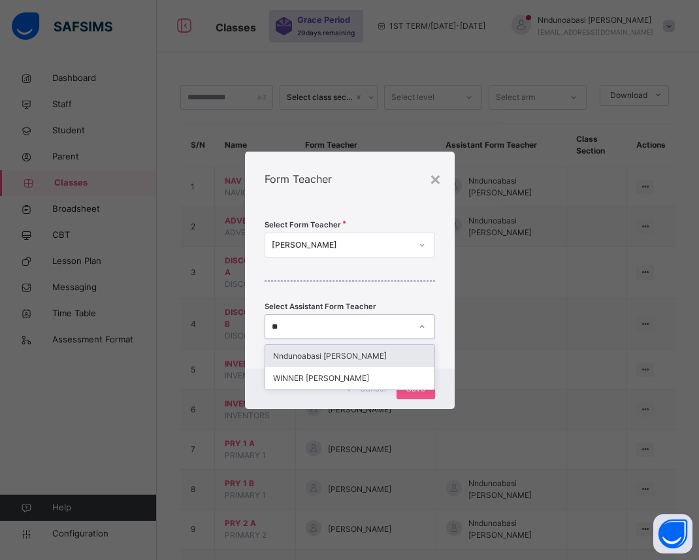
click at [402, 353] on div "Nndunoabasi [PERSON_NAME]" at bounding box center [349, 356] width 169 height 22
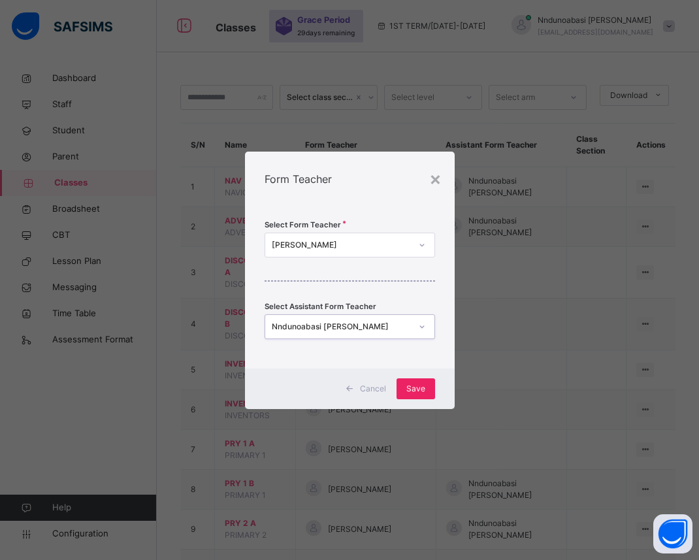
click at [413, 387] on span "Save" at bounding box center [415, 389] width 19 height 12
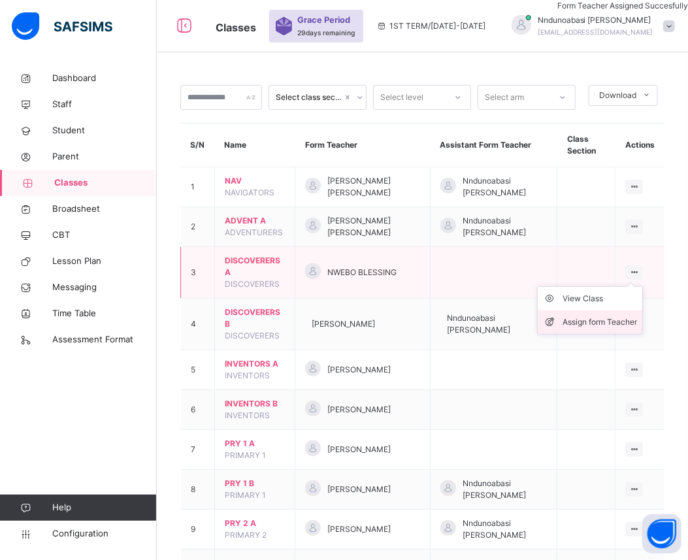
click at [609, 320] on div "Assign form Teacher" at bounding box center [599, 321] width 74 height 13
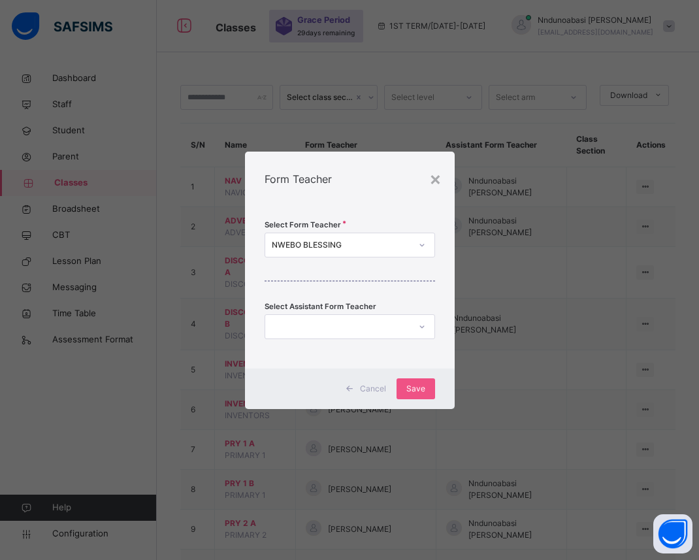
click at [419, 246] on icon at bounding box center [422, 244] width 8 height 13
type input "*"
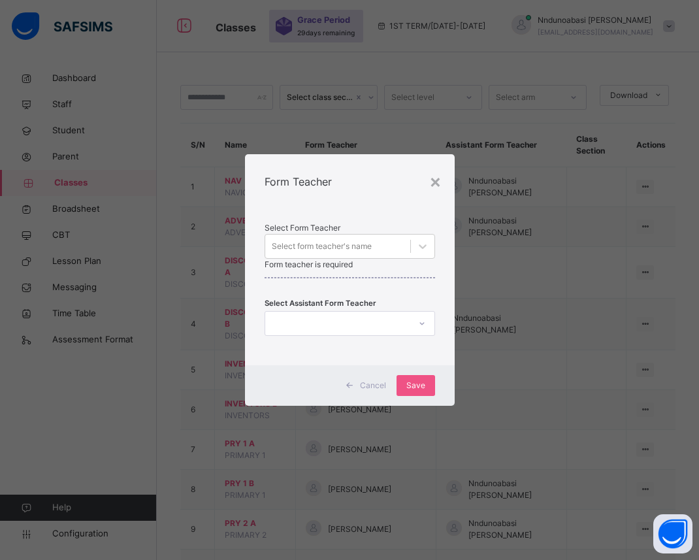
click at [484, 307] on div "× Form Teacher Select Form Teacher Select form teacher's name Form teacher is r…" at bounding box center [349, 280] width 699 height 560
click at [375, 388] on span "Cancel" at bounding box center [373, 385] width 26 height 12
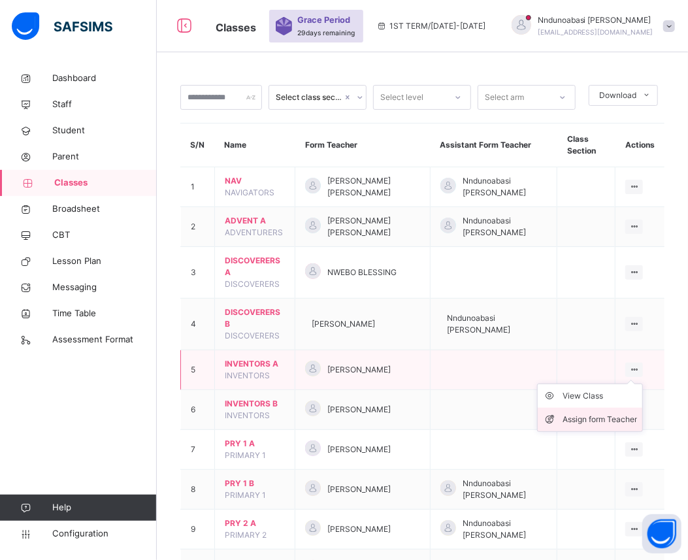
click at [605, 419] on div "Assign form Teacher" at bounding box center [599, 419] width 74 height 13
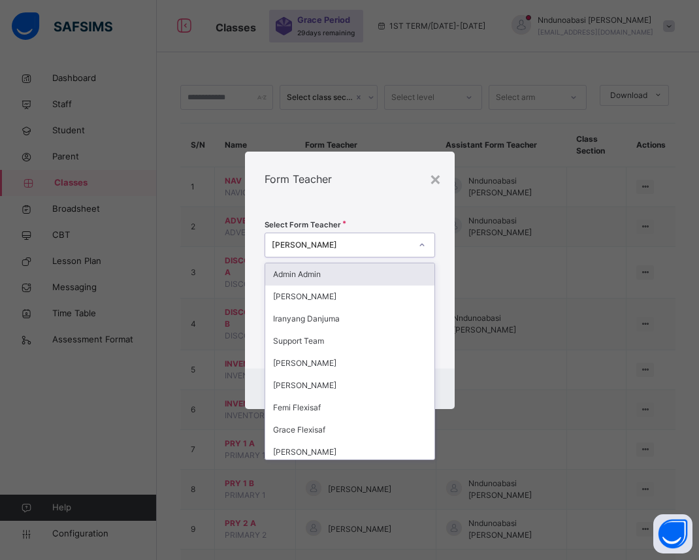
click at [422, 246] on icon at bounding box center [422, 244] width 8 height 13
type input "**"
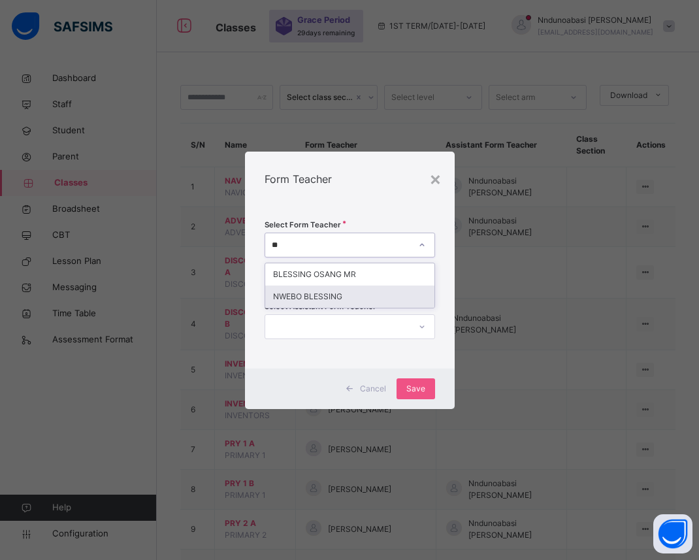
click at [360, 295] on div "NWEBO BLESSING" at bounding box center [349, 296] width 169 height 22
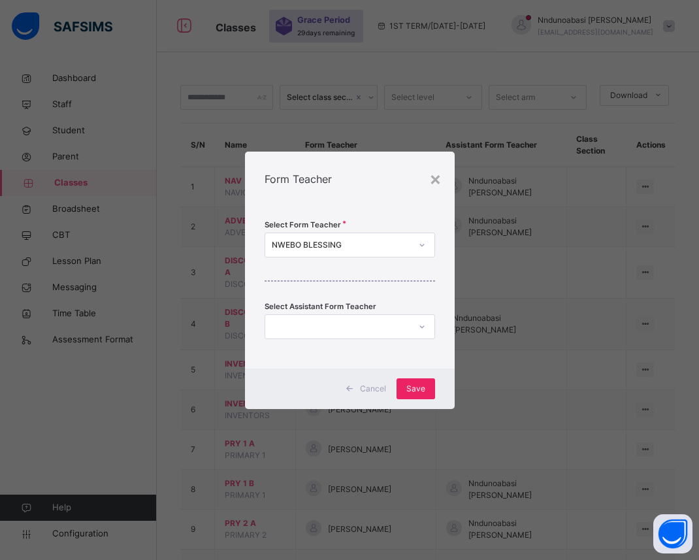
click at [414, 393] on span "Save" at bounding box center [415, 389] width 19 height 12
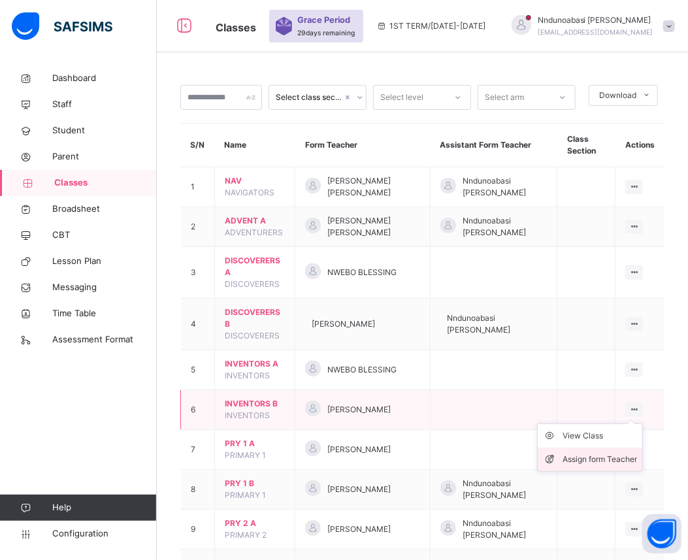
click at [614, 459] on div "Assign form Teacher" at bounding box center [599, 458] width 74 height 13
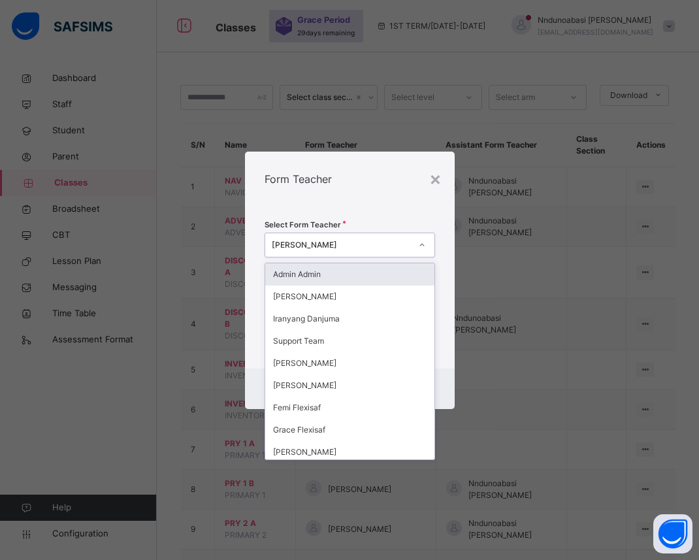
click at [362, 239] on div "AGNES ABUH" at bounding box center [341, 245] width 139 height 12
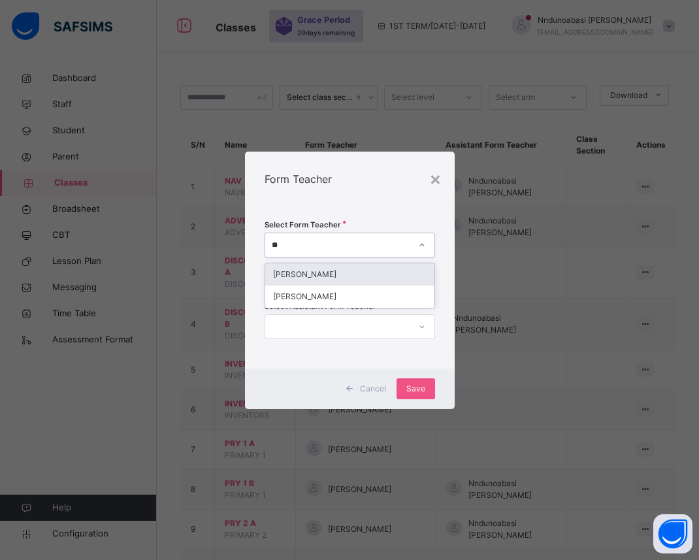
type input "***"
click at [351, 275] on div "[PERSON_NAME]" at bounding box center [349, 274] width 169 height 22
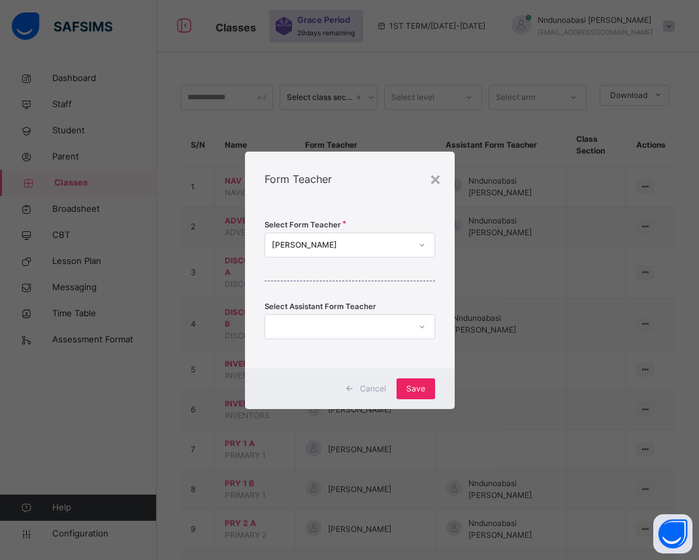
click at [418, 387] on span "Save" at bounding box center [415, 389] width 19 height 12
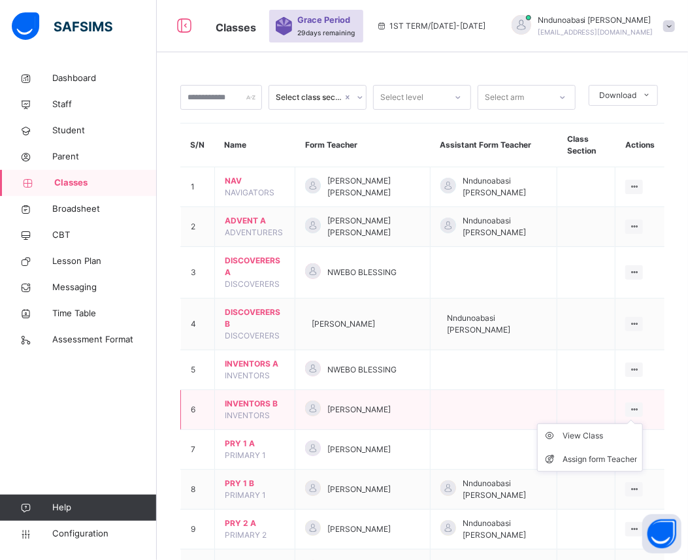
click at [639, 409] on icon at bounding box center [633, 409] width 11 height 10
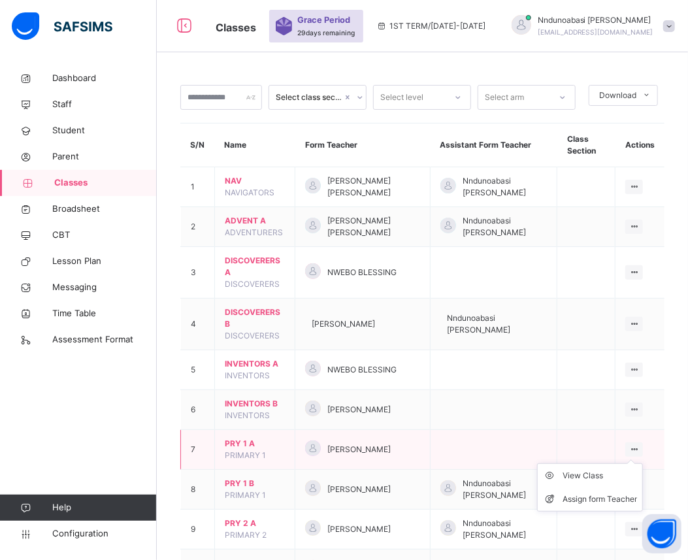
click at [642, 463] on ul "View Class Assign form Teacher" at bounding box center [590, 487] width 106 height 48
click at [609, 477] on div "View Class" at bounding box center [599, 475] width 74 height 13
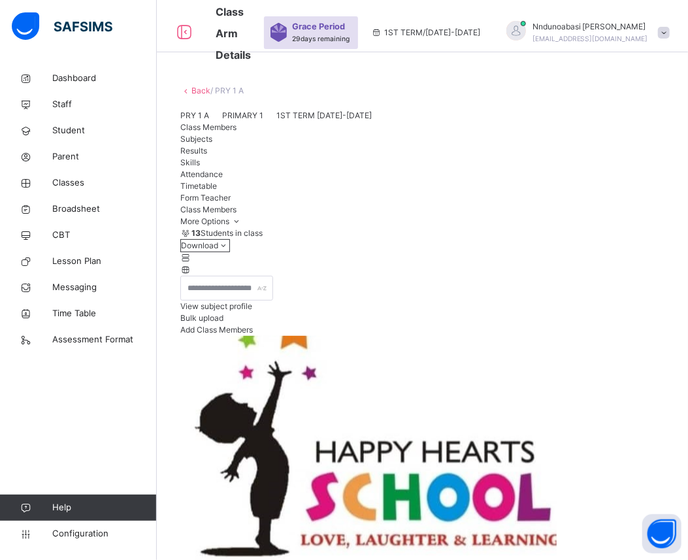
click at [195, 86] on link "Back" at bounding box center [200, 91] width 19 height 10
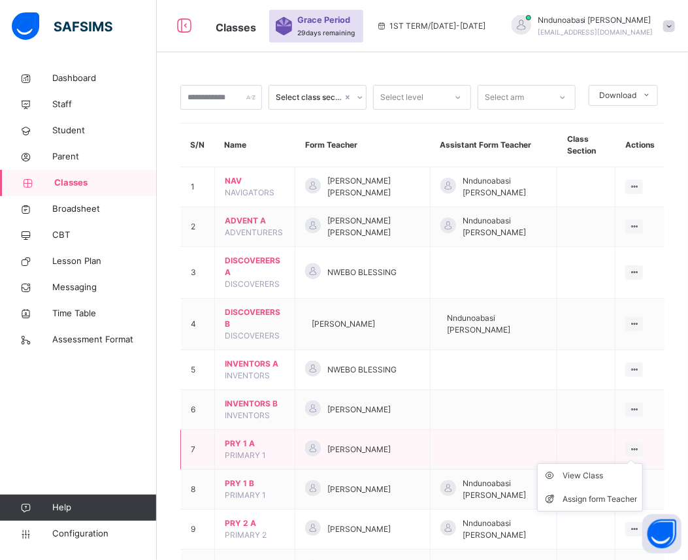
click at [642, 463] on ul "View Class Assign form Teacher" at bounding box center [590, 487] width 106 height 48
click at [608, 497] on div "Assign form Teacher" at bounding box center [599, 498] width 74 height 13
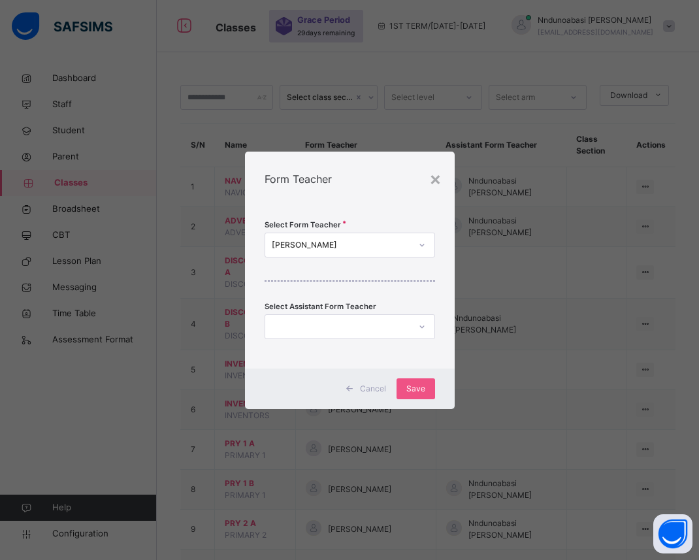
click at [420, 246] on icon at bounding box center [422, 244] width 8 height 13
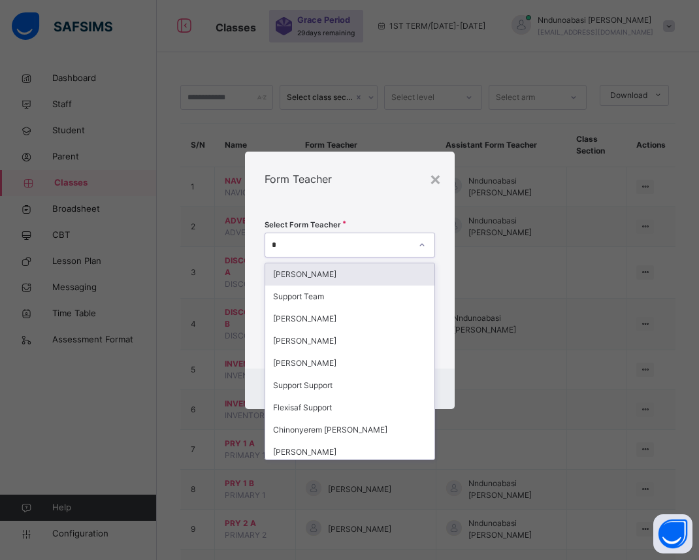
type input "**"
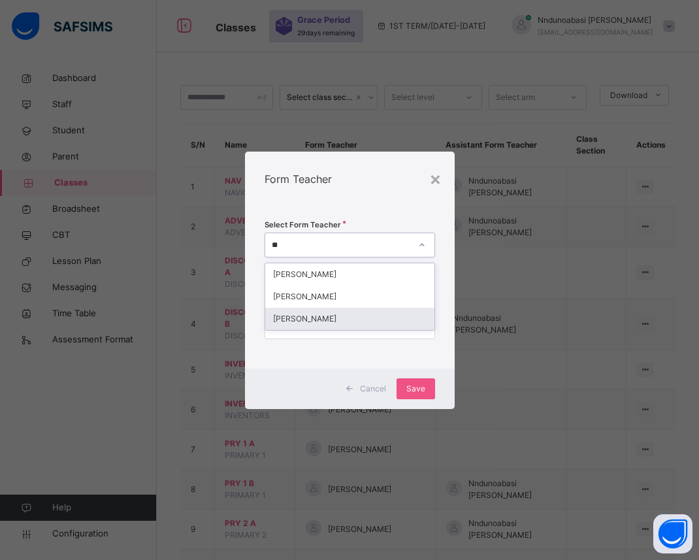
click at [355, 316] on div "[PERSON_NAME]" at bounding box center [349, 319] width 169 height 22
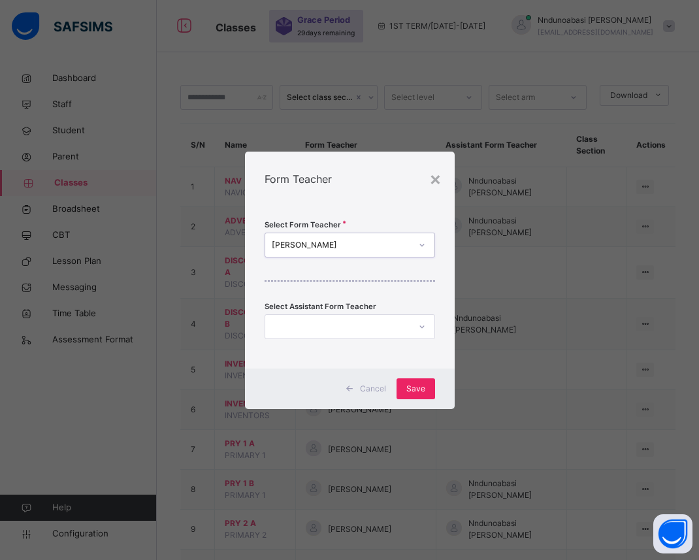
click at [420, 387] on span "Save" at bounding box center [415, 389] width 19 height 12
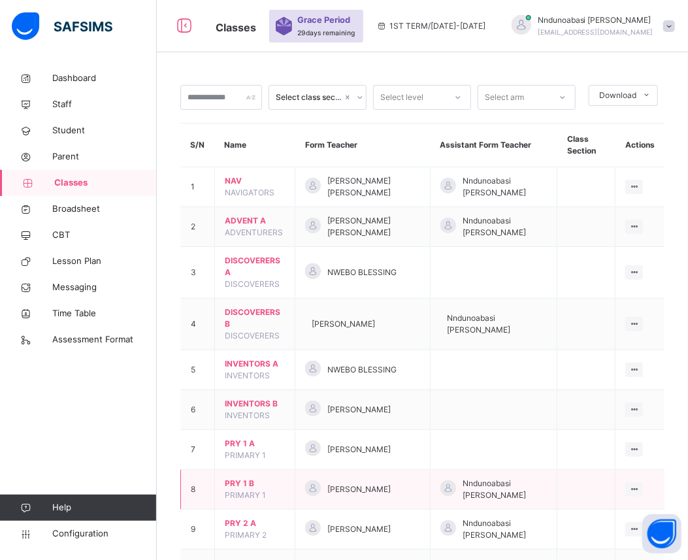
click at [379, 488] on td "[PERSON_NAME]" at bounding box center [362, 489] width 135 height 40
click at [615, 509] on div "View Class" at bounding box center [599, 515] width 74 height 13
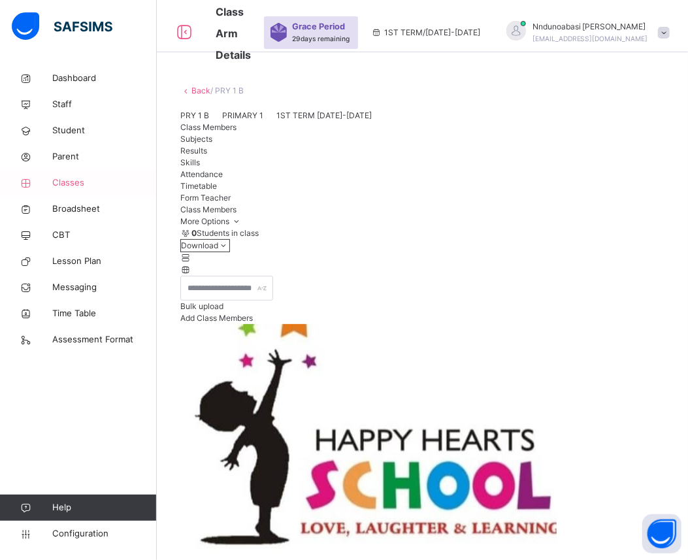
click at [68, 180] on span "Classes" at bounding box center [104, 182] width 104 height 13
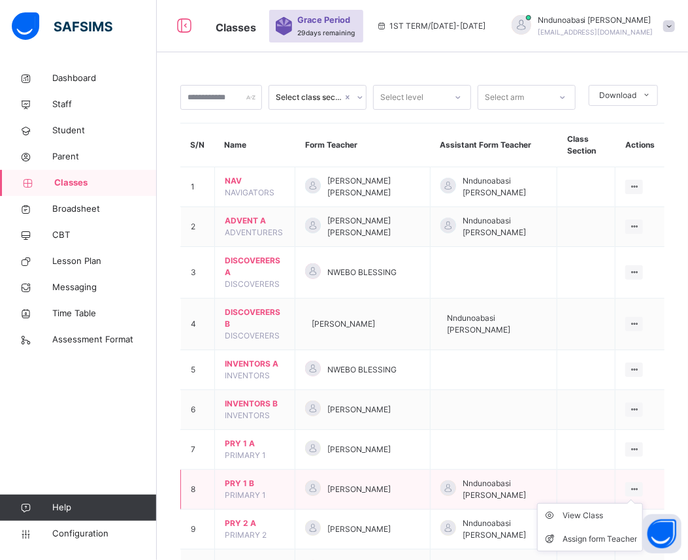
click at [639, 484] on icon at bounding box center [633, 489] width 11 height 10
click at [597, 532] on div "Assign form Teacher" at bounding box center [599, 538] width 74 height 13
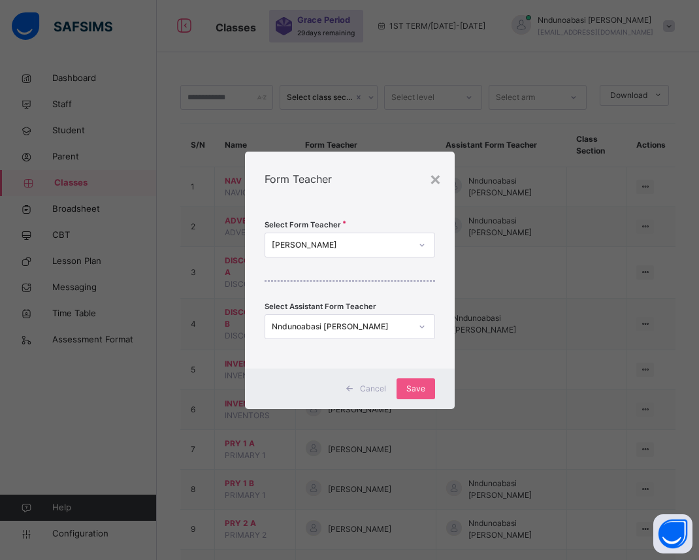
click at [422, 244] on icon at bounding box center [422, 244] width 8 height 13
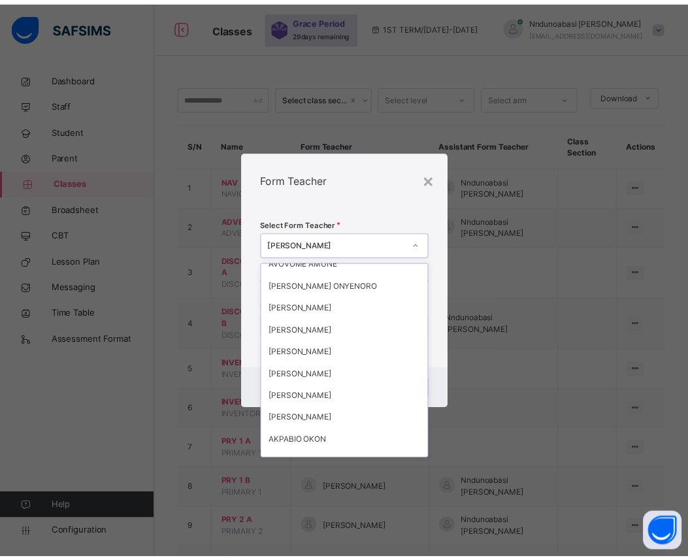
scroll to position [838, 0]
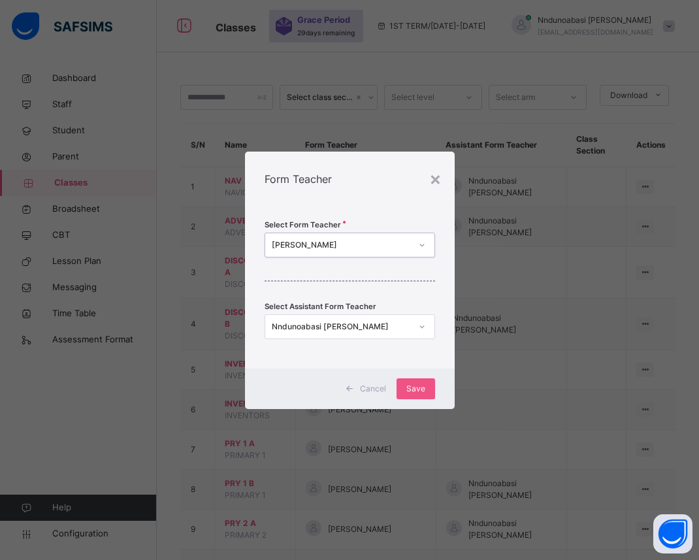
click at [357, 251] on div "[PERSON_NAME]" at bounding box center [337, 244] width 144 height 20
click at [328, 246] on div "[PERSON_NAME]" at bounding box center [341, 245] width 139 height 12
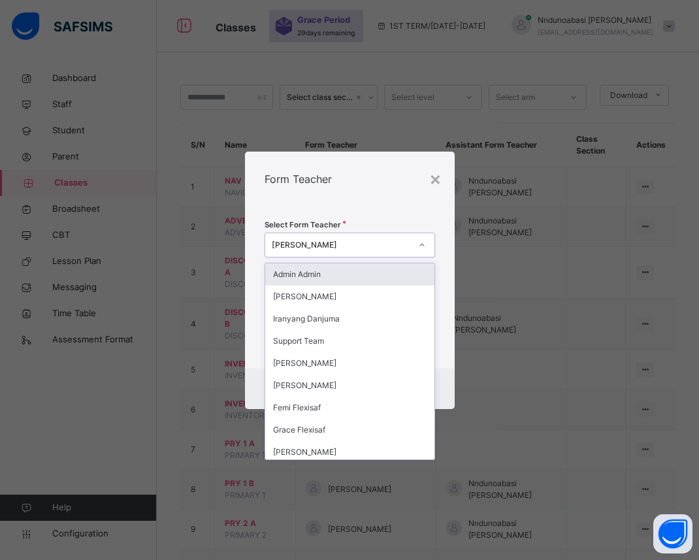
click at [320, 272] on div "Admin Admin" at bounding box center [349, 274] width 169 height 22
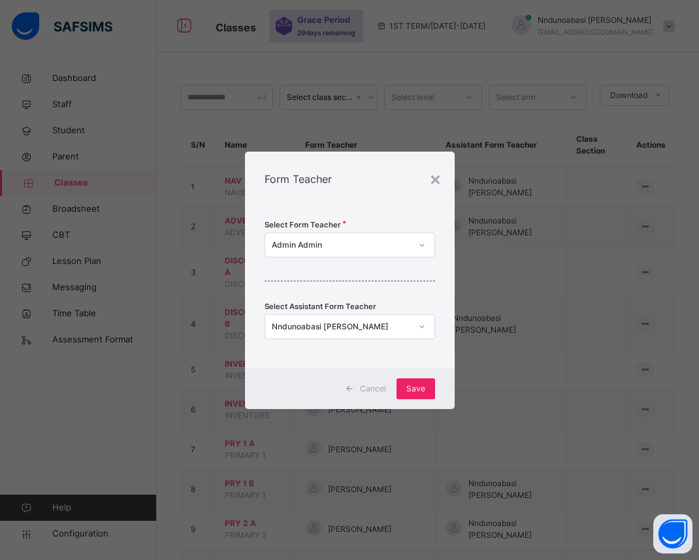
click at [415, 392] on span "Save" at bounding box center [415, 389] width 19 height 12
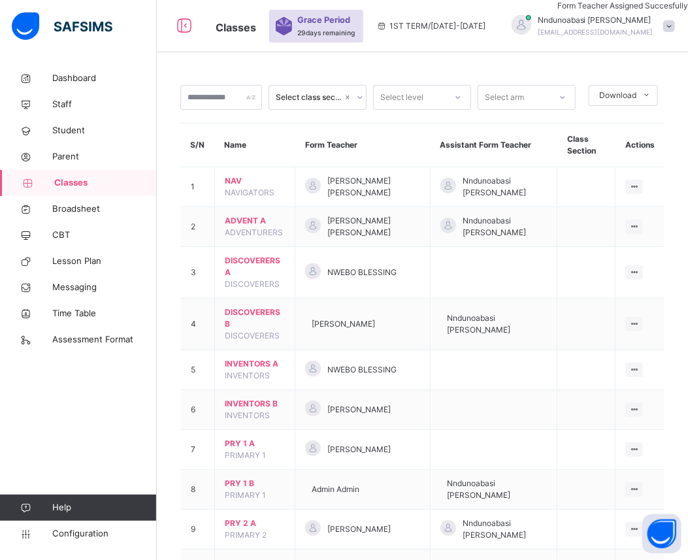
scroll to position [249, 0]
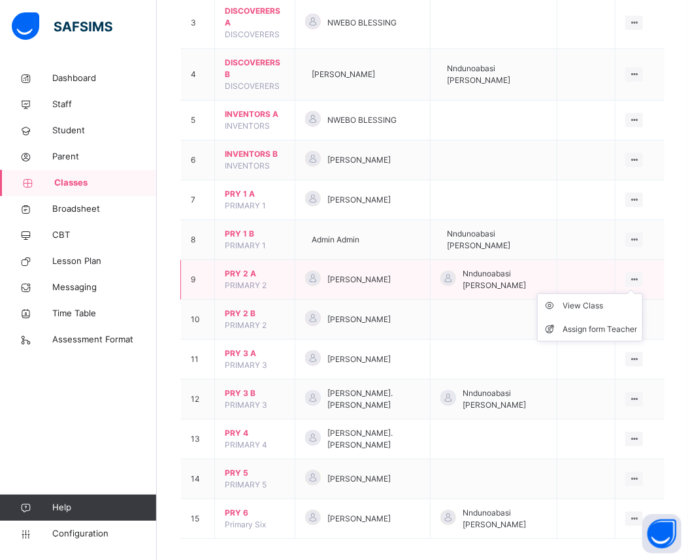
click at [639, 274] on icon at bounding box center [633, 279] width 11 height 10
click at [611, 299] on div "View Class" at bounding box center [599, 305] width 74 height 13
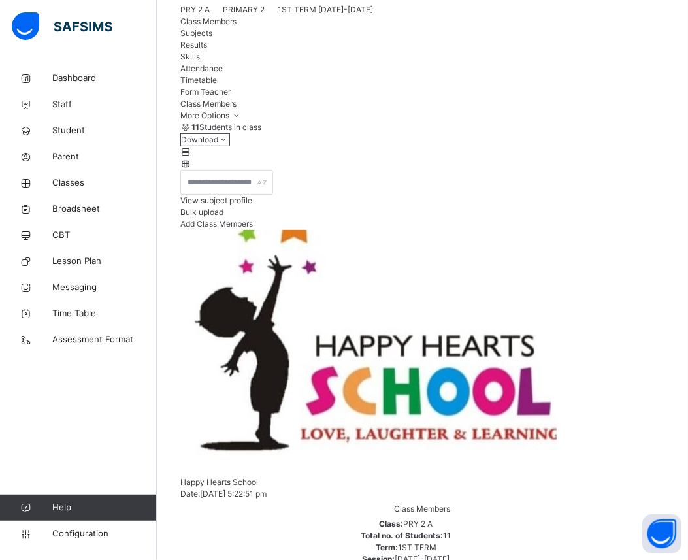
scroll to position [102, 0]
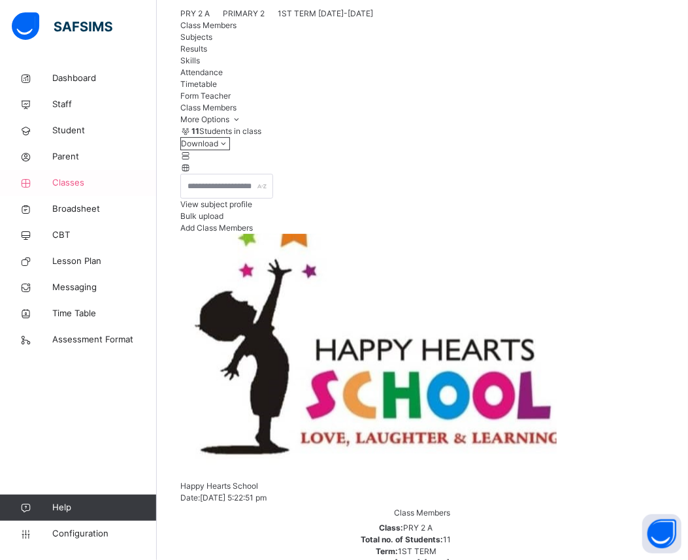
click at [72, 187] on span "Classes" at bounding box center [104, 182] width 104 height 13
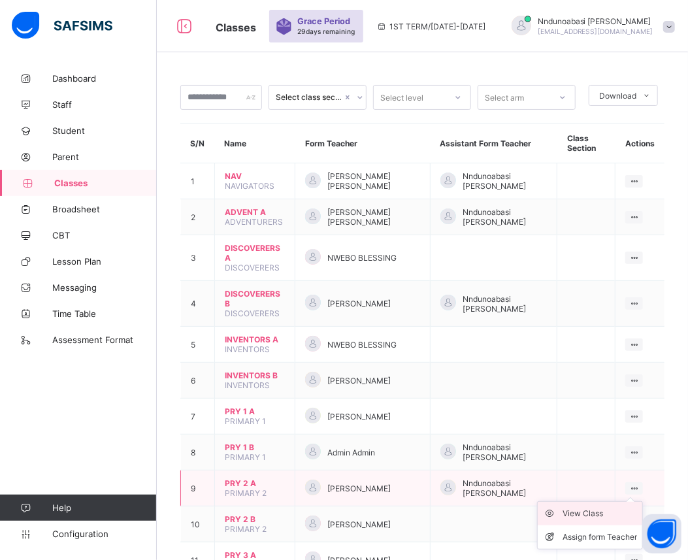
click at [607, 507] on div "View Class" at bounding box center [599, 513] width 74 height 13
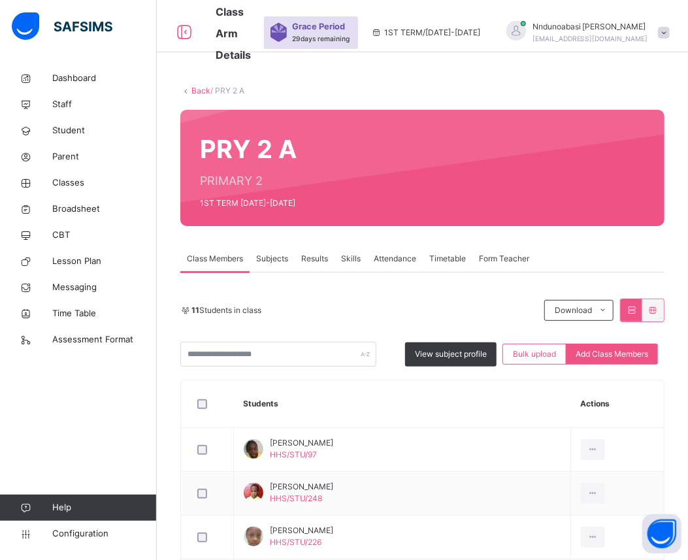
click at [193, 86] on link "Back" at bounding box center [200, 91] width 19 height 10
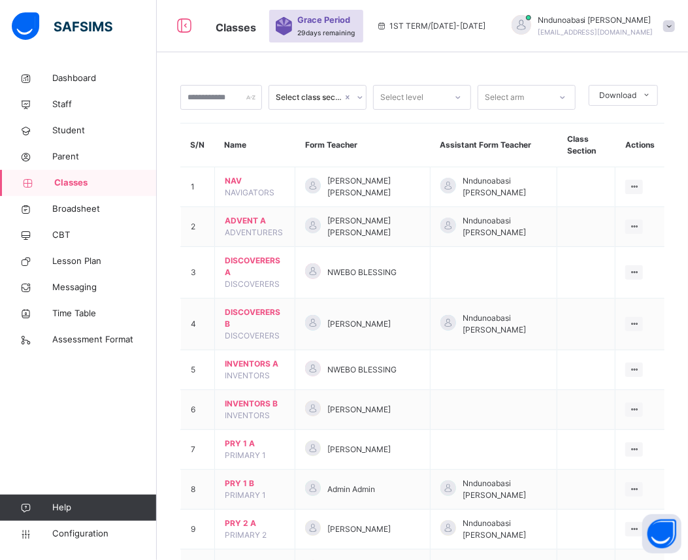
scroll to position [249, 0]
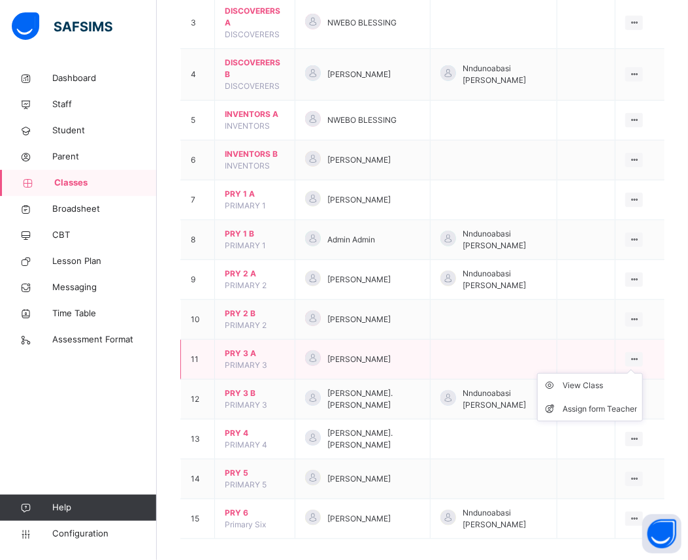
click at [639, 354] on icon at bounding box center [633, 359] width 11 height 10
click at [617, 379] on div "View Class" at bounding box center [599, 385] width 74 height 13
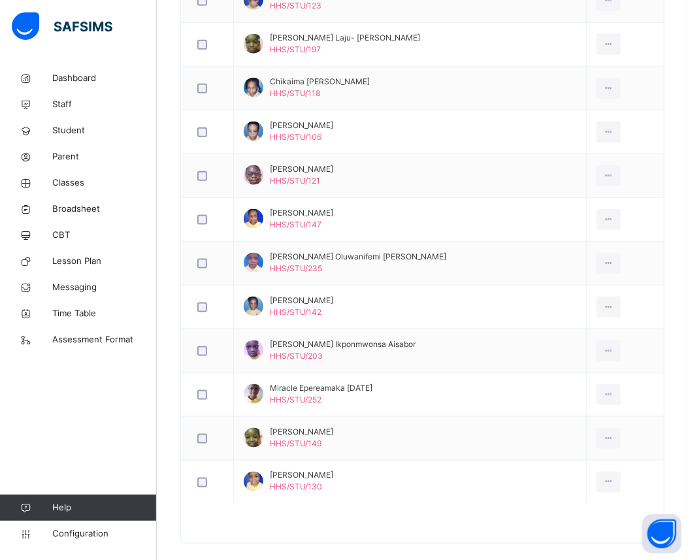
scroll to position [597, 0]
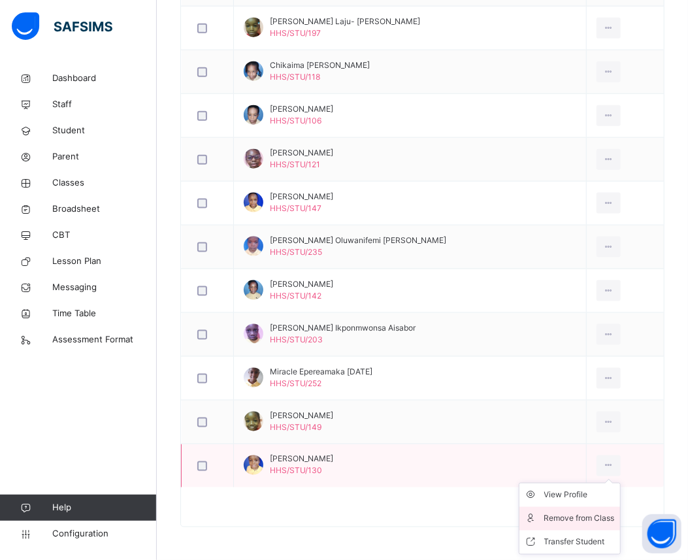
click at [584, 508] on li "Remove from Class" at bounding box center [569, 519] width 101 height 24
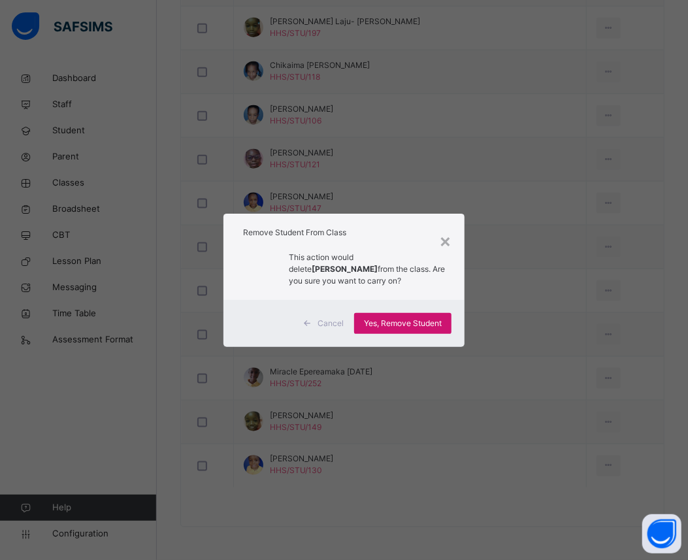
click at [388, 323] on span "Yes, Remove Student" at bounding box center [403, 323] width 78 height 12
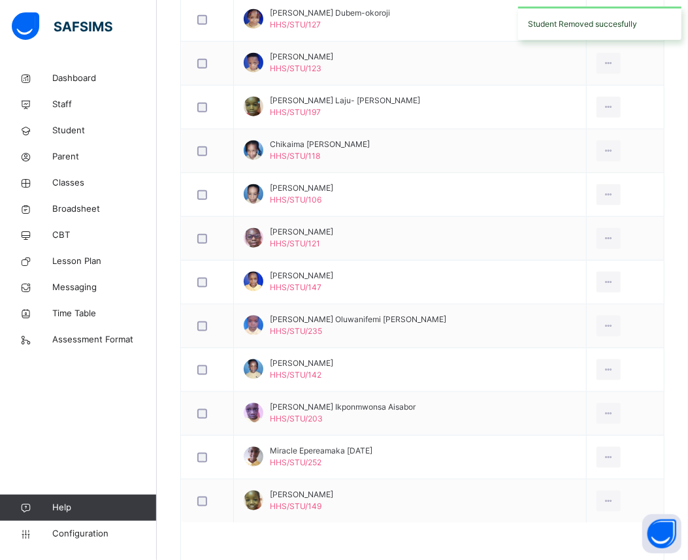
scroll to position [522, 0]
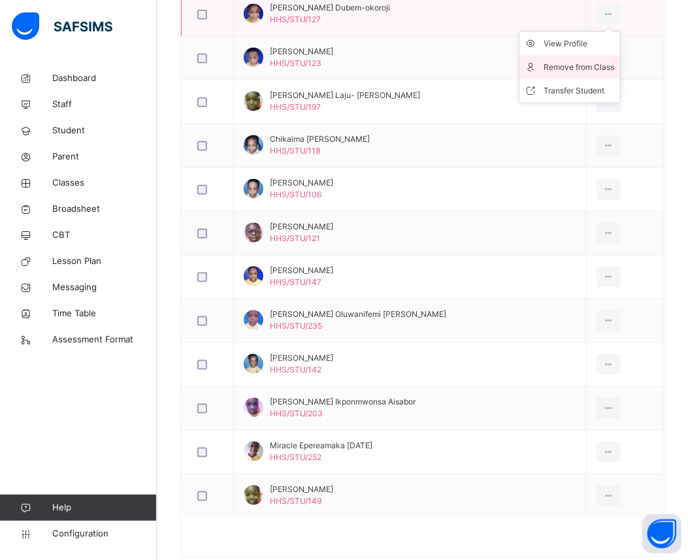
click at [562, 63] on div "Remove from Class" at bounding box center [579, 67] width 71 height 13
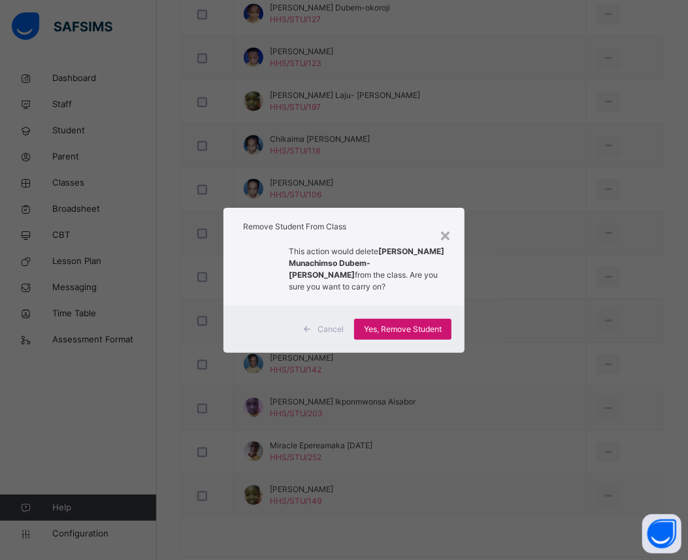
click at [412, 323] on span "Yes, Remove Student" at bounding box center [403, 329] width 78 height 12
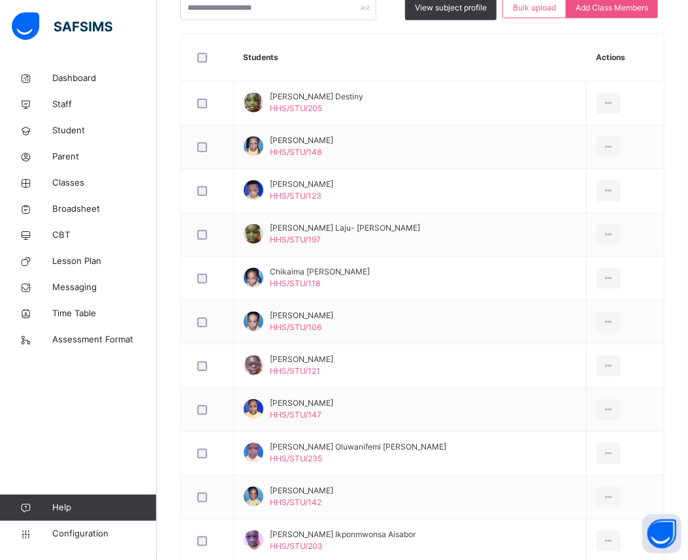
scroll to position [348, 0]
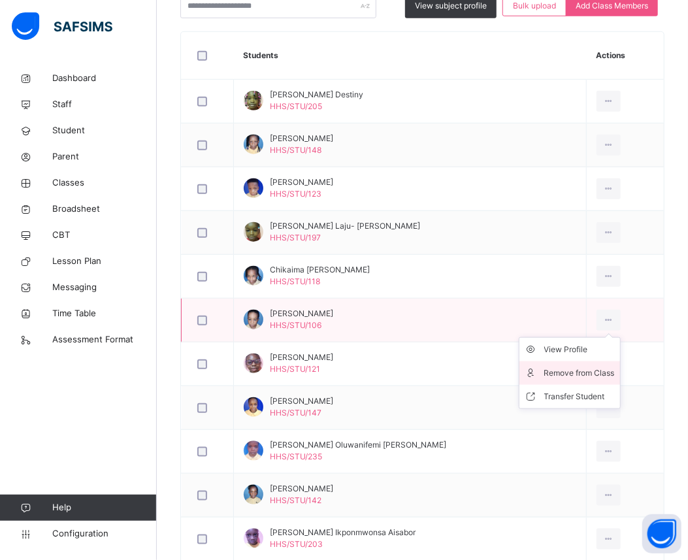
click at [555, 375] on div "Remove from Class" at bounding box center [579, 372] width 71 height 13
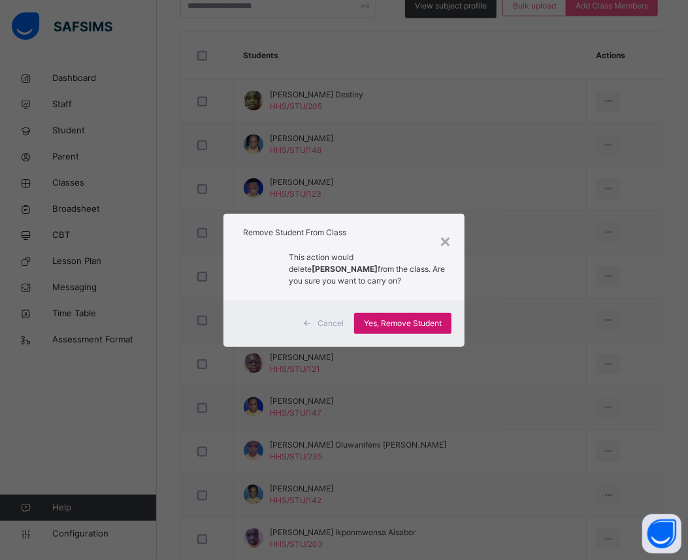
click at [413, 319] on span "Yes, Remove Student" at bounding box center [403, 323] width 78 height 12
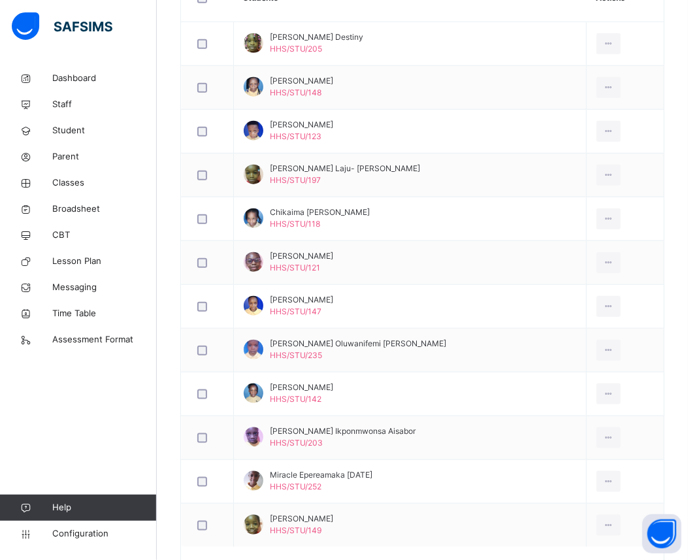
scroll to position [406, 0]
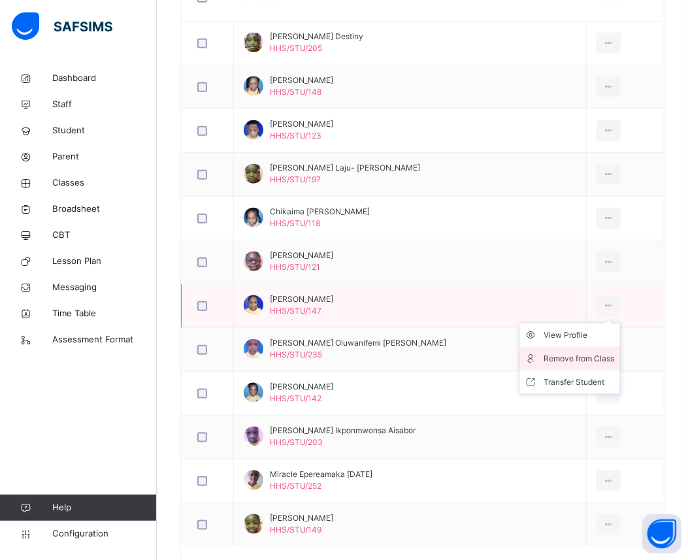
click at [566, 357] on div "Remove from Class" at bounding box center [579, 358] width 71 height 13
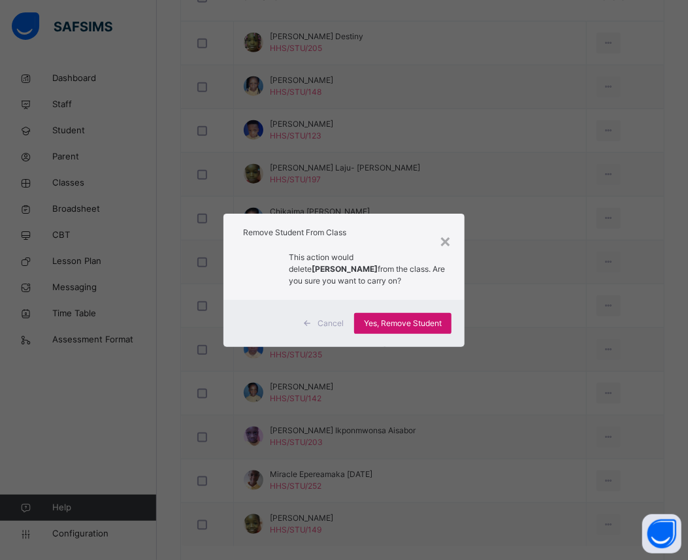
click at [386, 322] on span "Yes, Remove Student" at bounding box center [403, 323] width 78 height 12
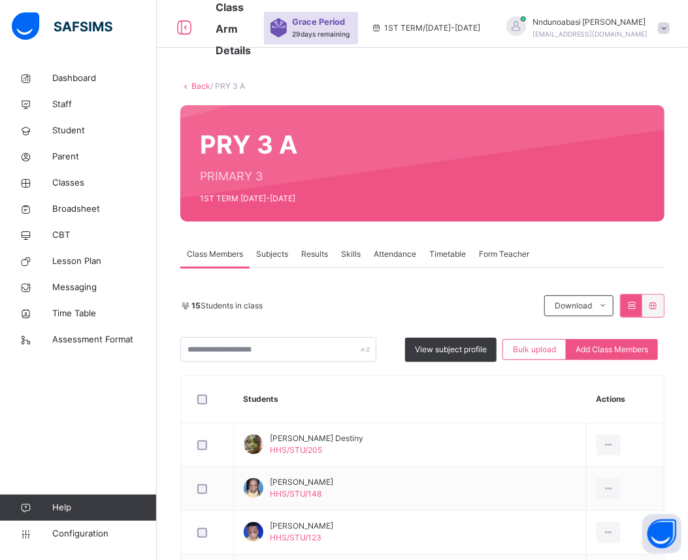
scroll to position [0, 0]
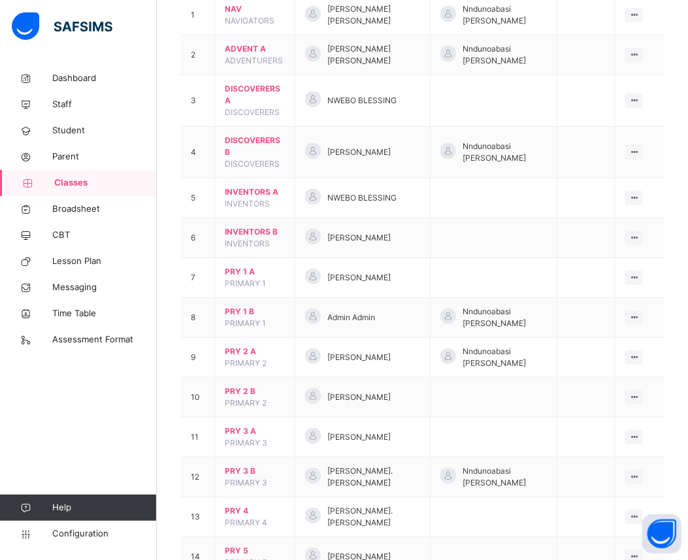
scroll to position [249, 0]
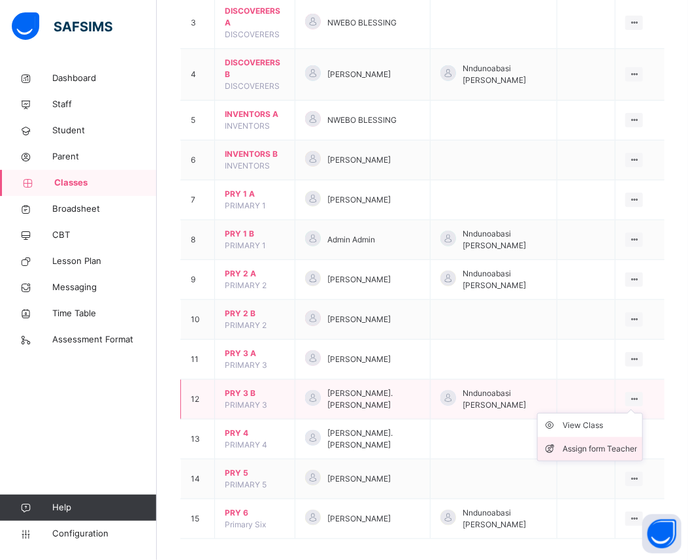
click at [609, 442] on div "Assign form Teacher" at bounding box center [599, 448] width 74 height 13
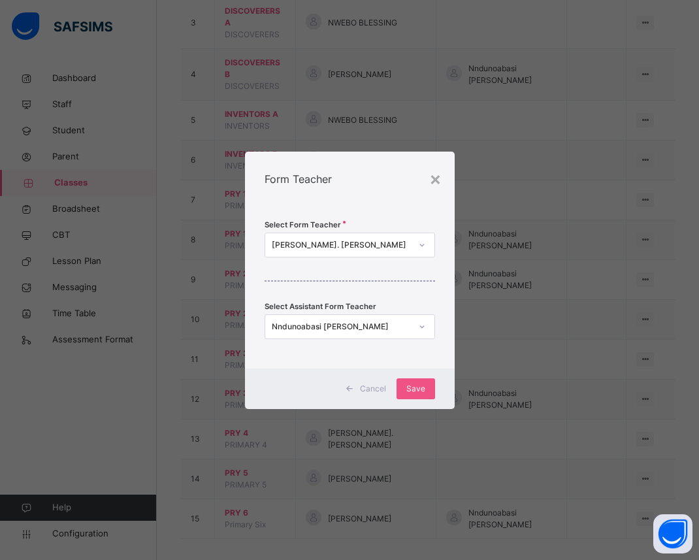
click at [422, 245] on icon at bounding box center [422, 244] width 8 height 13
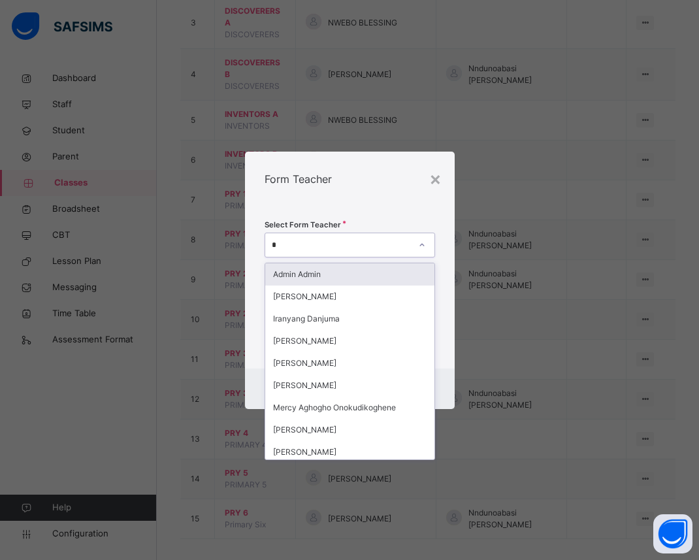
type input "**"
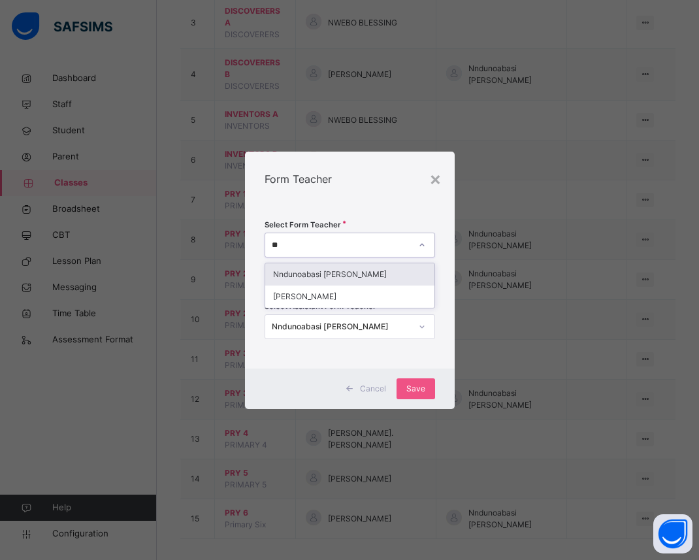
click at [387, 279] on div "Nndunoabasi [PERSON_NAME]" at bounding box center [349, 274] width 169 height 22
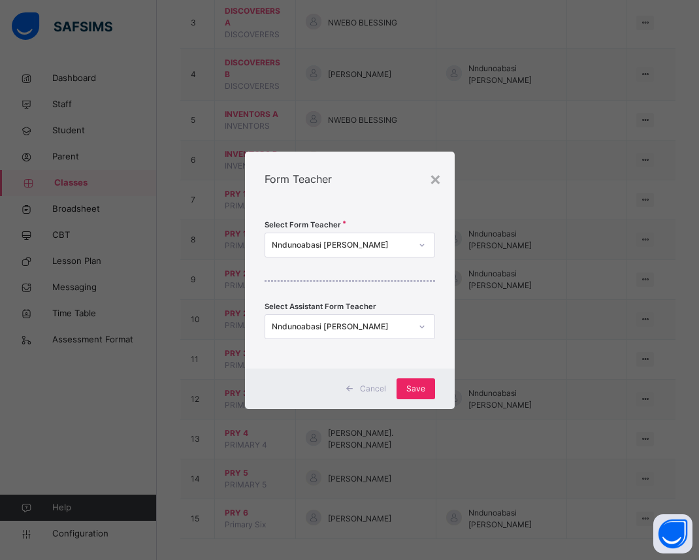
click at [417, 390] on span "Save" at bounding box center [415, 389] width 19 height 12
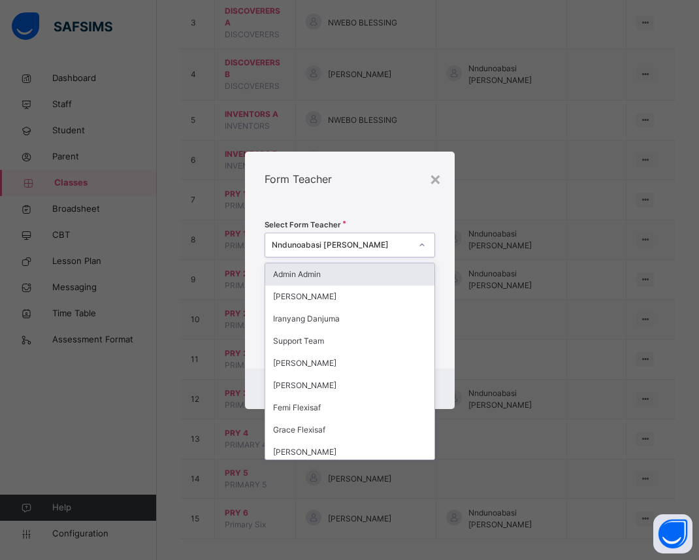
click at [420, 245] on icon at bounding box center [421, 244] width 5 height 3
click at [438, 178] on div "×" at bounding box center [435, 178] width 12 height 27
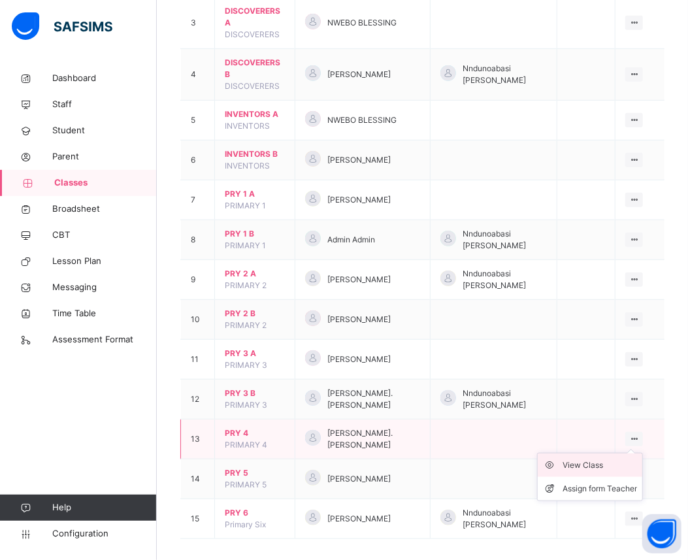
click at [614, 458] on div "View Class" at bounding box center [599, 464] width 74 height 13
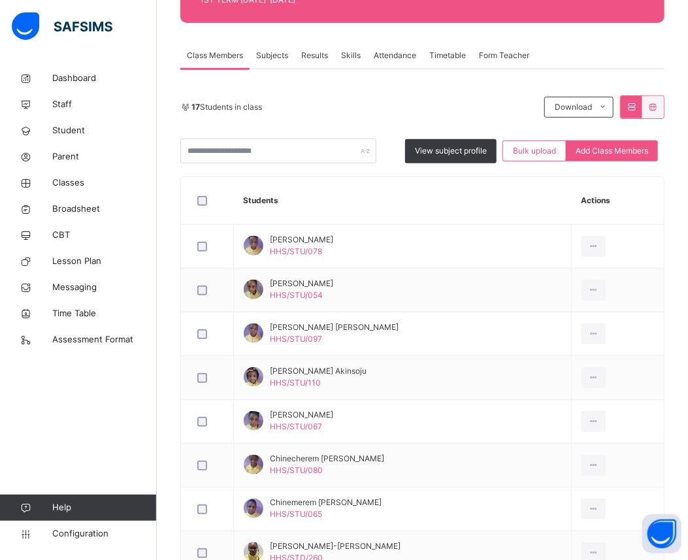
scroll to position [232, 0]
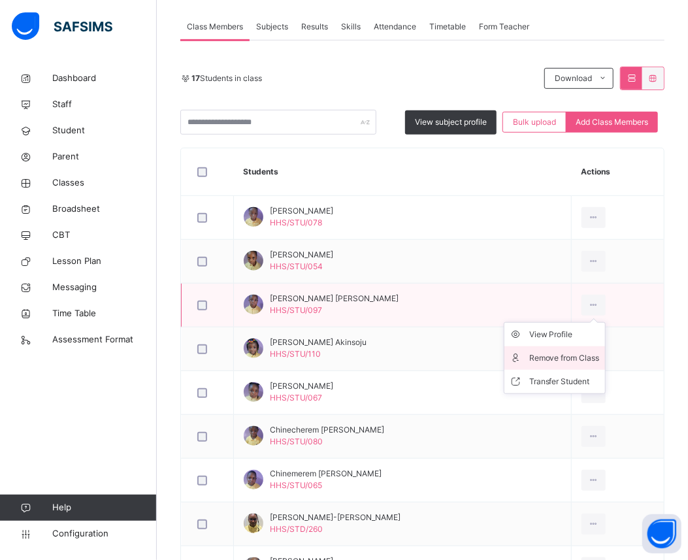
click at [563, 355] on div "Remove from Class" at bounding box center [564, 357] width 71 height 13
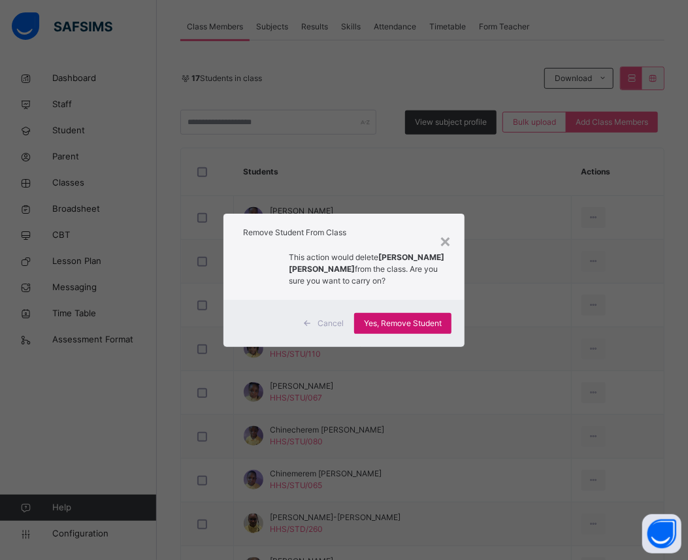
click at [428, 321] on span "Yes, Remove Student" at bounding box center [403, 323] width 78 height 12
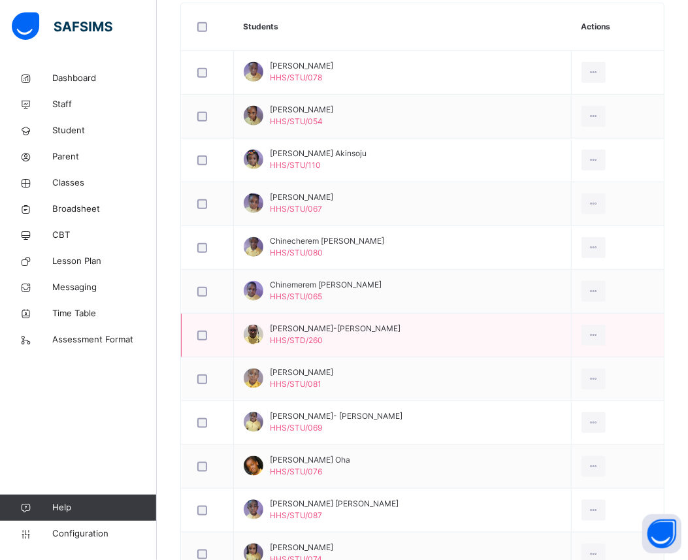
scroll to position [406, 0]
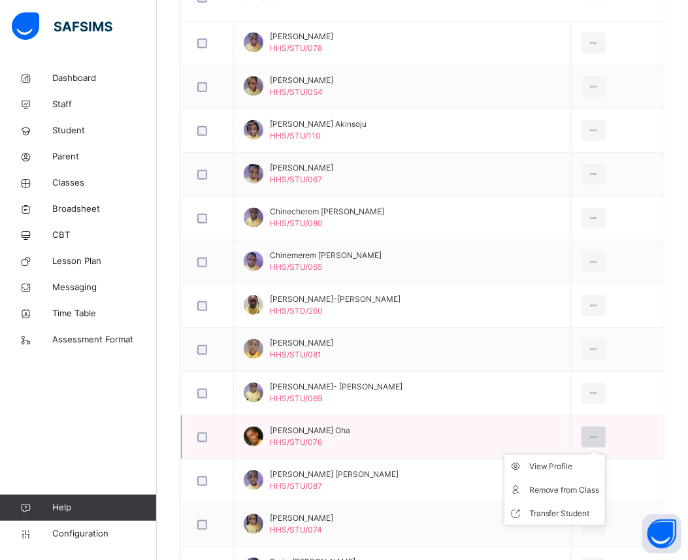
click at [605, 436] on div at bounding box center [593, 436] width 24 height 21
click at [569, 490] on div "Remove from Class" at bounding box center [564, 489] width 71 height 13
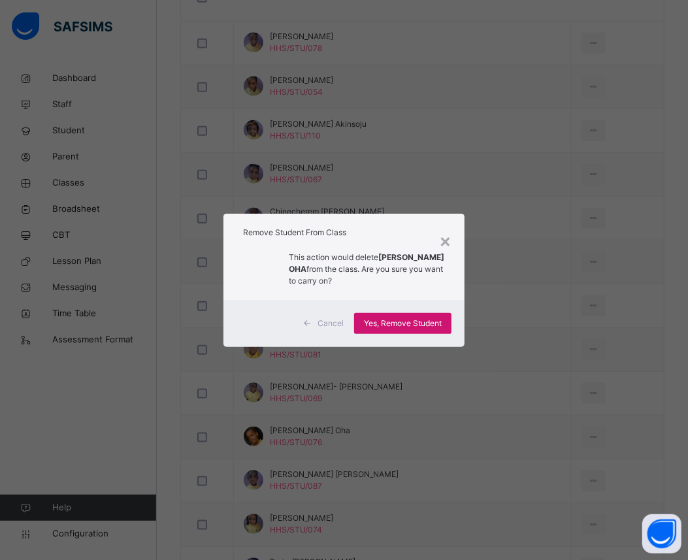
click at [413, 316] on div "Yes, Remove Student" at bounding box center [402, 323] width 97 height 21
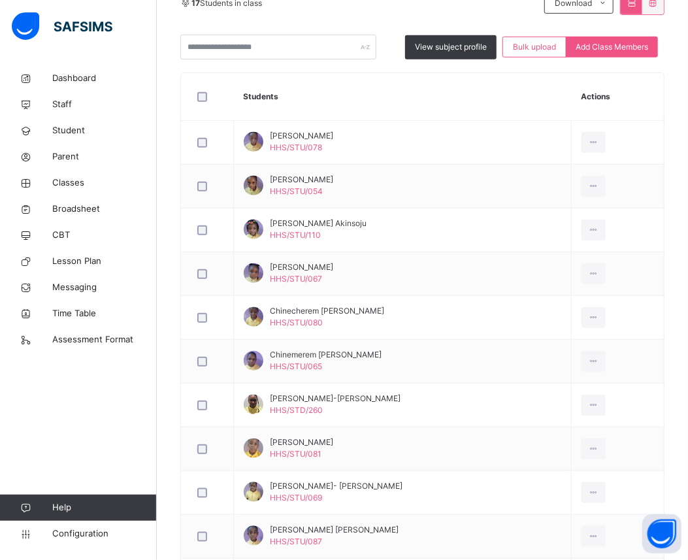
scroll to position [336, 0]
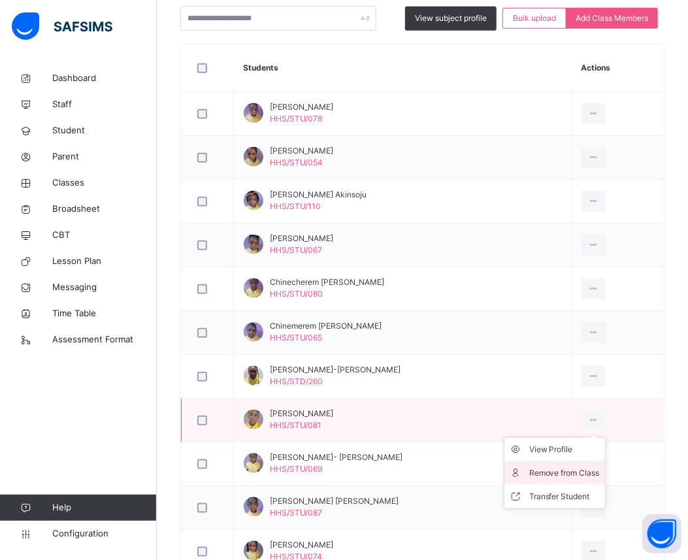
click at [575, 468] on div "Remove from Class" at bounding box center [564, 472] width 71 height 13
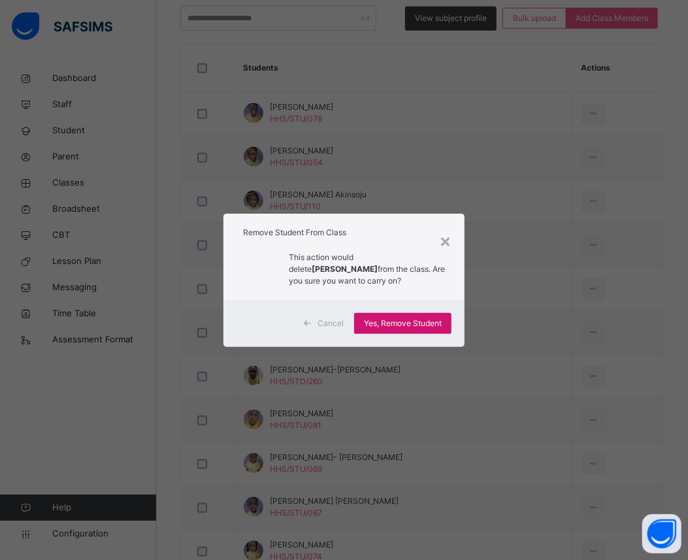
click at [415, 329] on div "Yes, Remove Student" at bounding box center [402, 323] width 97 height 21
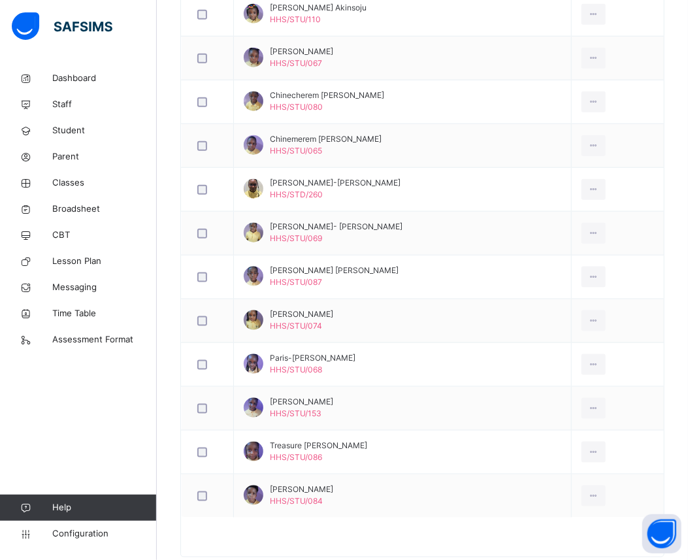
scroll to position [551, 0]
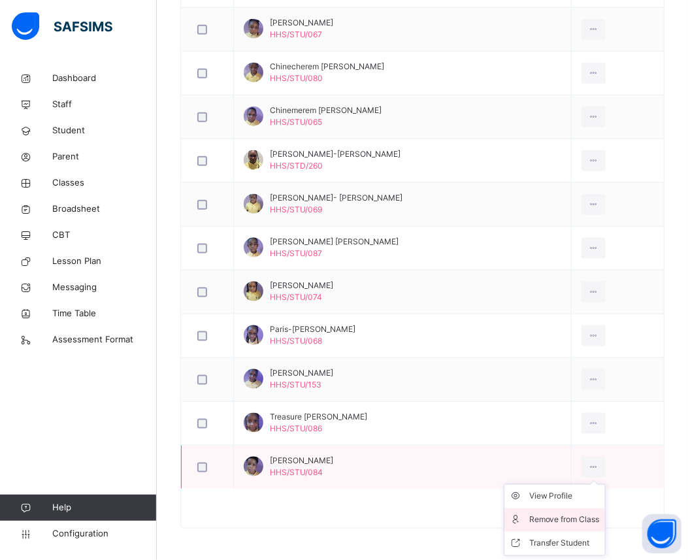
click at [578, 520] on div "Remove from Class" at bounding box center [564, 519] width 71 height 13
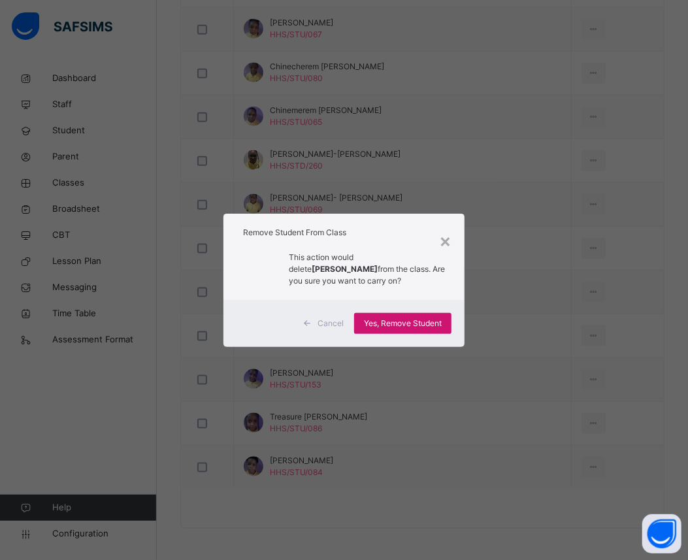
click at [432, 322] on span "Yes, Remove Student" at bounding box center [403, 323] width 78 height 12
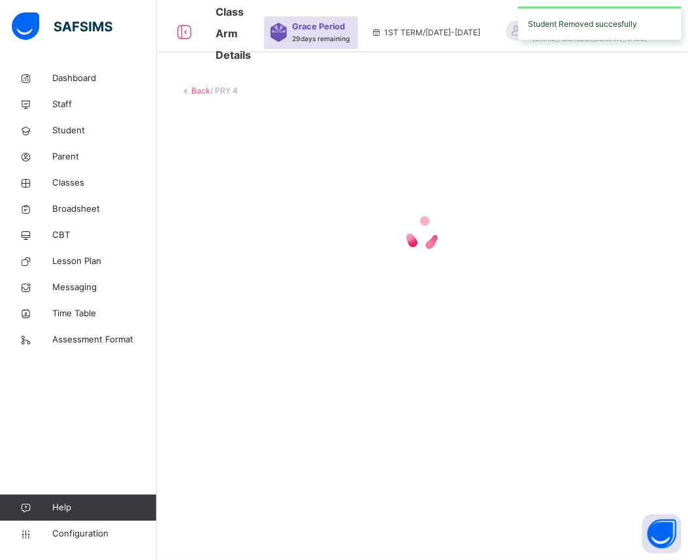
scroll to position [0, 0]
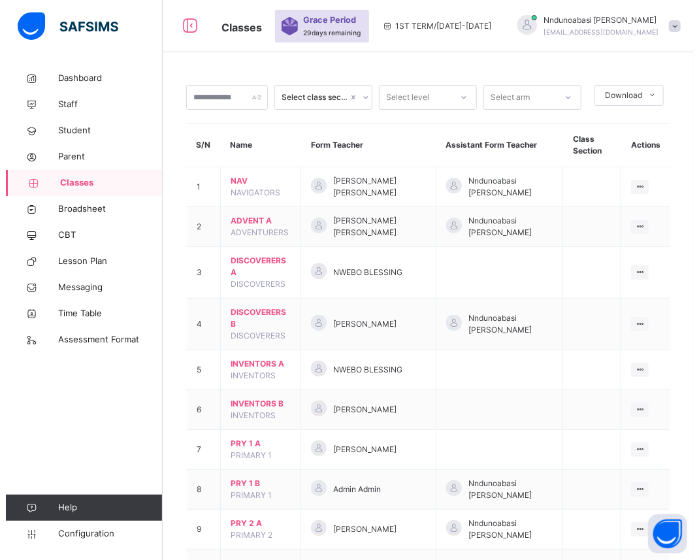
scroll to position [249, 0]
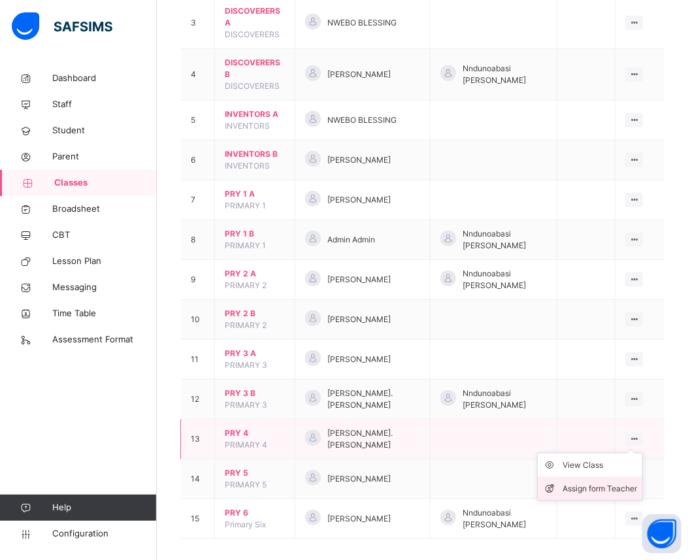
click at [592, 482] on div "Assign form Teacher" at bounding box center [599, 488] width 74 height 13
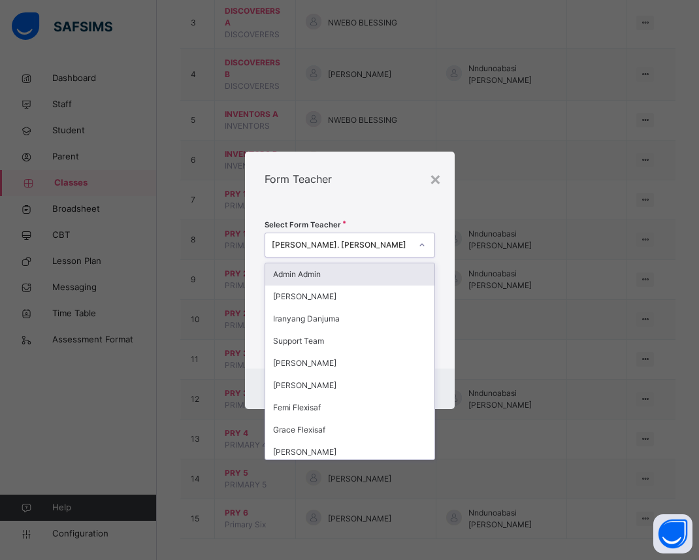
click at [380, 246] on div "[PERSON_NAME]. [PERSON_NAME]" at bounding box center [341, 245] width 139 height 12
type input "**"
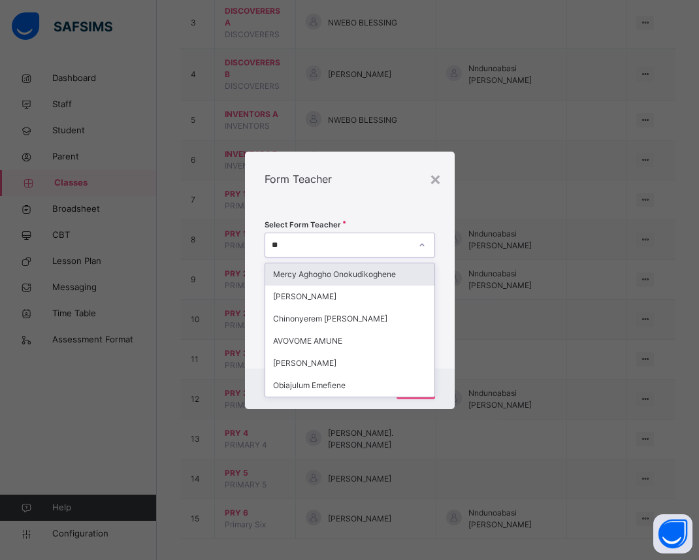
click at [368, 272] on div "Mercy Aghogho Onokudikoghene" at bounding box center [349, 274] width 169 height 22
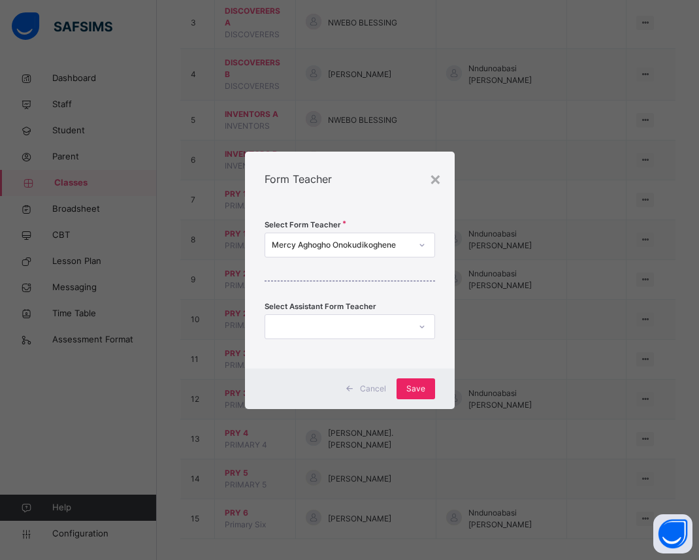
click at [415, 390] on span "Save" at bounding box center [415, 389] width 19 height 12
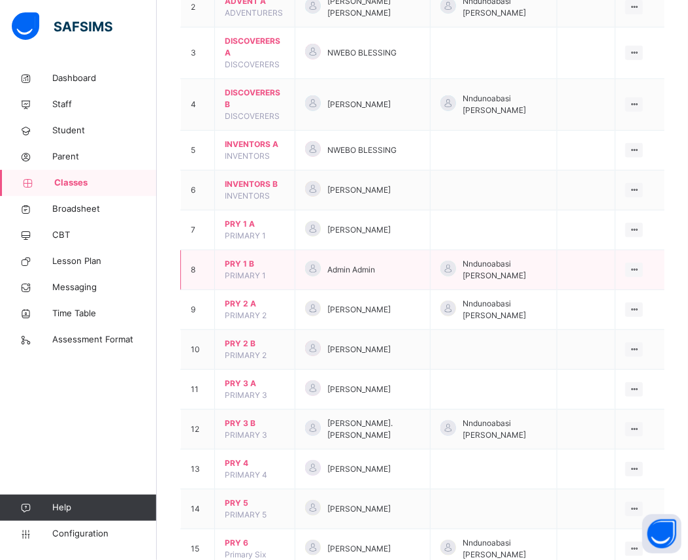
scroll to position [261, 0]
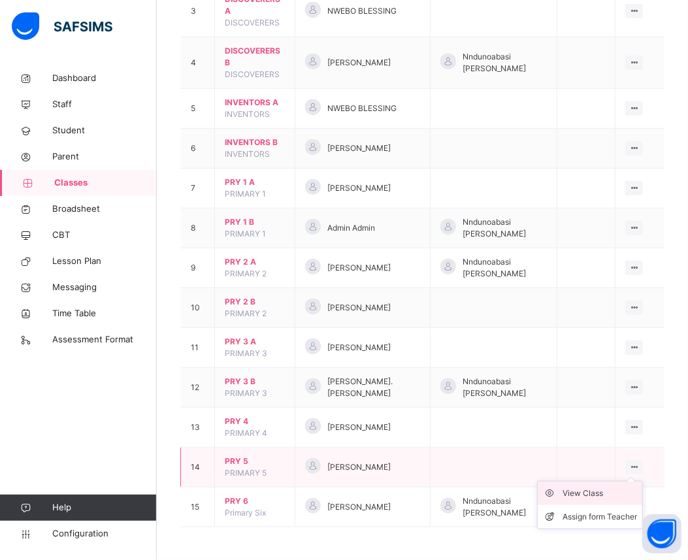
click at [609, 498] on div "View Class" at bounding box center [599, 492] width 74 height 13
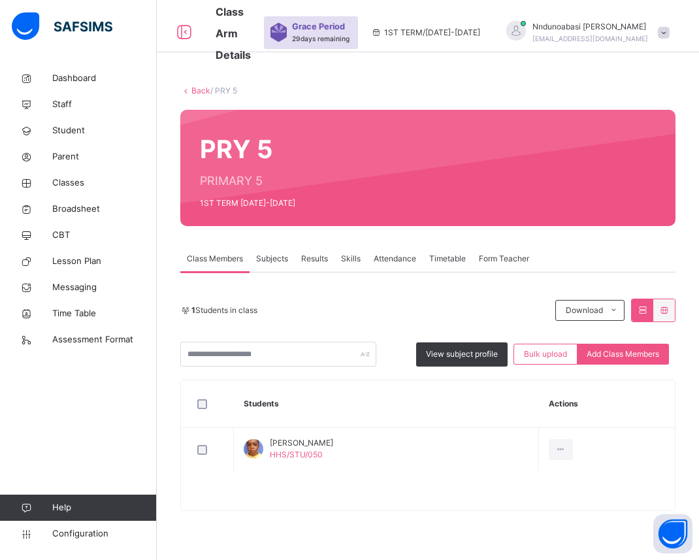
click at [191, 96] on div "Back / PRY 5" at bounding box center [427, 91] width 495 height 12
click at [195, 89] on link "Back" at bounding box center [200, 91] width 19 height 10
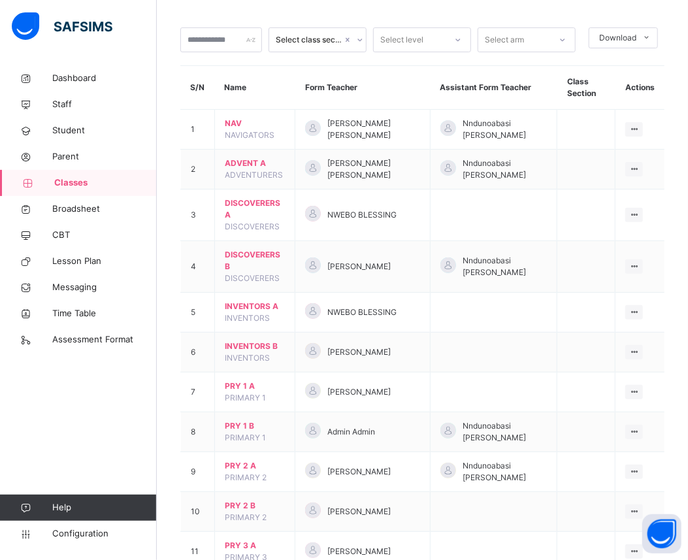
scroll to position [261, 0]
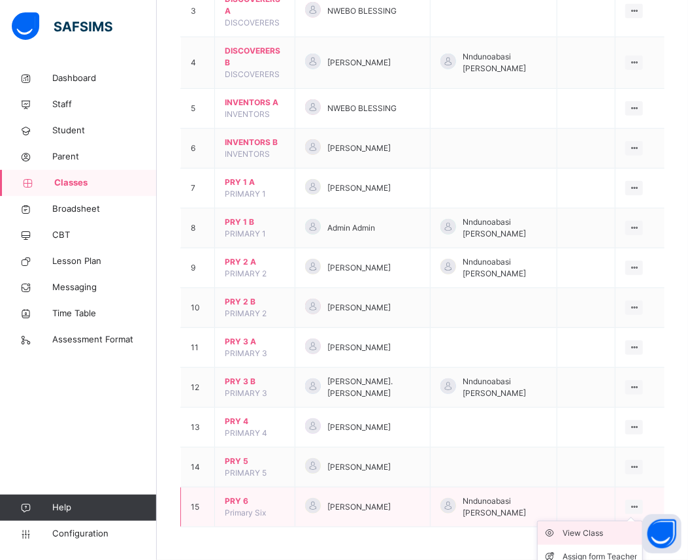
click at [612, 535] on div "View Class" at bounding box center [599, 532] width 74 height 13
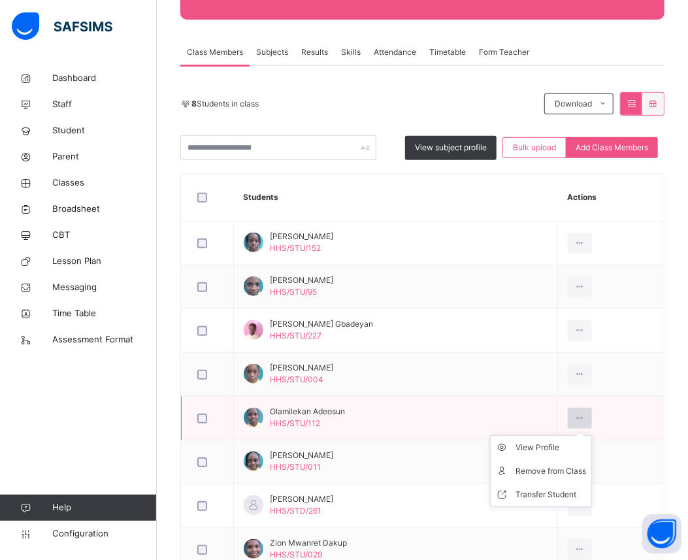
scroll to position [290, 0]
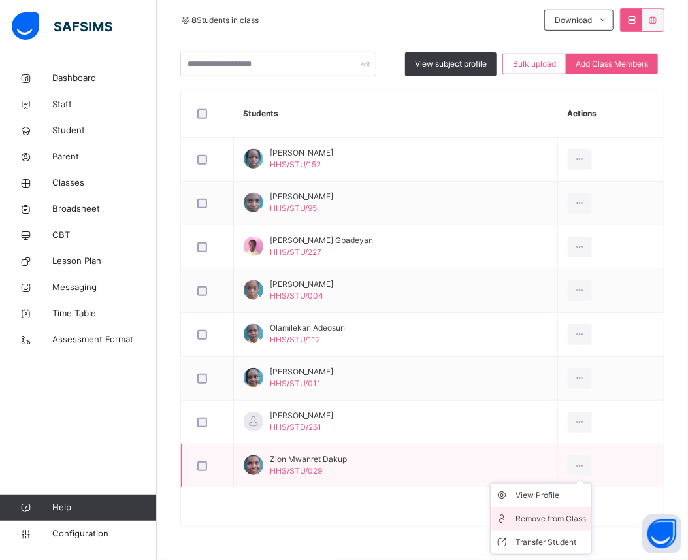
click at [563, 518] on div "Remove from Class" at bounding box center [550, 518] width 71 height 13
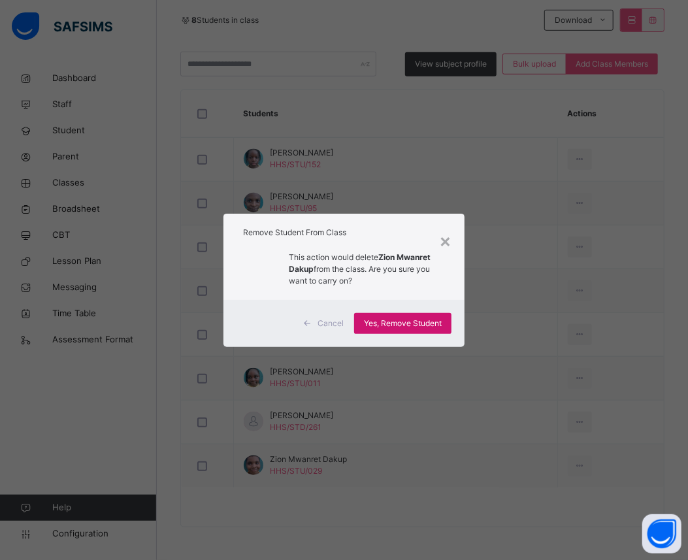
click at [377, 317] on span "Yes, Remove Student" at bounding box center [403, 323] width 78 height 12
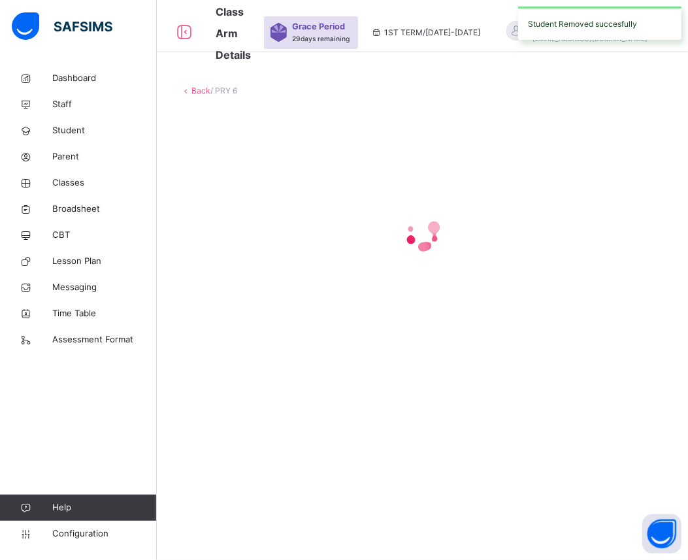
scroll to position [0, 0]
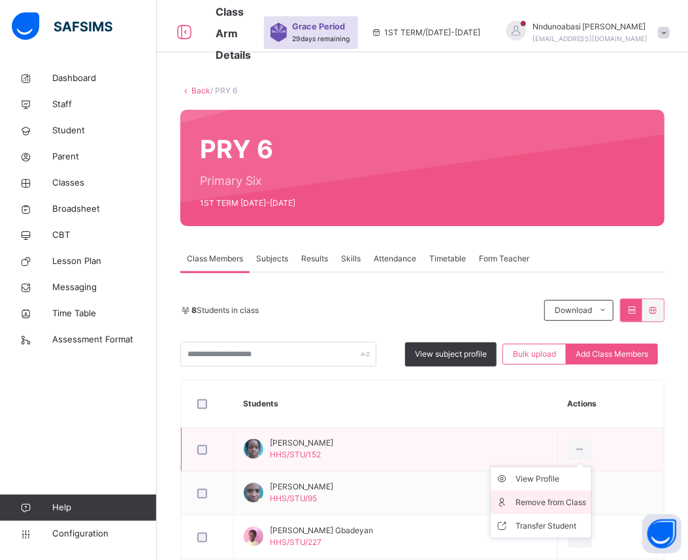
click at [557, 505] on div "Remove from Class" at bounding box center [550, 502] width 71 height 13
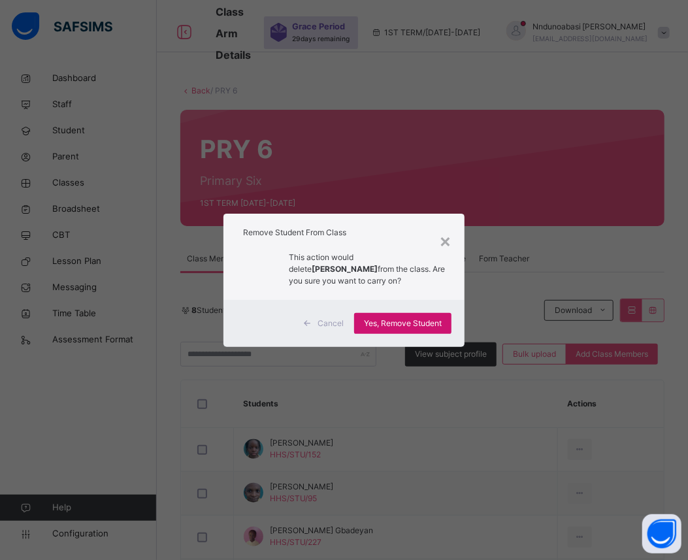
click at [434, 328] on span "Yes, Remove Student" at bounding box center [403, 323] width 78 height 12
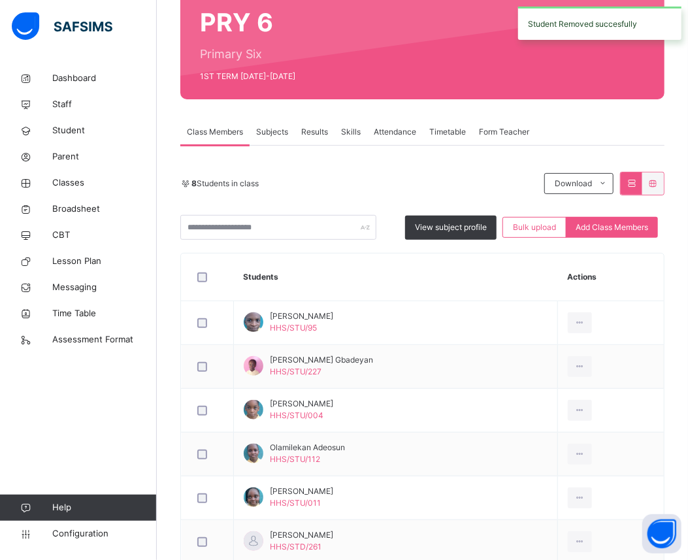
scroll to position [174, 0]
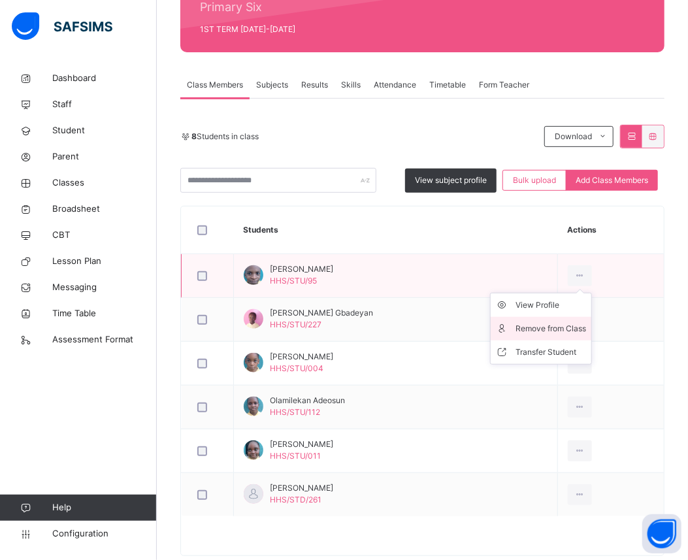
click at [554, 328] on div "Remove from Class" at bounding box center [550, 328] width 71 height 13
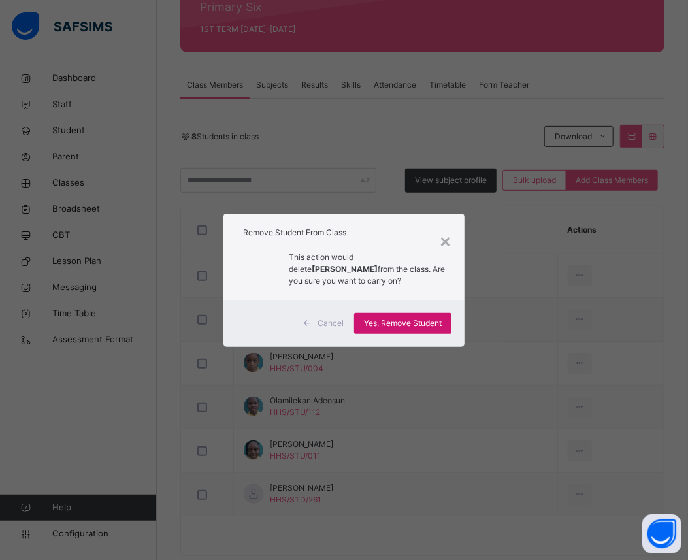
click at [402, 322] on span "Yes, Remove Student" at bounding box center [403, 323] width 78 height 12
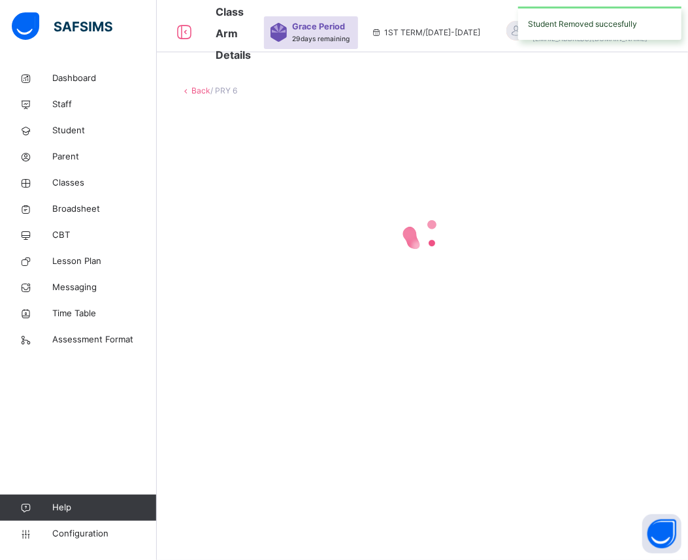
scroll to position [0, 0]
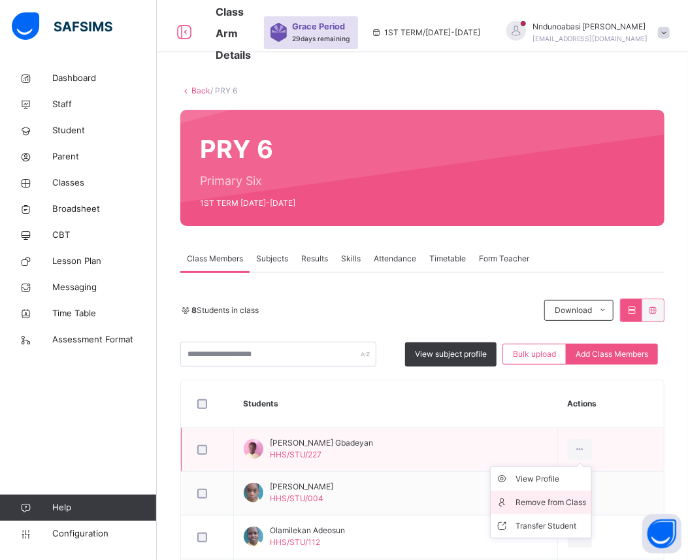
click at [558, 500] on div "Remove from Class" at bounding box center [550, 502] width 71 height 13
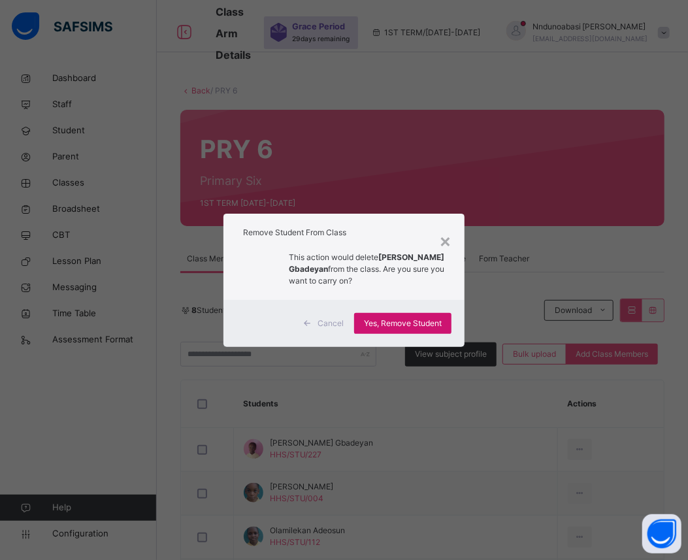
click at [422, 325] on span "Yes, Remove Student" at bounding box center [403, 323] width 78 height 12
click at [426, 317] on span "Yes, Remove Student" at bounding box center [403, 323] width 78 height 12
click at [406, 323] on span "Yes, Remove Student" at bounding box center [403, 323] width 78 height 12
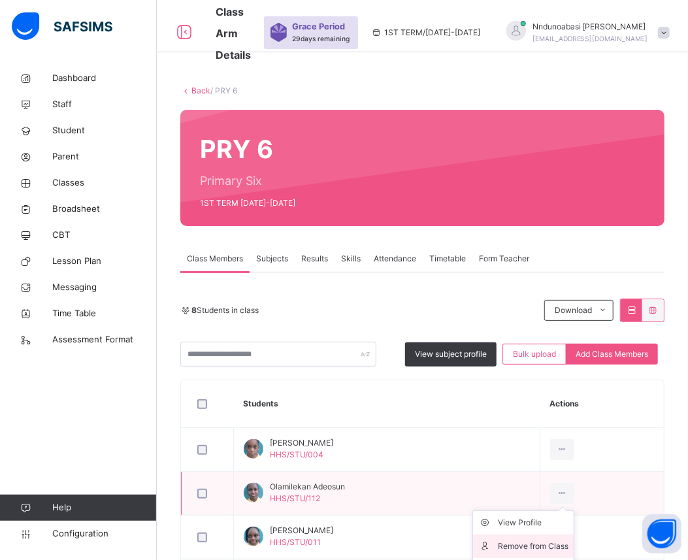
click at [549, 543] on div "Remove from Class" at bounding box center [533, 545] width 71 height 13
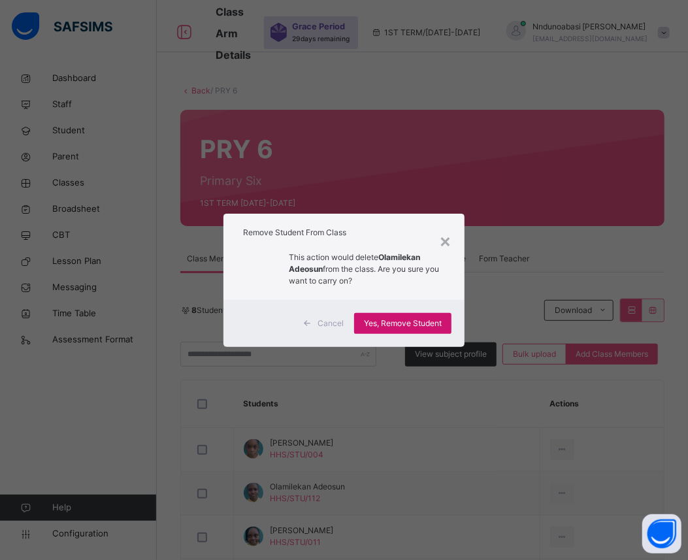
click at [388, 316] on div "Yes, Remove Student" at bounding box center [402, 323] width 97 height 21
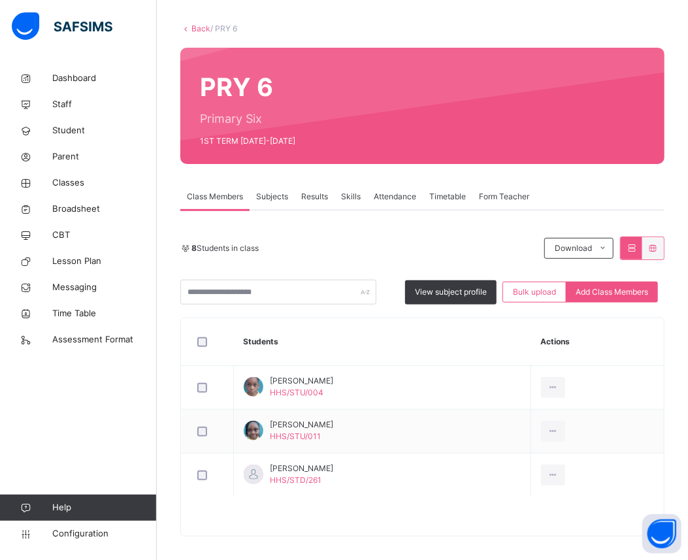
scroll to position [71, 0]
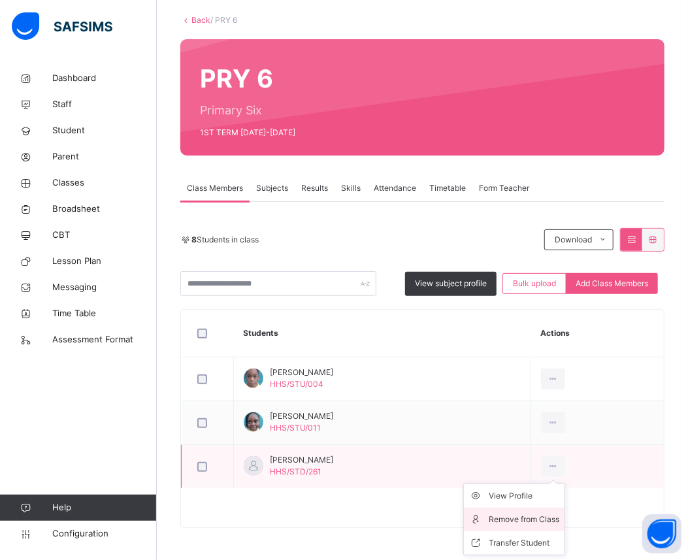
click at [536, 517] on div "Remove from Class" at bounding box center [523, 519] width 71 height 13
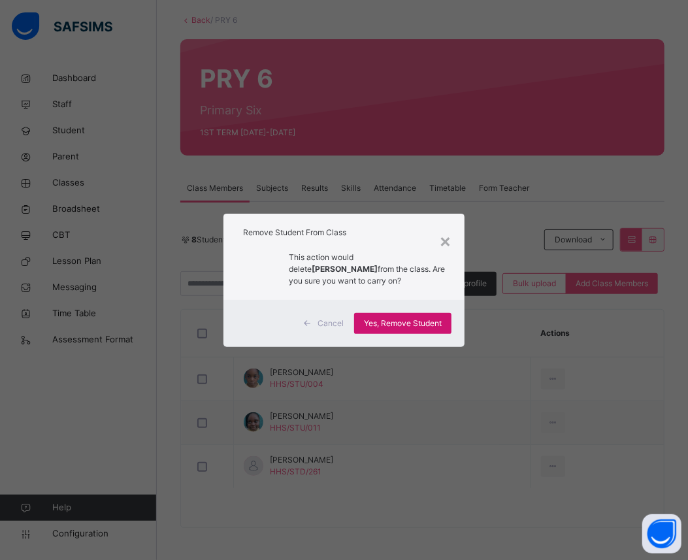
click at [413, 325] on span "Yes, Remove Student" at bounding box center [403, 323] width 78 height 12
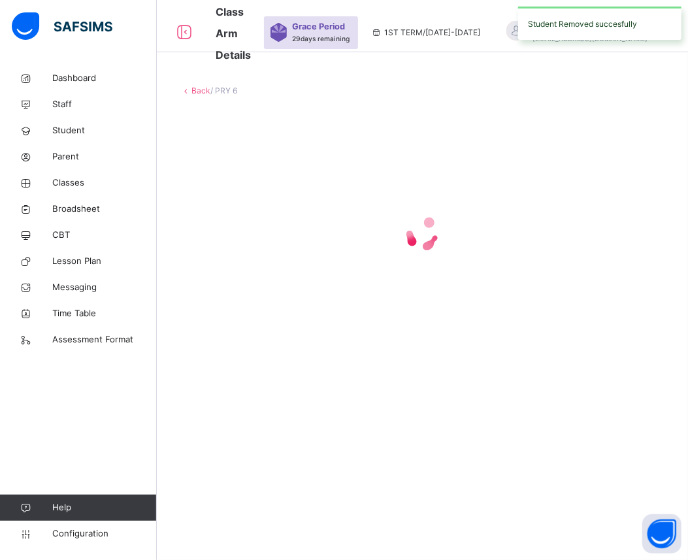
scroll to position [0, 0]
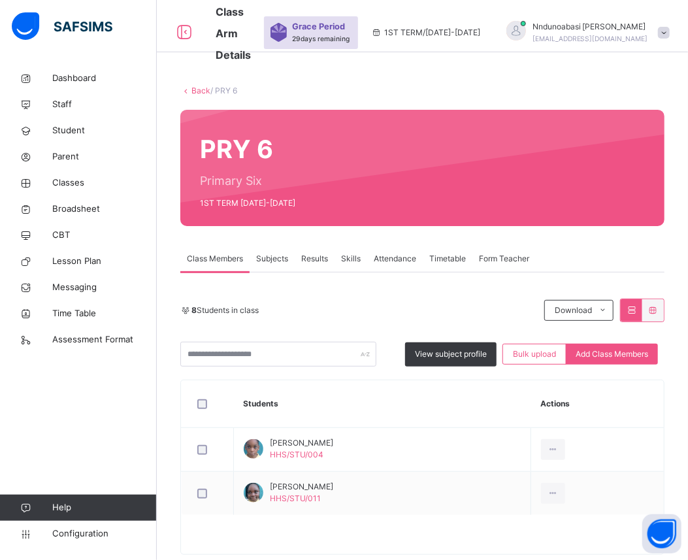
click at [185, 93] on icon at bounding box center [185, 91] width 11 height 10
click at [193, 90] on link "Back" at bounding box center [200, 91] width 19 height 10
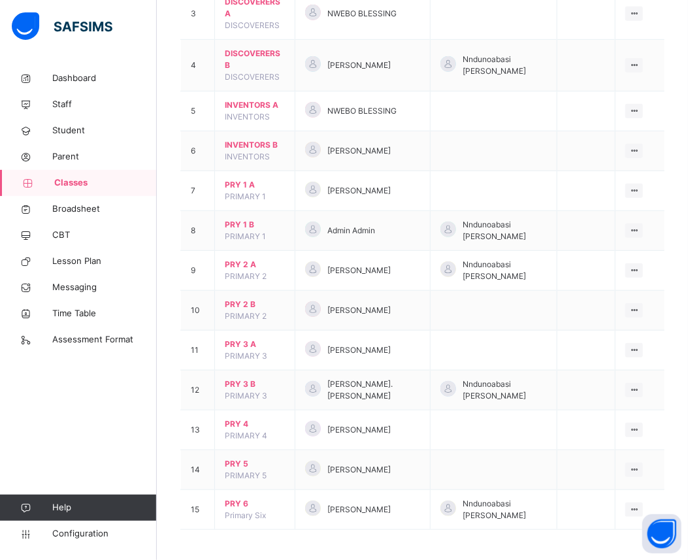
scroll to position [261, 0]
